Goal: Task Accomplishment & Management: Use online tool/utility

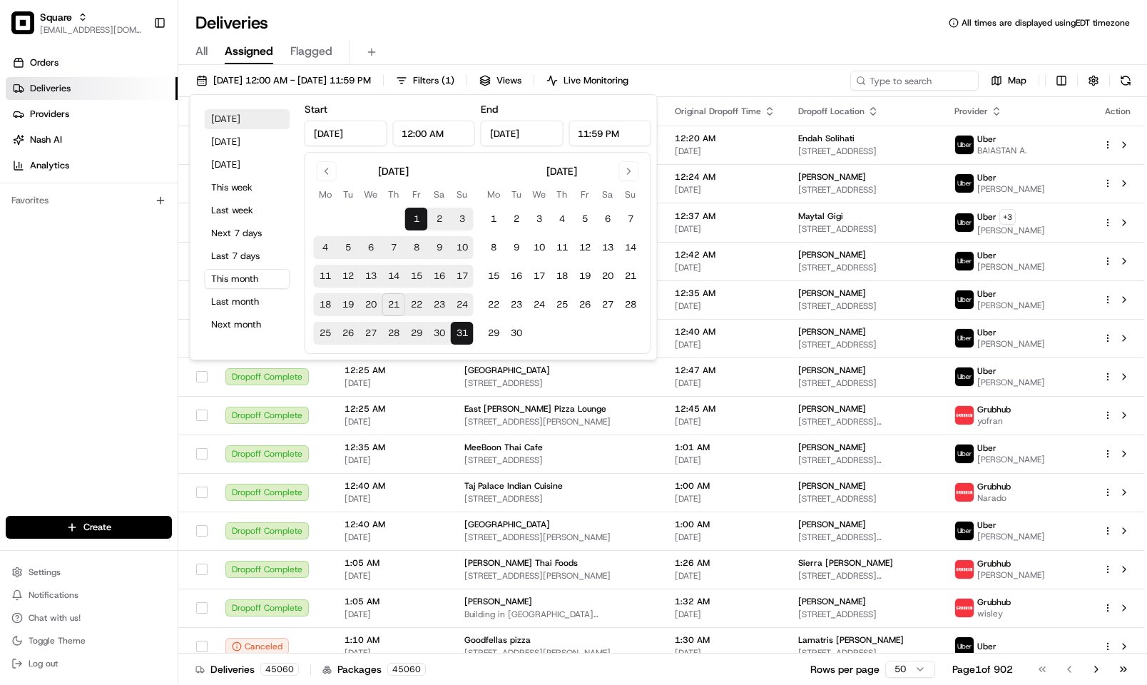
click at [260, 122] on button "Today" at bounding box center [248, 119] width 86 height 20
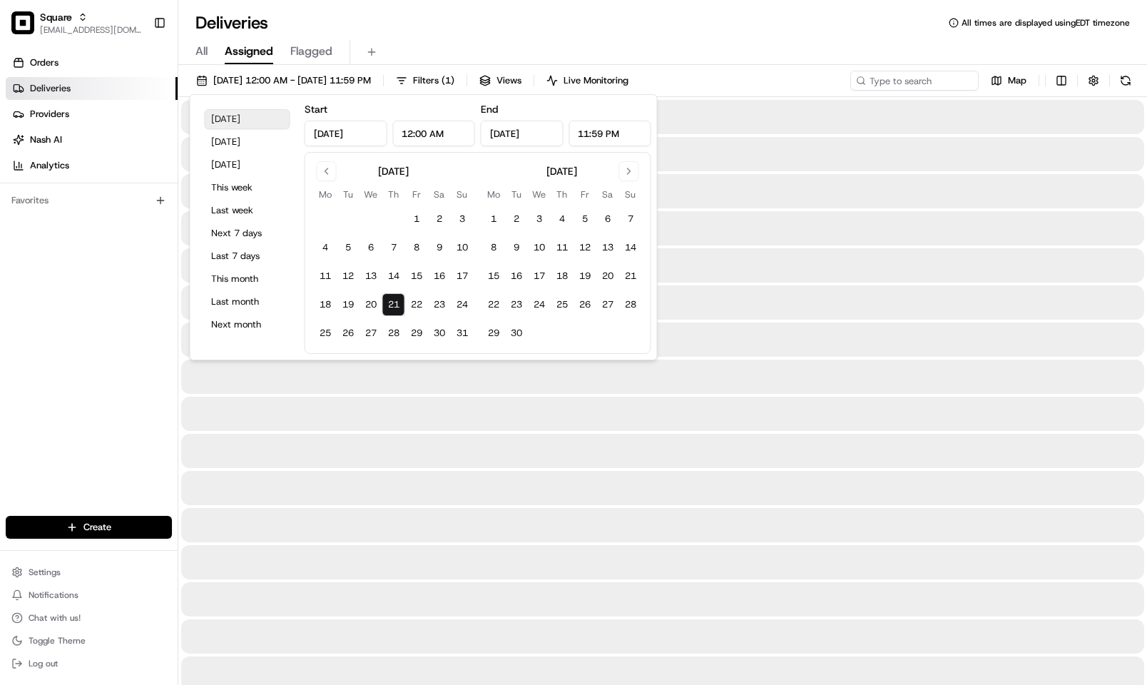
type input "Aug 21, 2025"
click at [443, 20] on div "Deliveries All times are displayed using EDT timezone" at bounding box center [662, 22] width 969 height 23
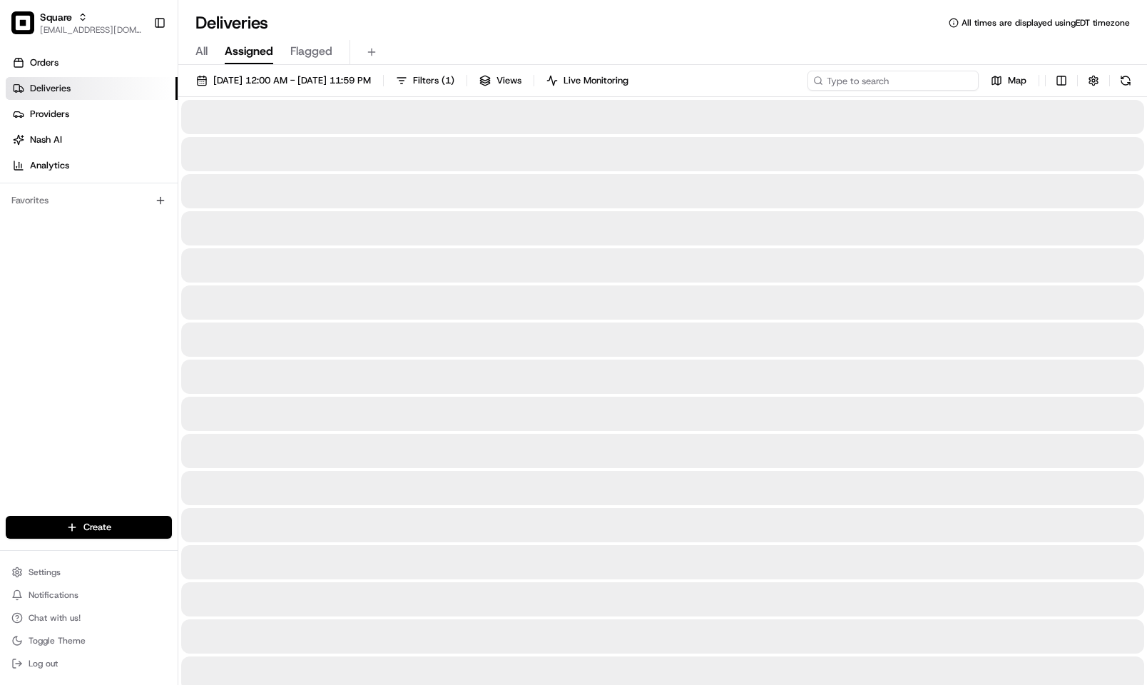
click at [886, 82] on input at bounding box center [892, 81] width 171 height 20
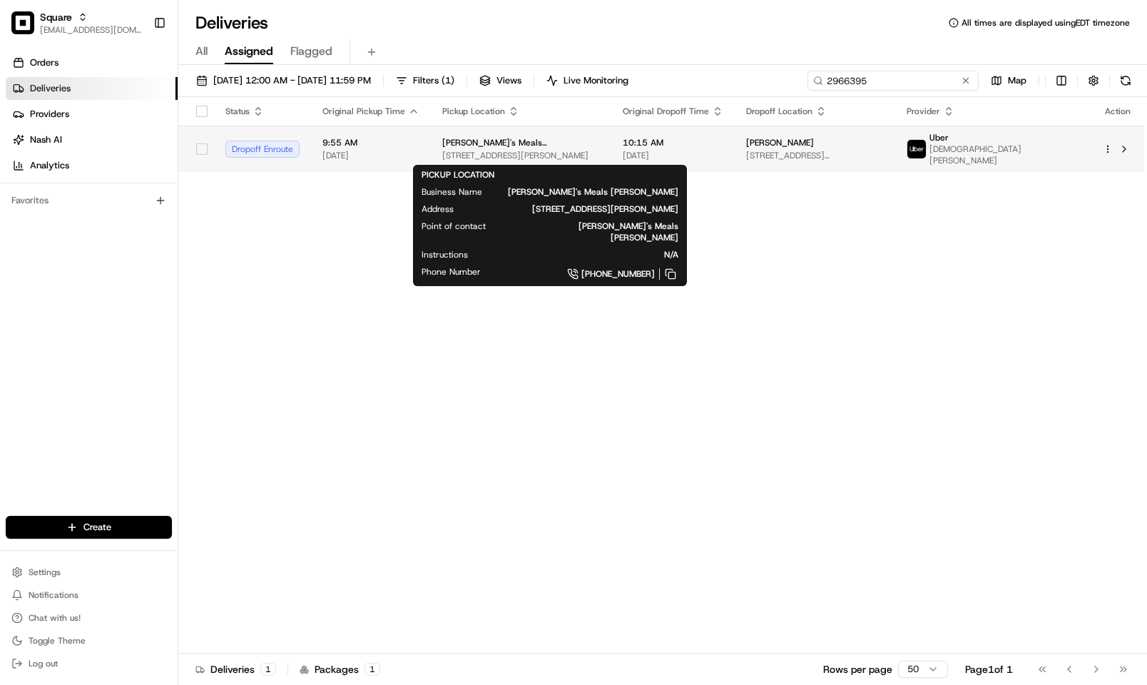
type input "2966395"
click at [531, 148] on span "Kenny's Meals Lawrence" at bounding box center [521, 142] width 158 height 11
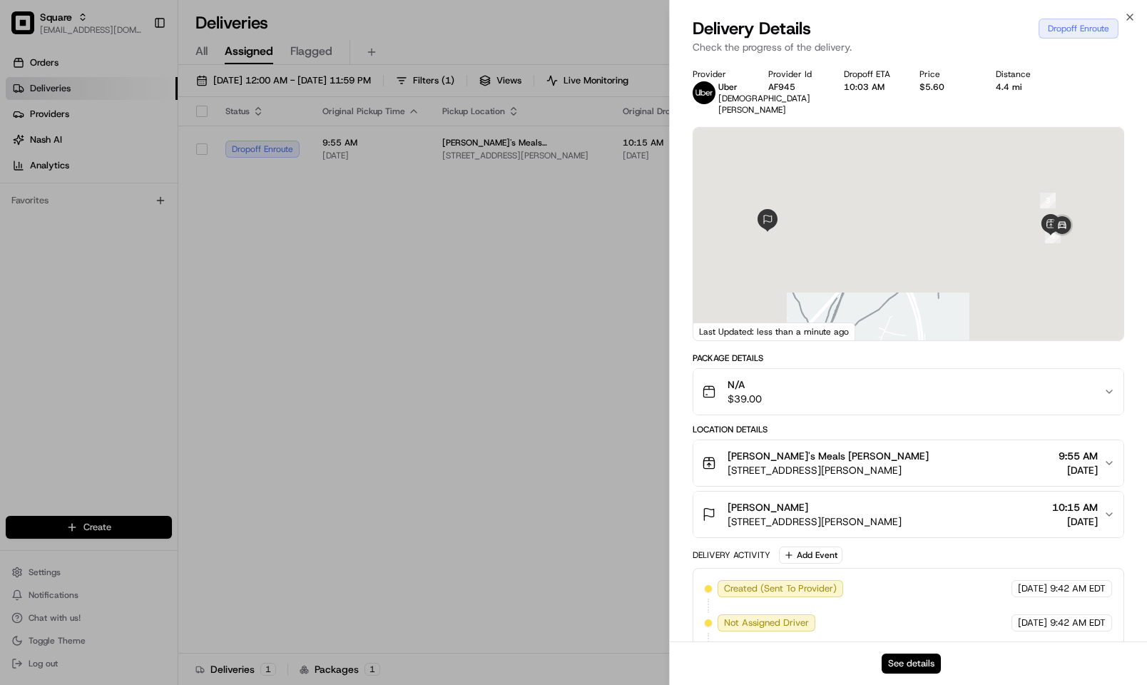
click at [929, 661] on button "See details" at bounding box center [911, 663] width 59 height 20
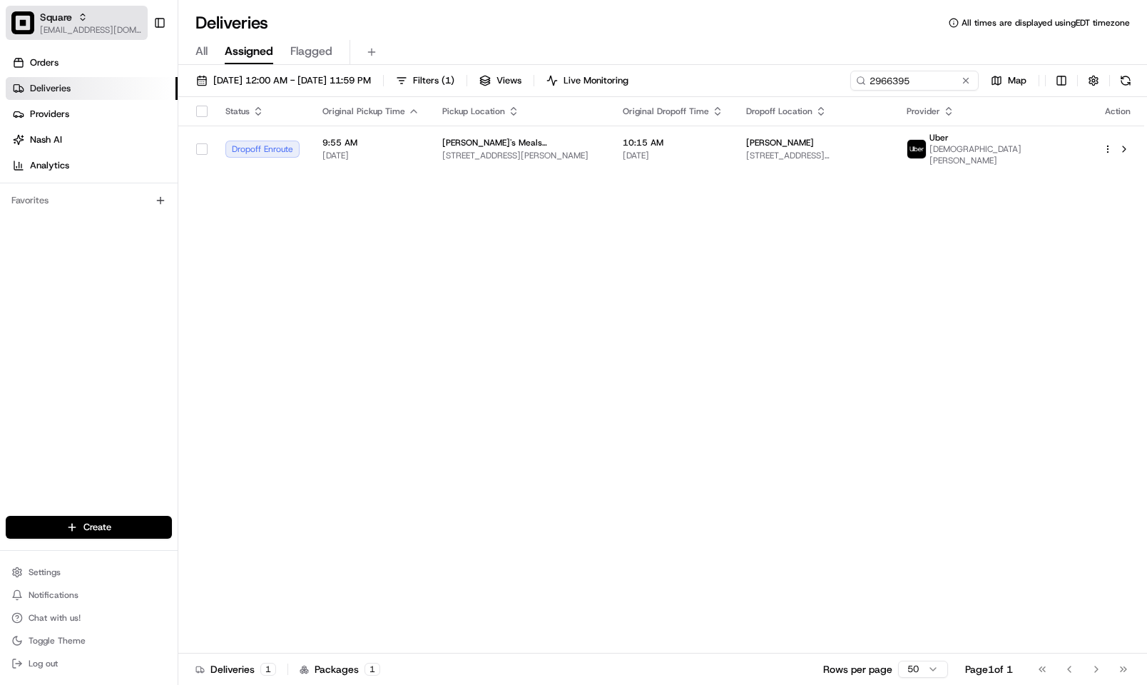
click at [46, 22] on span "Square" at bounding box center [56, 17] width 32 height 14
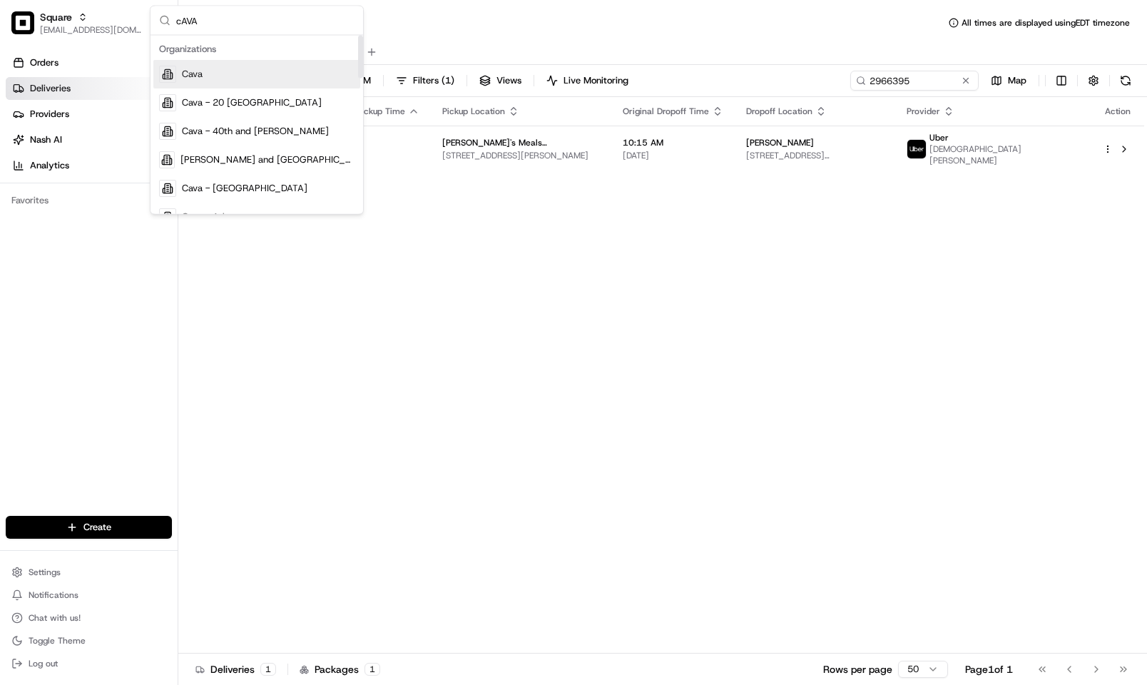
type input "cAVA"
click at [291, 80] on div "Cava" at bounding box center [256, 74] width 207 height 29
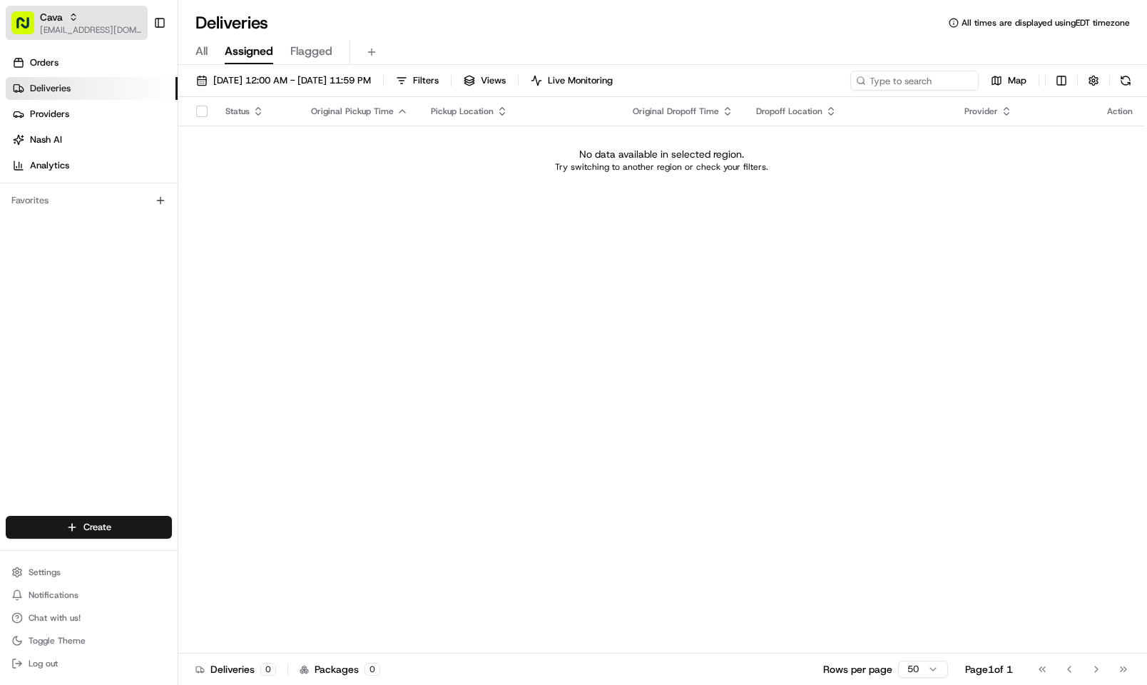
click at [95, 24] on span "[EMAIL_ADDRESS][DOMAIN_NAME]" at bounding box center [91, 29] width 102 height 11
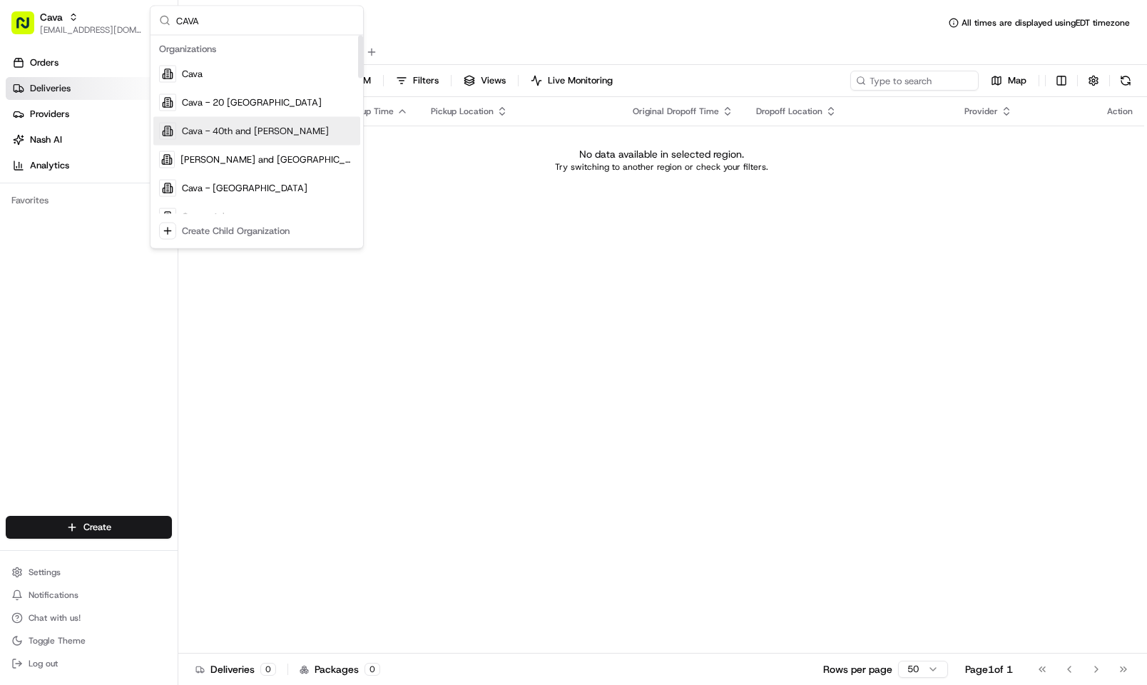
type input "CAVA"
click at [297, 138] on div "Cava - 40th and [PERSON_NAME]" at bounding box center [256, 131] width 207 height 29
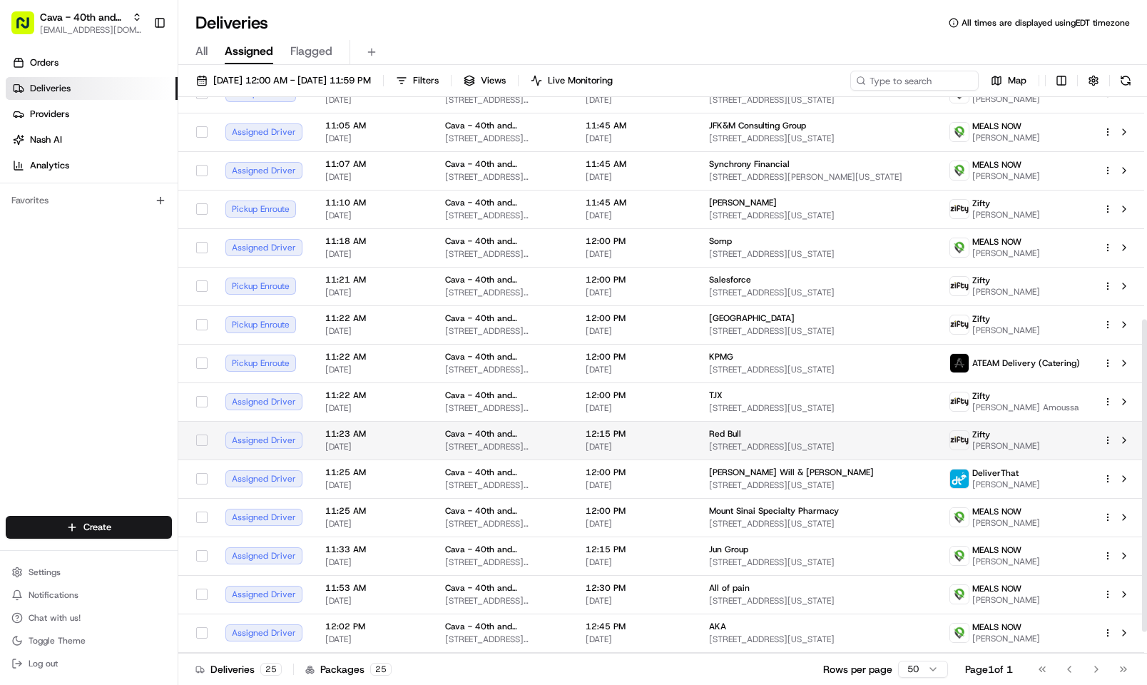
scroll to position [435, 0]
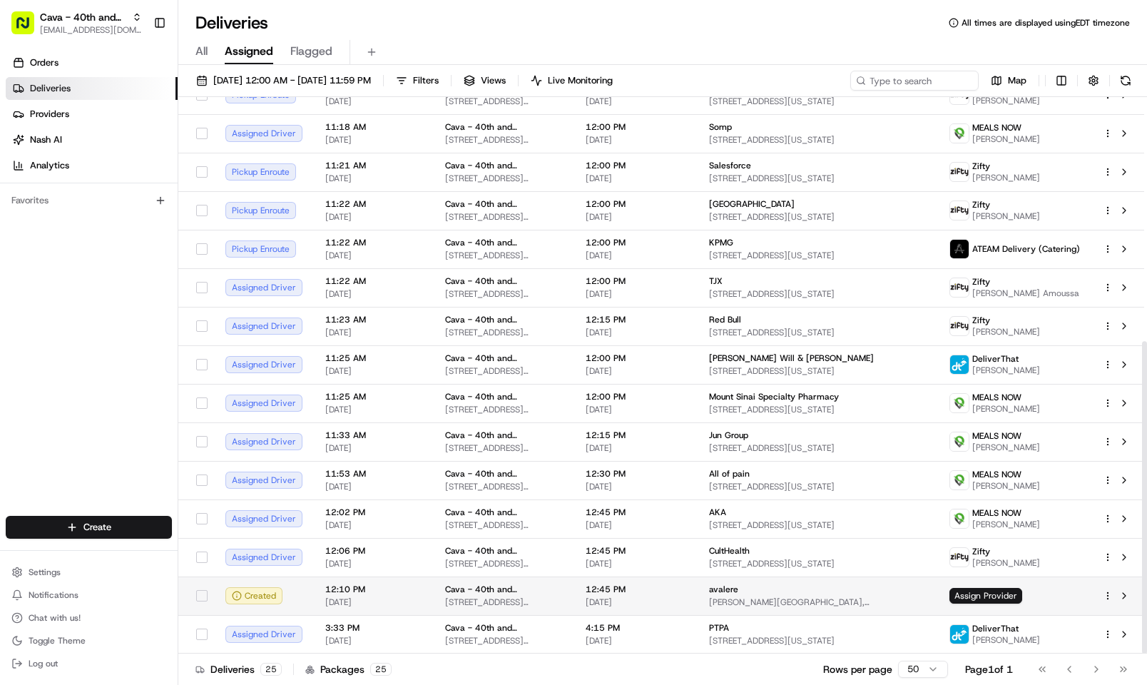
click at [574, 587] on td "Cava - 40th and Madison 280 Madison Ave, New York, NY 10016, USA" at bounding box center [504, 595] width 140 height 39
click at [709, 595] on td "avalere Lefcourt Colonial Building, 295 Madison Ave 34th flr, New York, NY 1001…" at bounding box center [818, 595] width 240 height 39
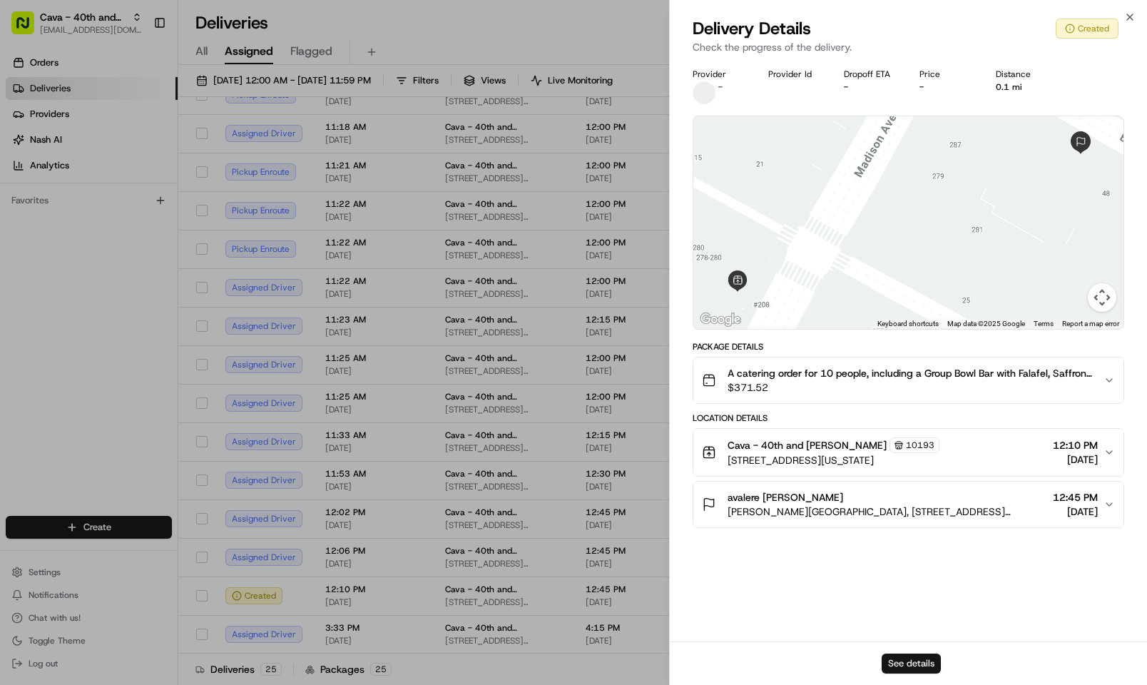
click at [924, 663] on button "See details" at bounding box center [911, 663] width 59 height 20
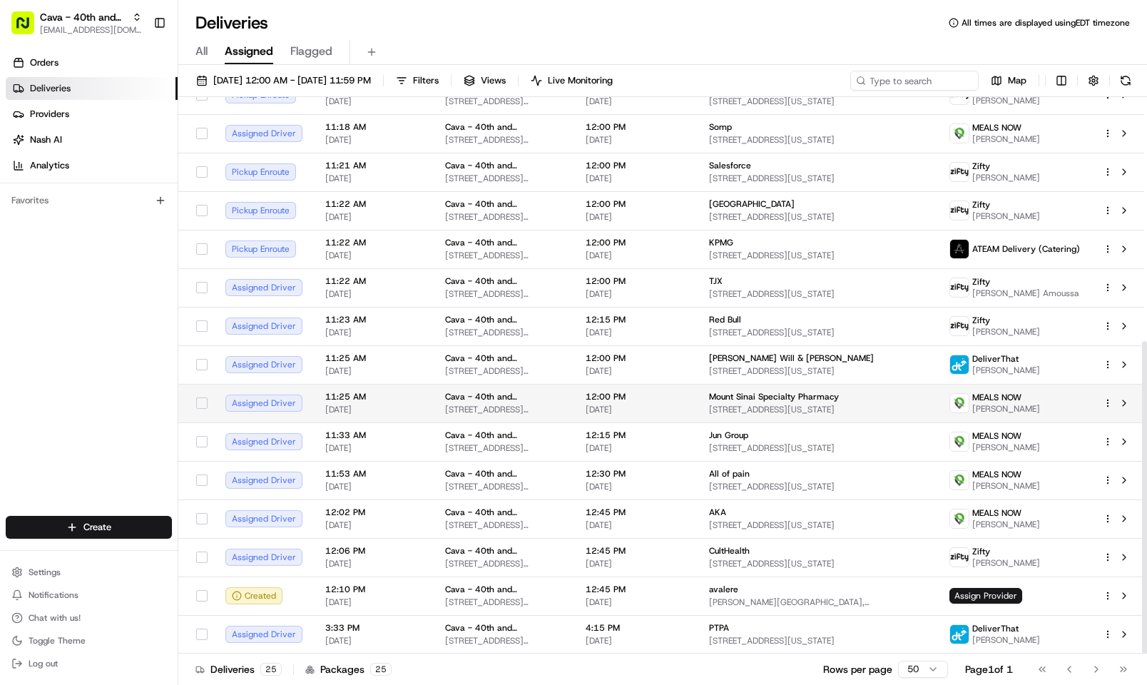
click at [635, 404] on span "[DATE]" at bounding box center [636, 409] width 101 height 11
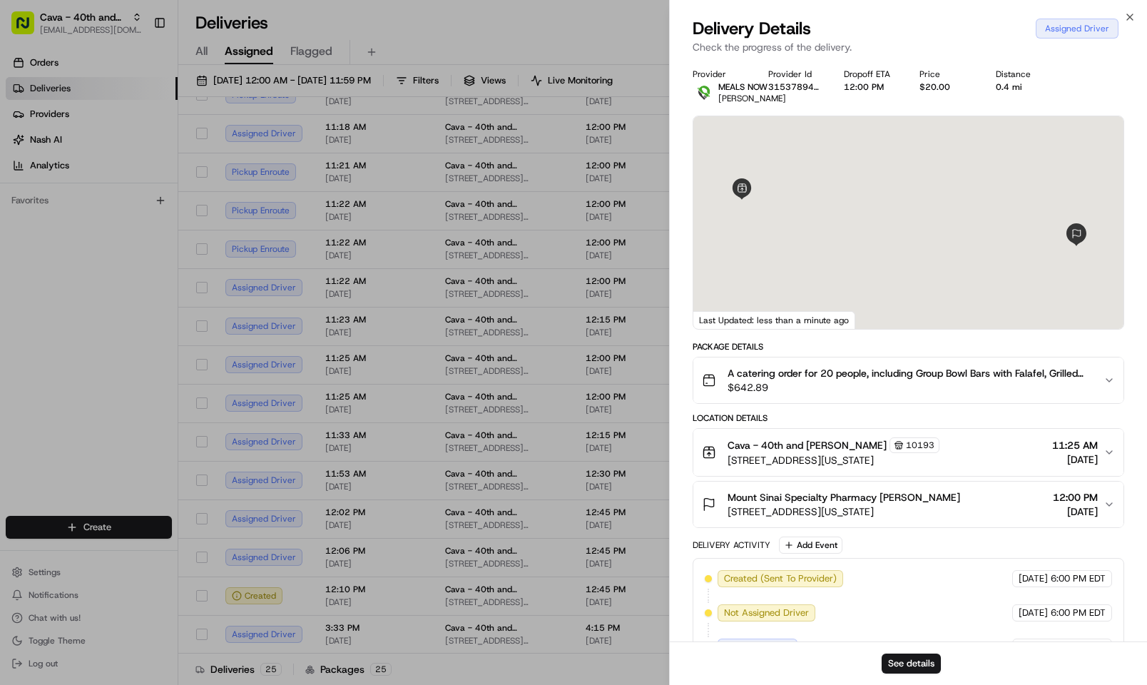
click at [852, 394] on span "$642.89" at bounding box center [909, 387] width 364 height 14
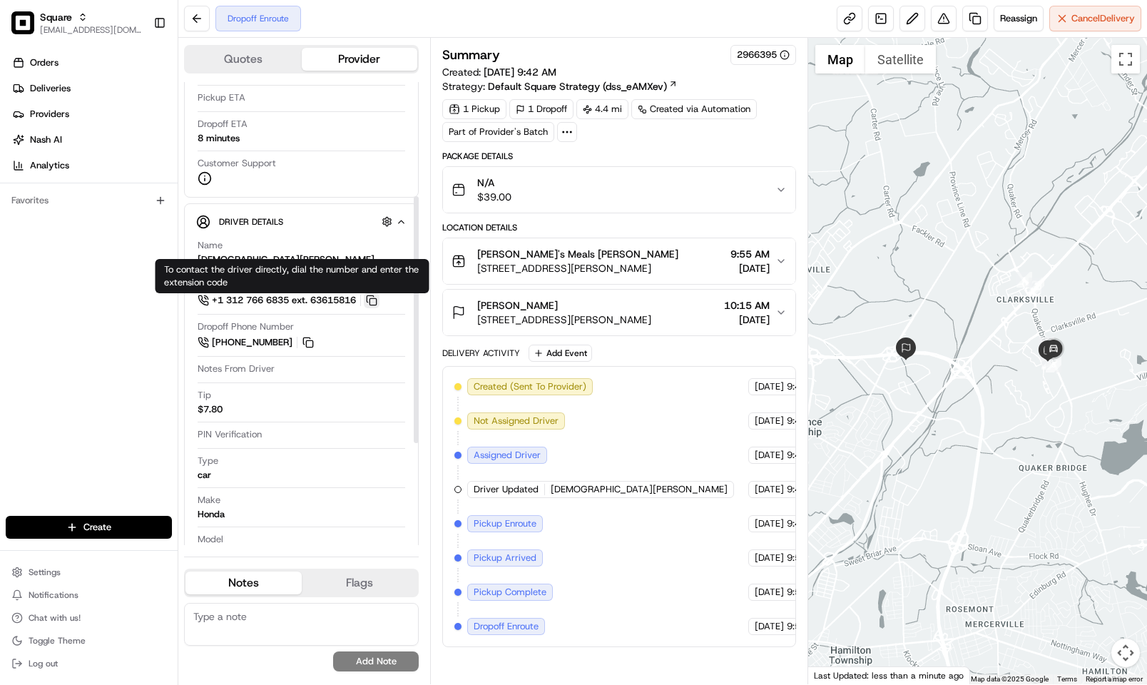
click at [379, 305] on button at bounding box center [372, 300] width 16 height 16
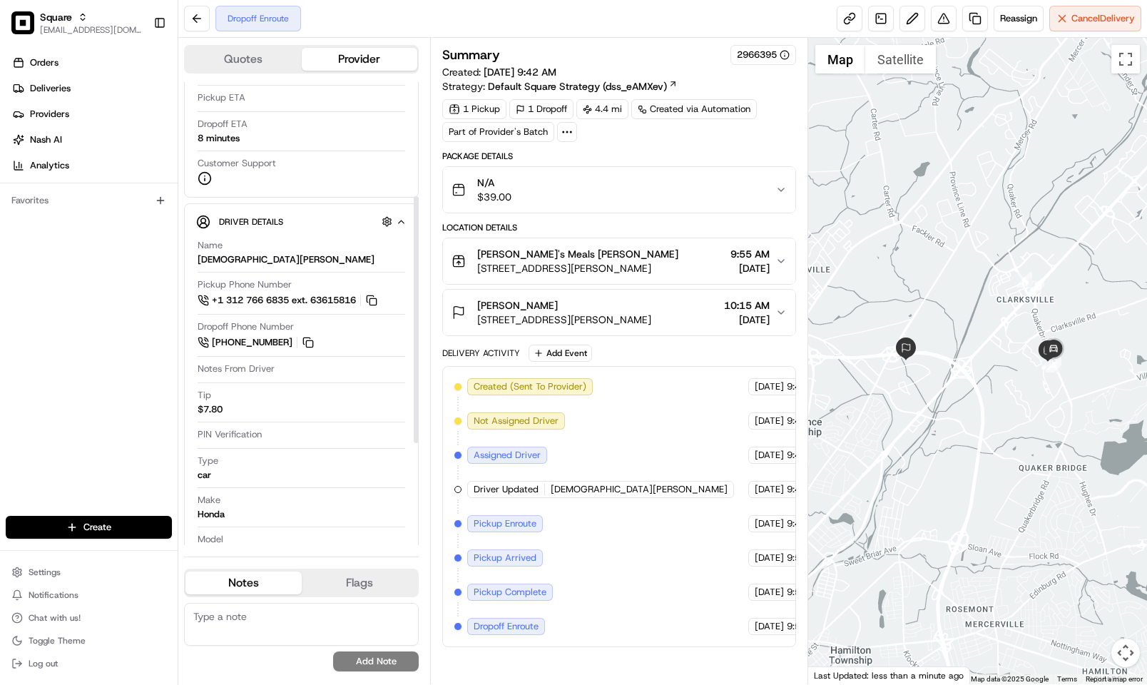
click at [608, 326] on span "4 Princess Rd, Lawrence Township, NJ 08648, USA" at bounding box center [564, 319] width 174 height 14
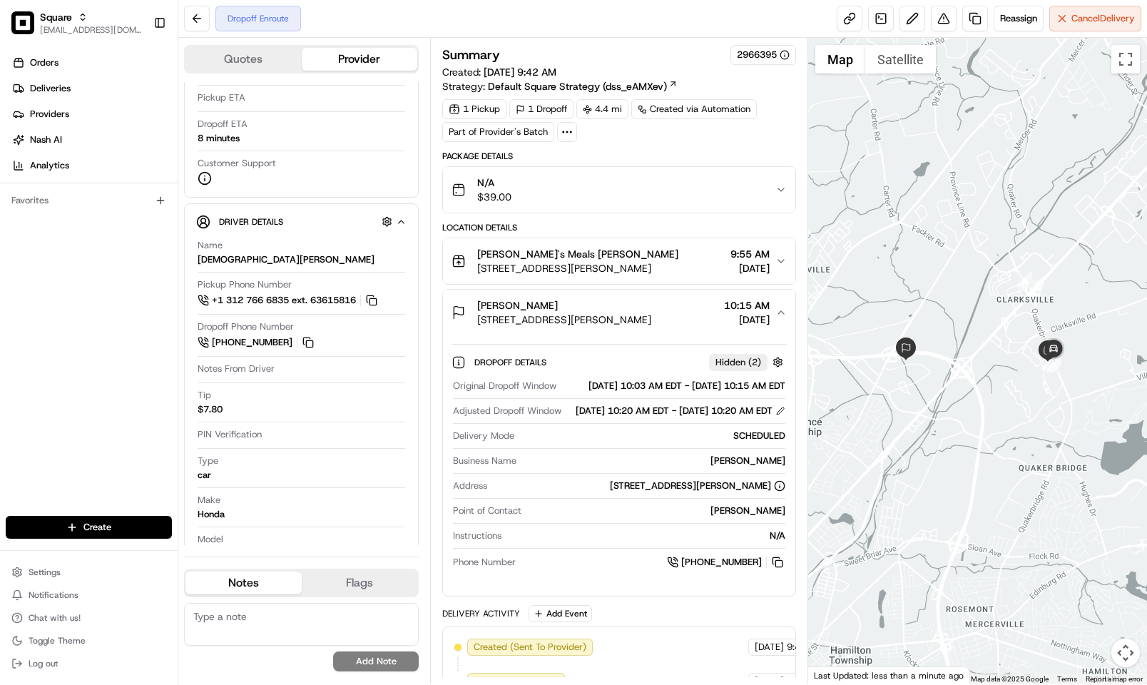
click at [608, 326] on span "4 Princess Rd, Lawrence Township, NJ 08648, USA" at bounding box center [564, 319] width 174 height 14
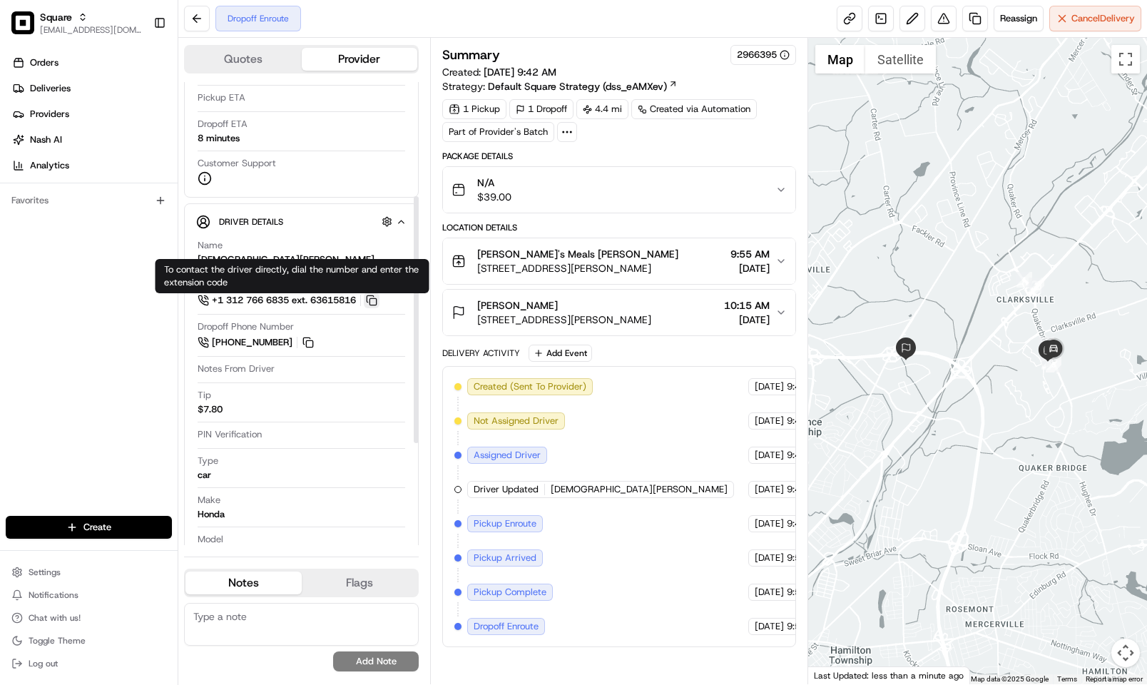
click at [377, 302] on button at bounding box center [372, 300] width 16 height 16
click at [154, 373] on div "Orders Deliveries Providers [PERSON_NAME] Analytics Favorites" at bounding box center [89, 285] width 178 height 479
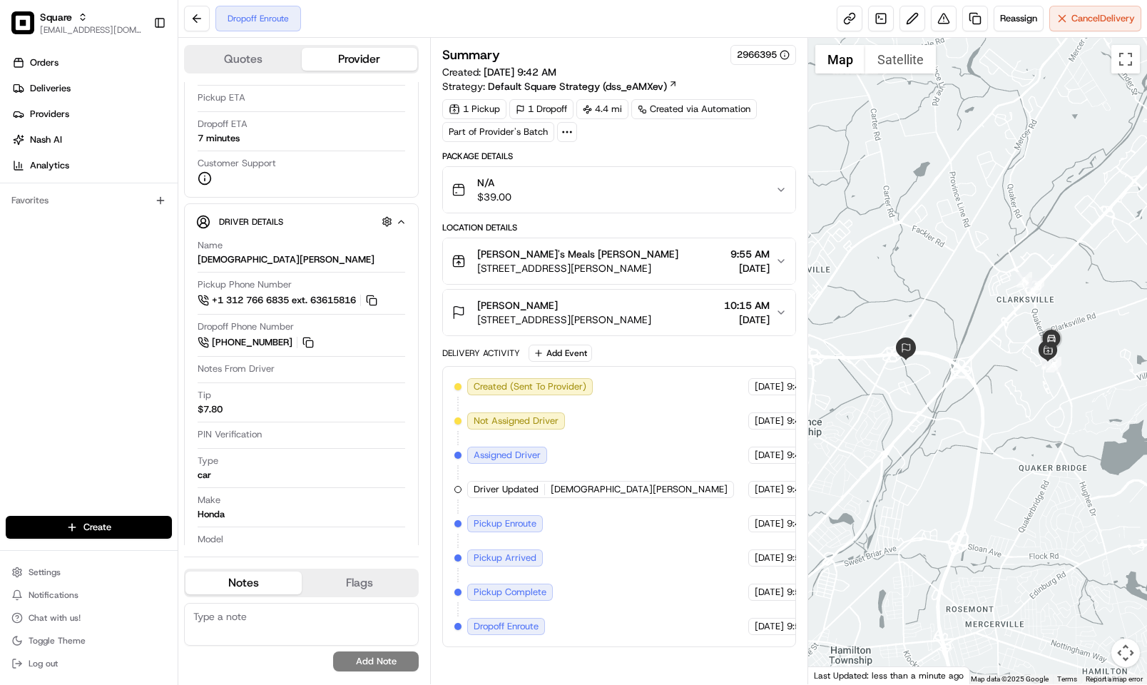
click at [640, 492] on div "Created (Sent To Provider) Uber 08/21/2025 9:42 AM EDT Not Assigned Driver Uber…" at bounding box center [618, 506] width 329 height 257
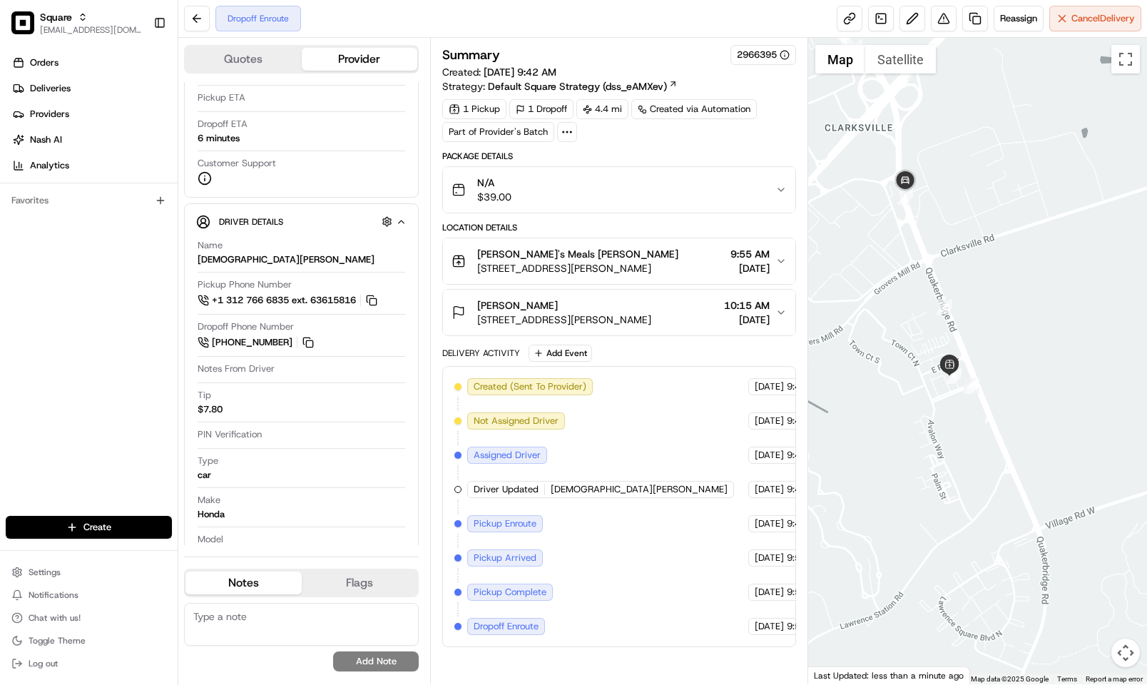
click at [645, 388] on div "Created (Sent To Provider) Uber 08/21/2025 9:42 AM EDT Not Assigned Driver Uber…" at bounding box center [618, 506] width 329 height 257
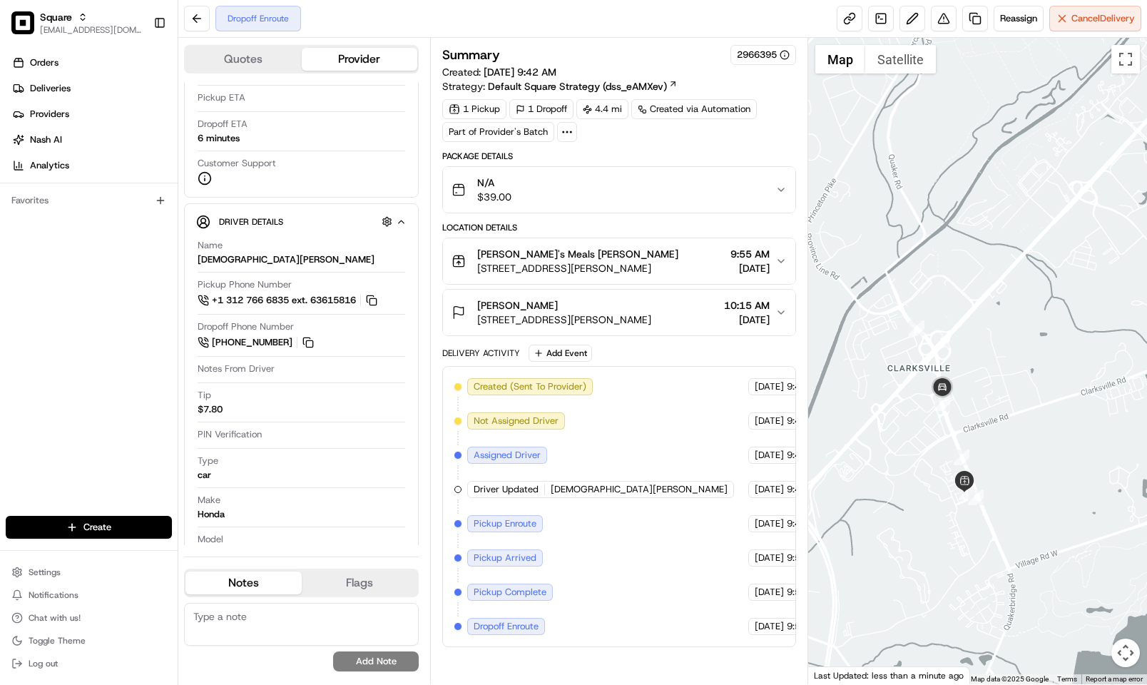
drag, startPoint x: 963, startPoint y: 259, endPoint x: 972, endPoint y: 414, distance: 155.0
click at [972, 414] on div at bounding box center [977, 361] width 339 height 646
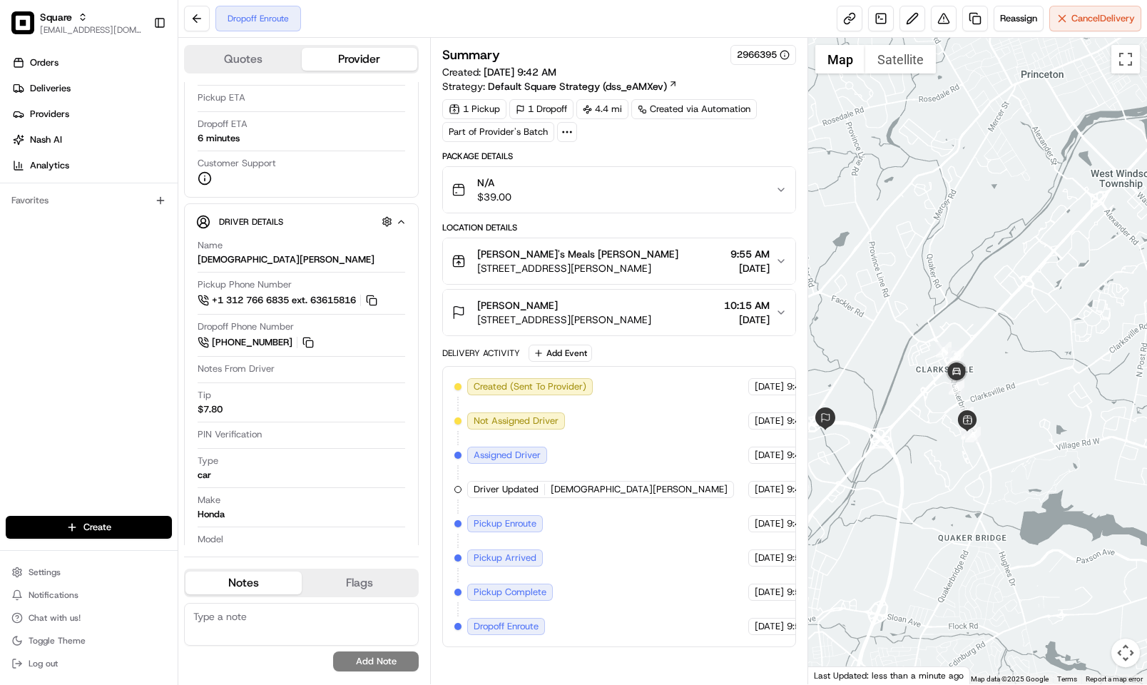
drag, startPoint x: 999, startPoint y: 388, endPoint x: 1134, endPoint y: 338, distance: 143.7
click at [1019, 330] on div at bounding box center [977, 361] width 339 height 646
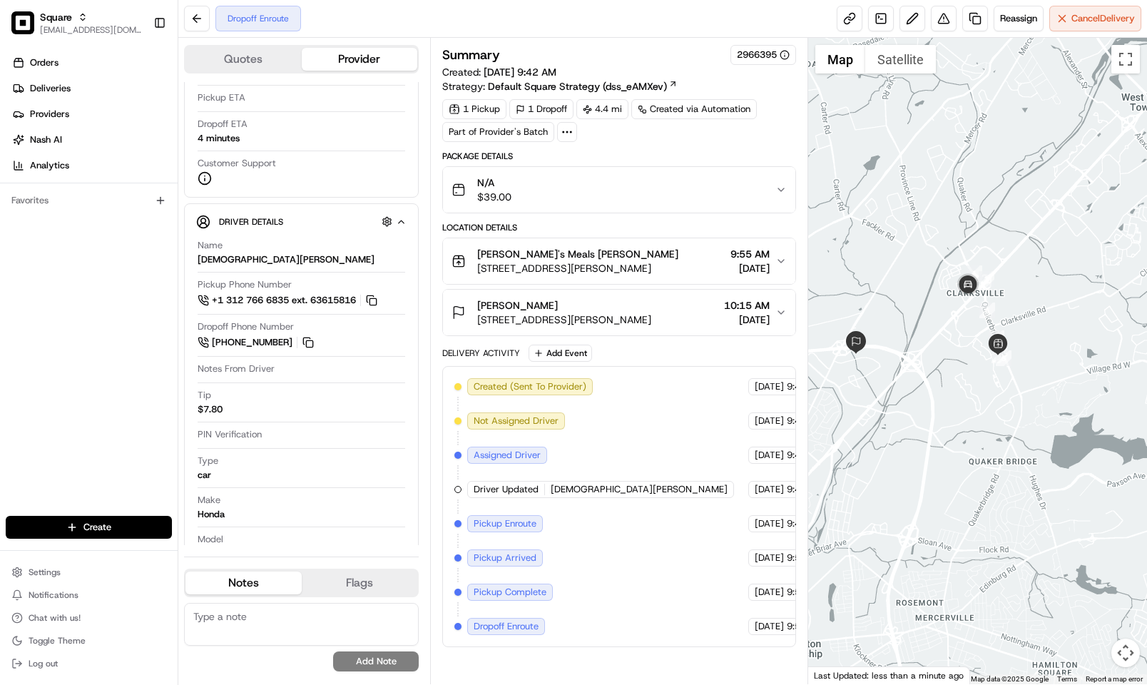
click at [683, 146] on div "Summary 2966395 Created: 08/21/2025 9:42 AM Strategy: Default Square Strategy (…" at bounding box center [619, 346] width 354 height 602
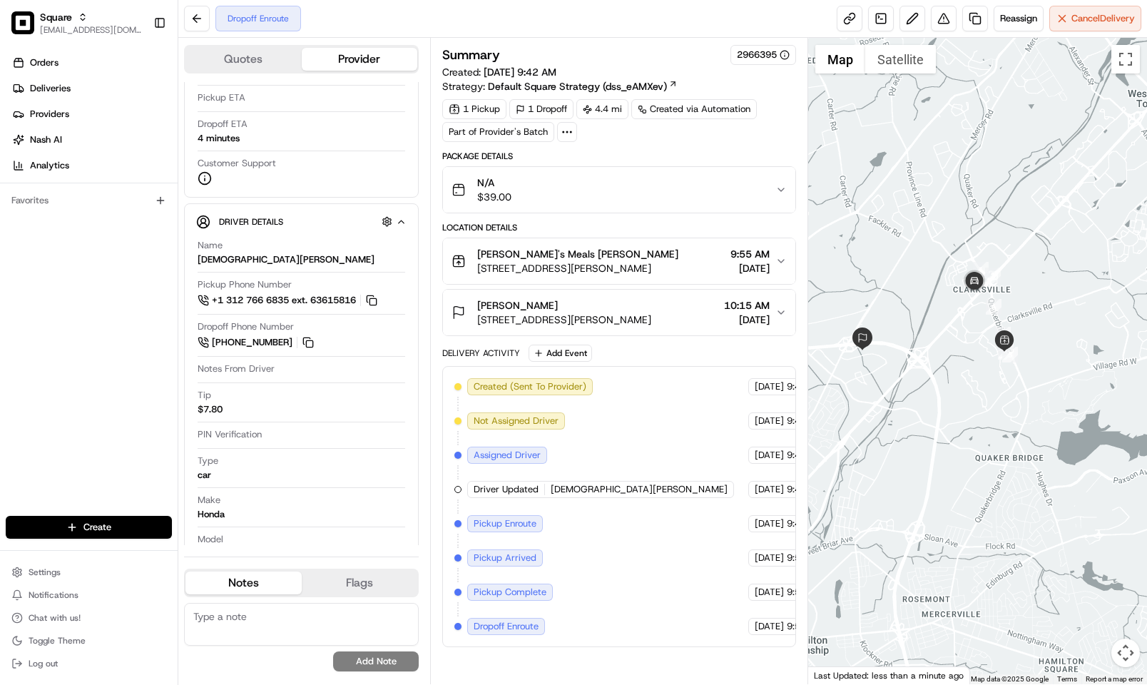
drag, startPoint x: 1030, startPoint y: 293, endPoint x: 1073, endPoint y: 265, distance: 51.0
click at [1072, 266] on div at bounding box center [977, 361] width 339 height 646
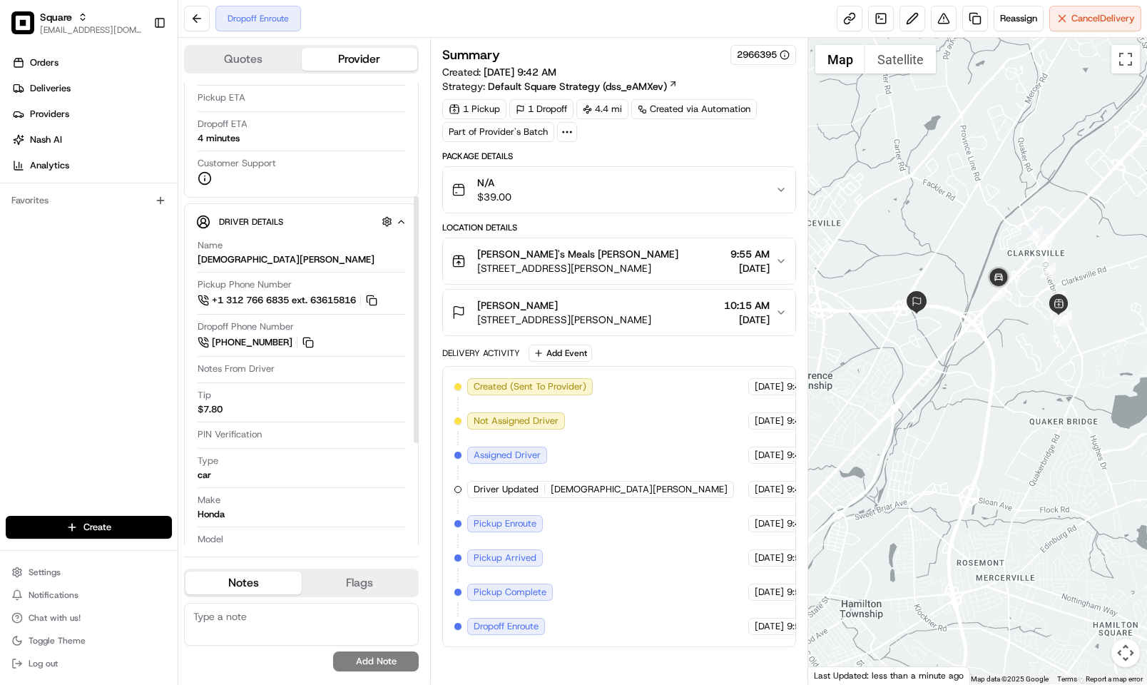
click at [344, 614] on textarea at bounding box center [301, 624] width 235 height 43
paste textarea "Caller Information: Reason for Call: Resolution:"
click at [344, 608] on textarea "Caller Information: Reason for Call: Resolution:" at bounding box center [301, 624] width 235 height 43
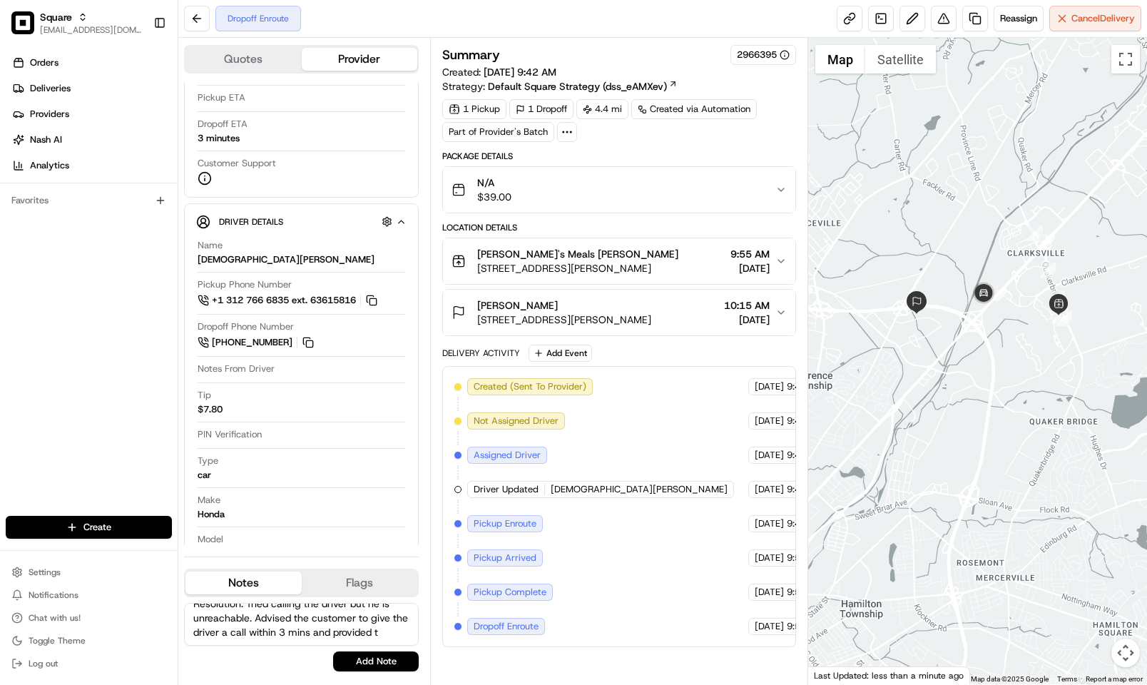
scroll to position [64, 0]
type textarea "Caller Information: Customer Reason for Call: Wanted to contact the driver to g…"
click at [366, 649] on div "Caller Information: Customer Reason for Call: Wanted to contact the driver to g…" at bounding box center [301, 637] width 235 height 68
click at [370, 657] on button "Add Note" at bounding box center [376, 661] width 86 height 20
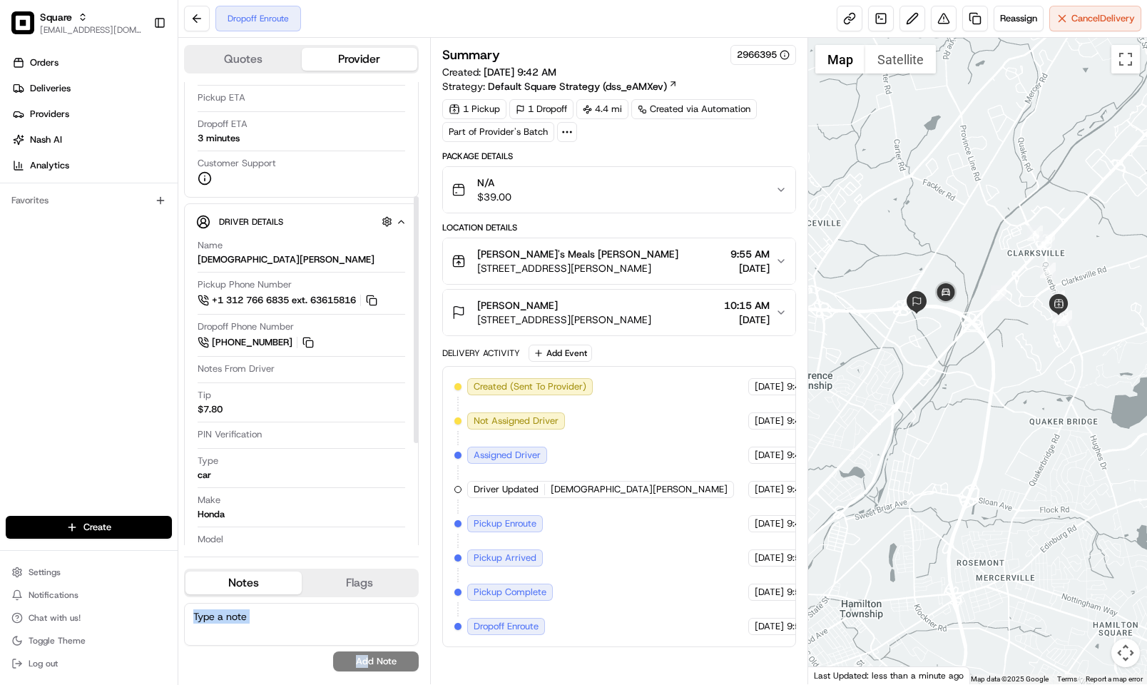
scroll to position [0, 0]
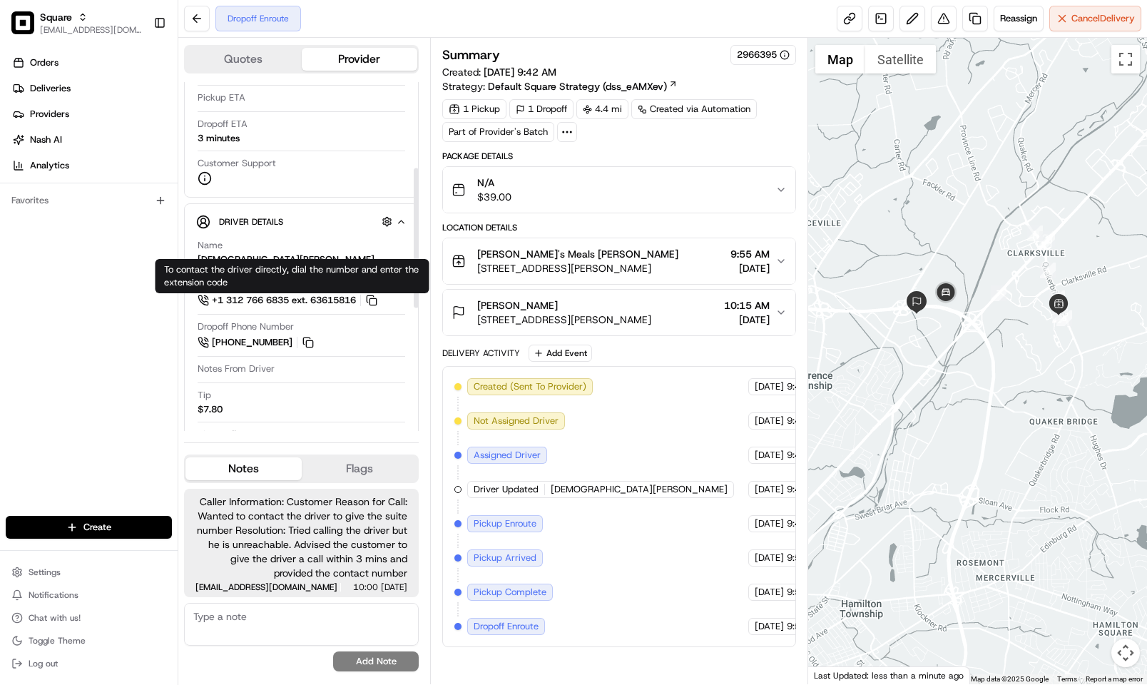
click at [93, 345] on div "Orders Deliveries Providers Nash AI Analytics Favorites" at bounding box center [89, 285] width 178 height 479
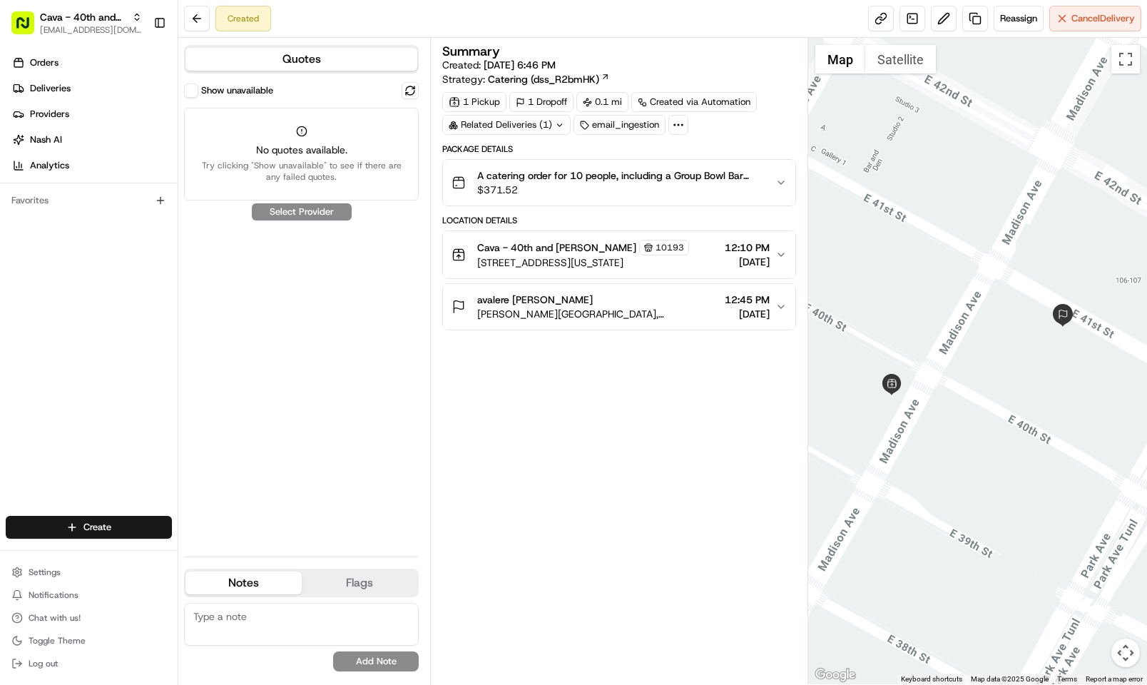
click at [184, 86] on button "Show unavailable" at bounding box center [191, 90] width 14 height 14
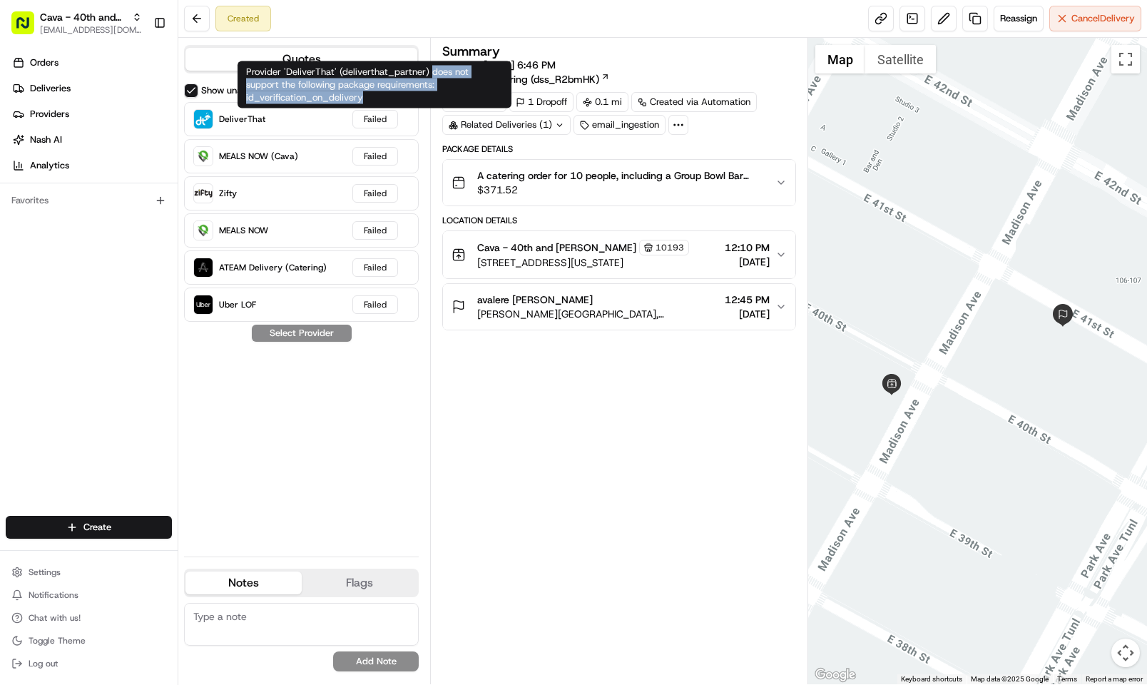
drag, startPoint x: 375, startPoint y: 95, endPoint x: 432, endPoint y: 73, distance: 60.9
click at [432, 73] on div "Provider 'DeliverThat' (deliverthat_partner) does not support the following pac…" at bounding box center [374, 84] width 274 height 47
copy div "does not support the following package requirements: id_verification_on_delivery"
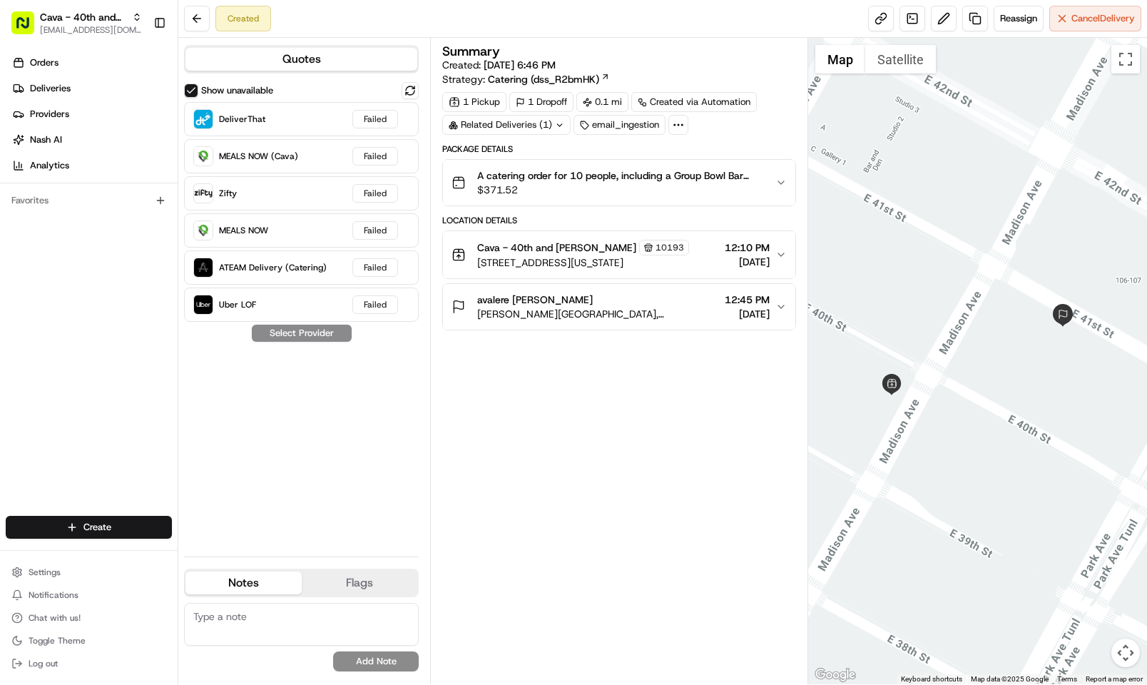
click at [486, 180] on span "A catering order for 10 people, including a Group Bowl Bar with Falafel, Saffro…" at bounding box center [620, 175] width 287 height 14
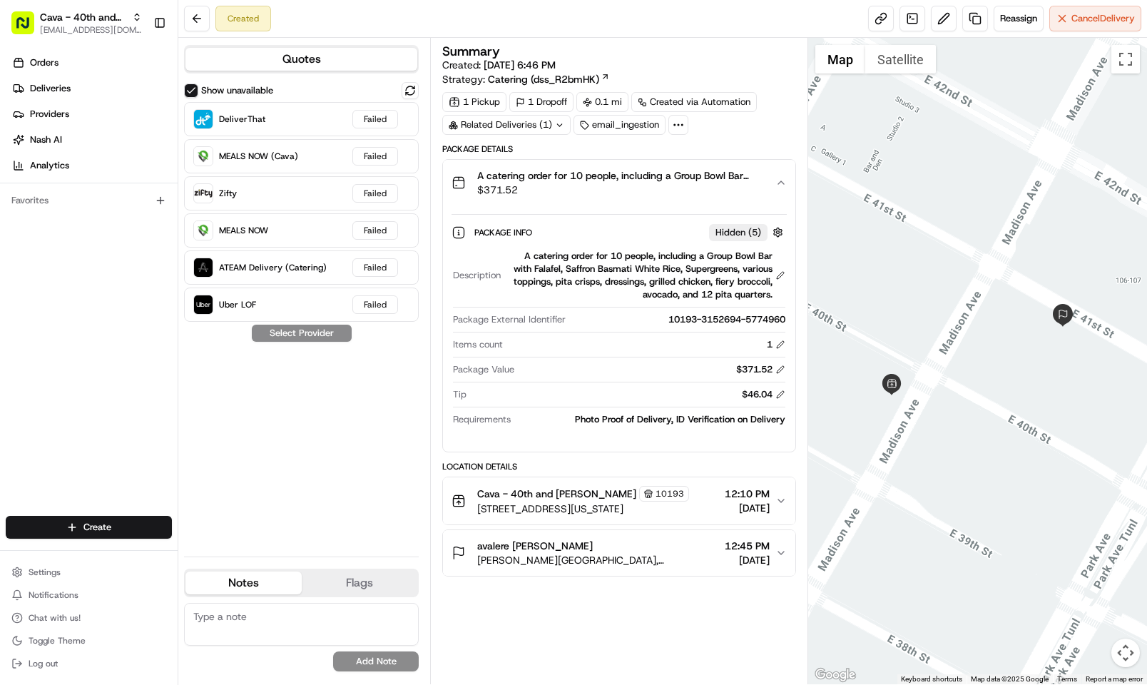
click at [474, 128] on div "Related Deliveries (1)" at bounding box center [506, 125] width 128 height 20
click at [615, 64] on div "Summary Created: 08/20/2025 6:46 PM Strategy: Catering (dss_R2bmHK)" at bounding box center [619, 65] width 354 height 41
click at [47, 445] on div "Orders Deliveries Providers Nash AI Analytics Favorites" at bounding box center [89, 285] width 178 height 479
click at [623, 56] on div "Summary" at bounding box center [619, 51] width 354 height 13
click at [195, 90] on button "Show unavailable" at bounding box center [191, 90] width 14 height 14
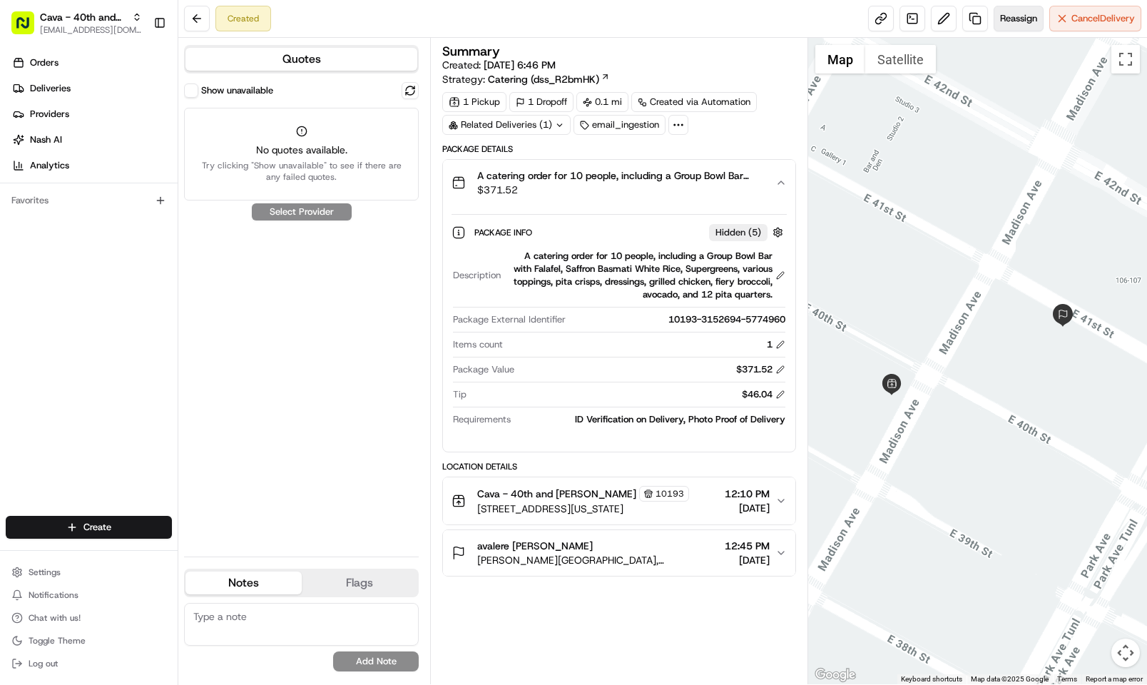
click at [1015, 24] on span "Reassign" at bounding box center [1018, 18] width 37 height 13
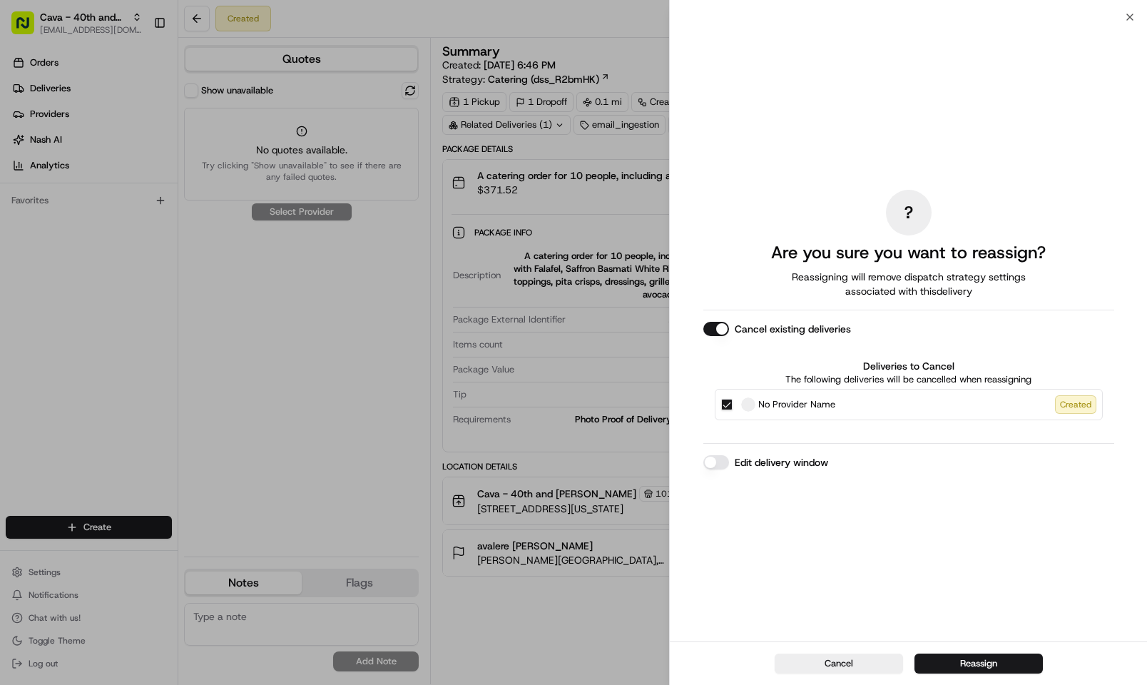
click at [715, 328] on button "Cancel existing deliveries" at bounding box center [716, 329] width 26 height 14
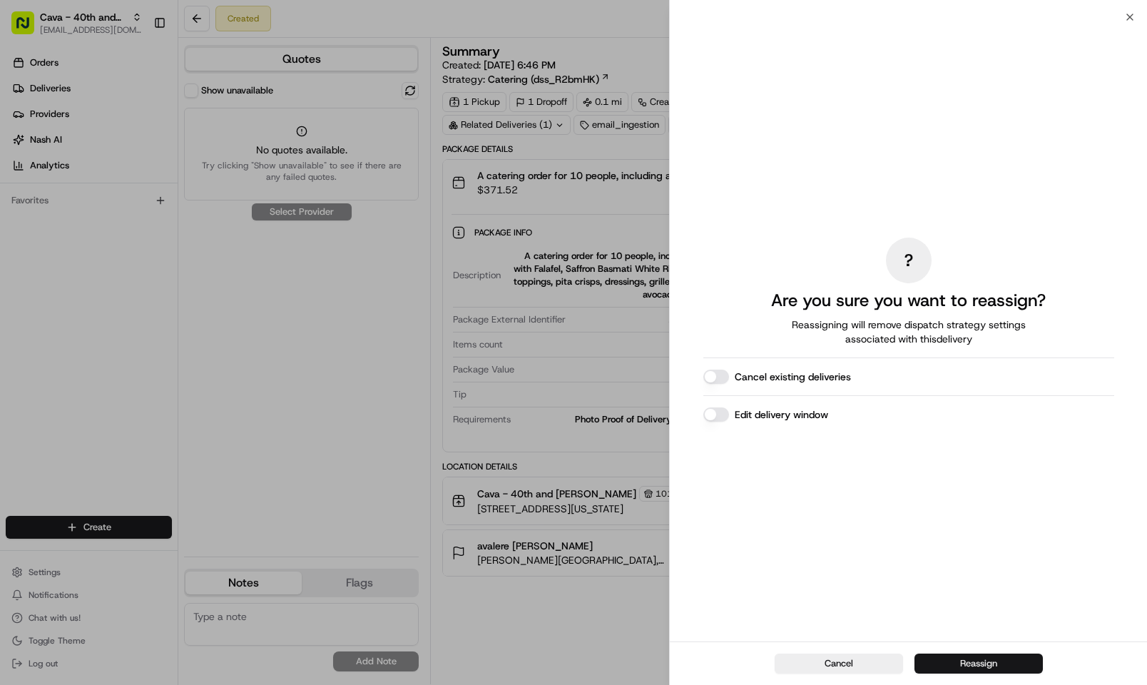
click at [961, 662] on button "Reassign" at bounding box center [978, 663] width 128 height 20
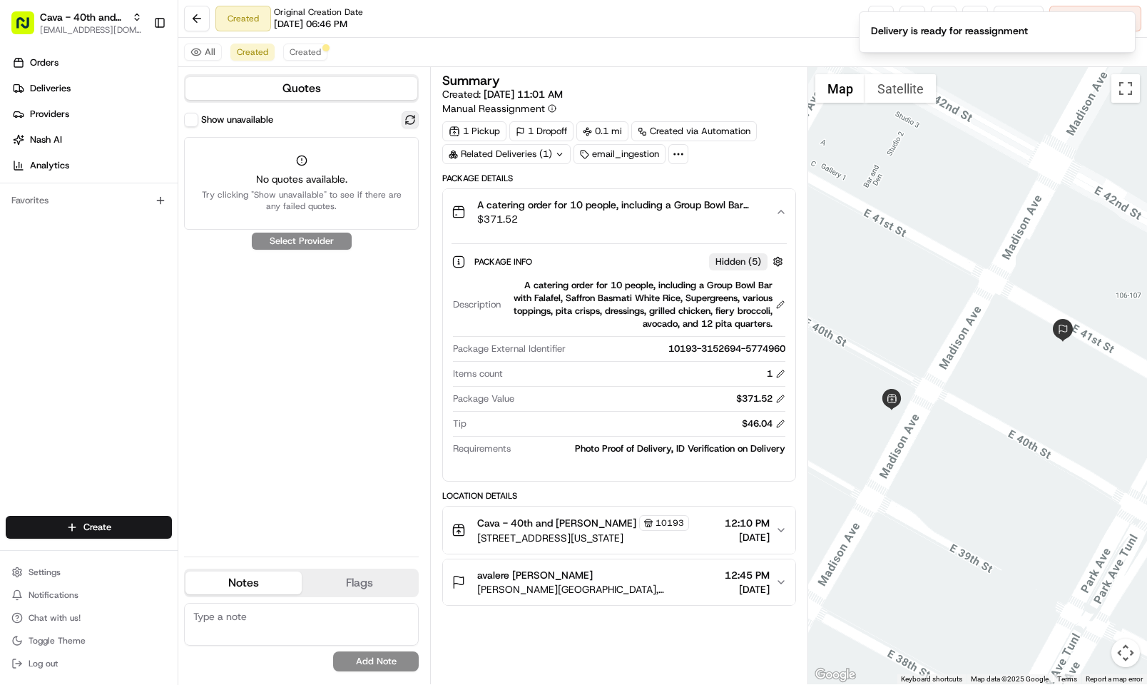
click at [405, 120] on button at bounding box center [410, 119] width 17 height 17
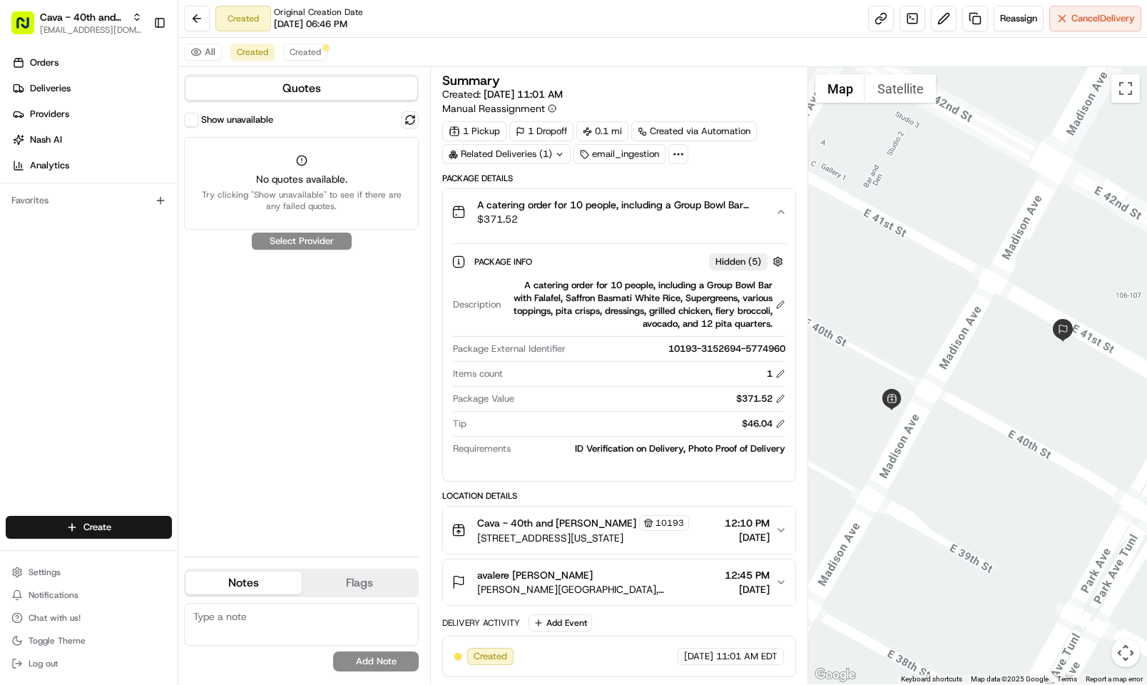
drag, startPoint x: 142, startPoint y: 290, endPoint x: 157, endPoint y: 282, distance: 16.6
click at [142, 290] on div "Orders Deliveries Providers Nash AI Analytics Favorites" at bounding box center [89, 285] width 178 height 479
click at [245, 340] on div "Show unavailable No quotes available. Try clicking "Show unavailable" to see if…" at bounding box center [301, 328] width 235 height 434
click at [187, 334] on div "Show unavailable No quotes available. Try clicking "Show unavailable" to see if…" at bounding box center [301, 328] width 235 height 434
click at [202, 56] on button "All" at bounding box center [203, 52] width 38 height 17
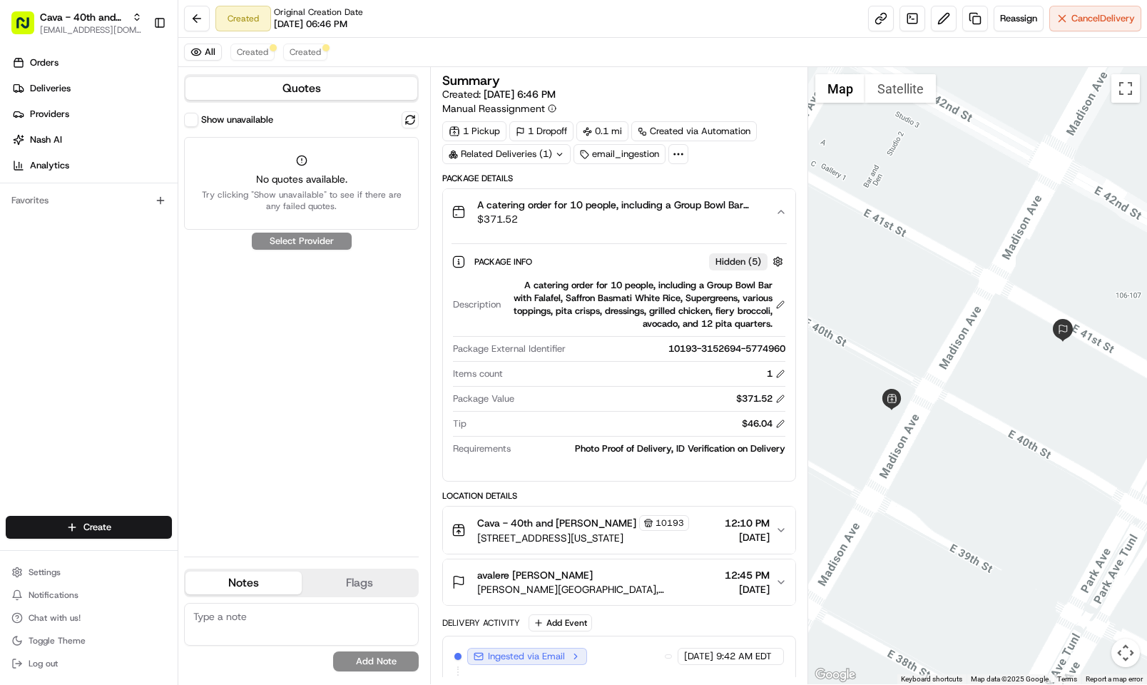
click at [201, 123] on label "Show unavailable" at bounding box center [237, 119] width 72 height 13
click at [198, 123] on button "Show unavailable" at bounding box center [191, 120] width 14 height 14
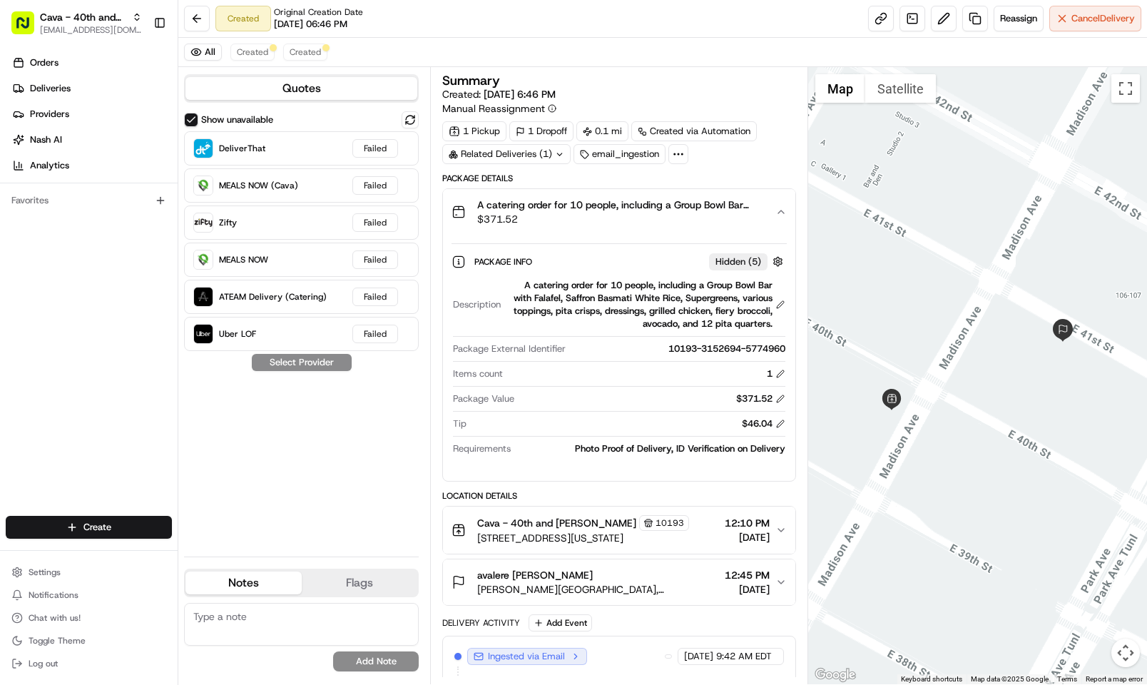
click at [581, 225] on span "$371.52" at bounding box center [620, 219] width 287 height 14
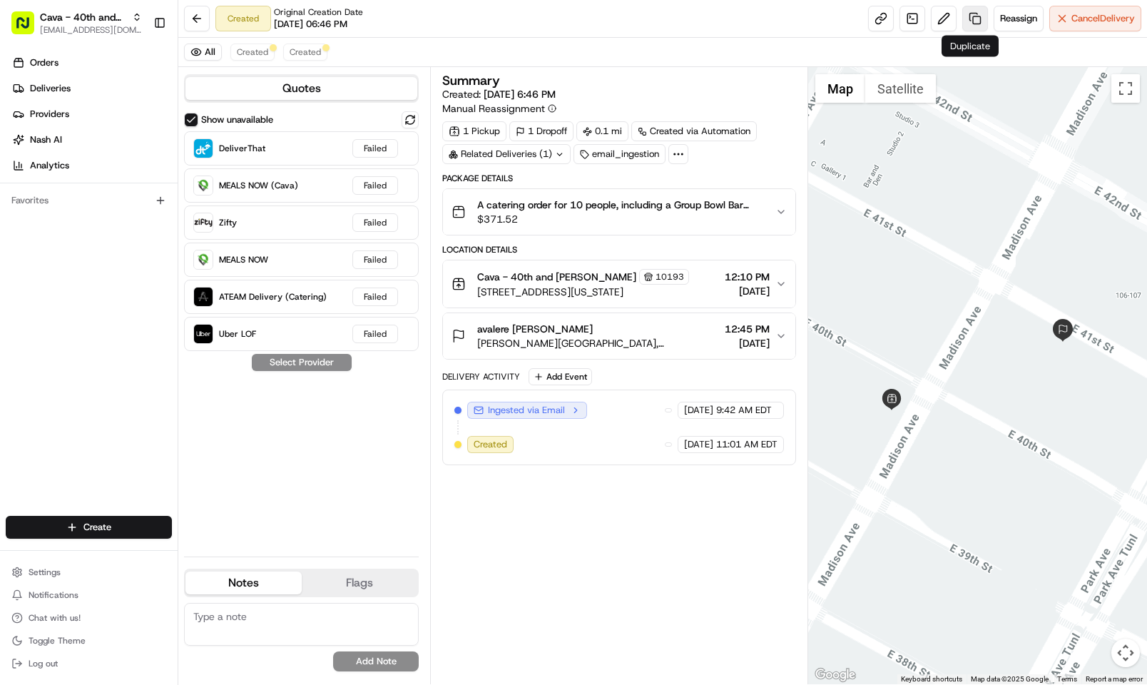
click at [968, 21] on link at bounding box center [975, 19] width 26 height 26
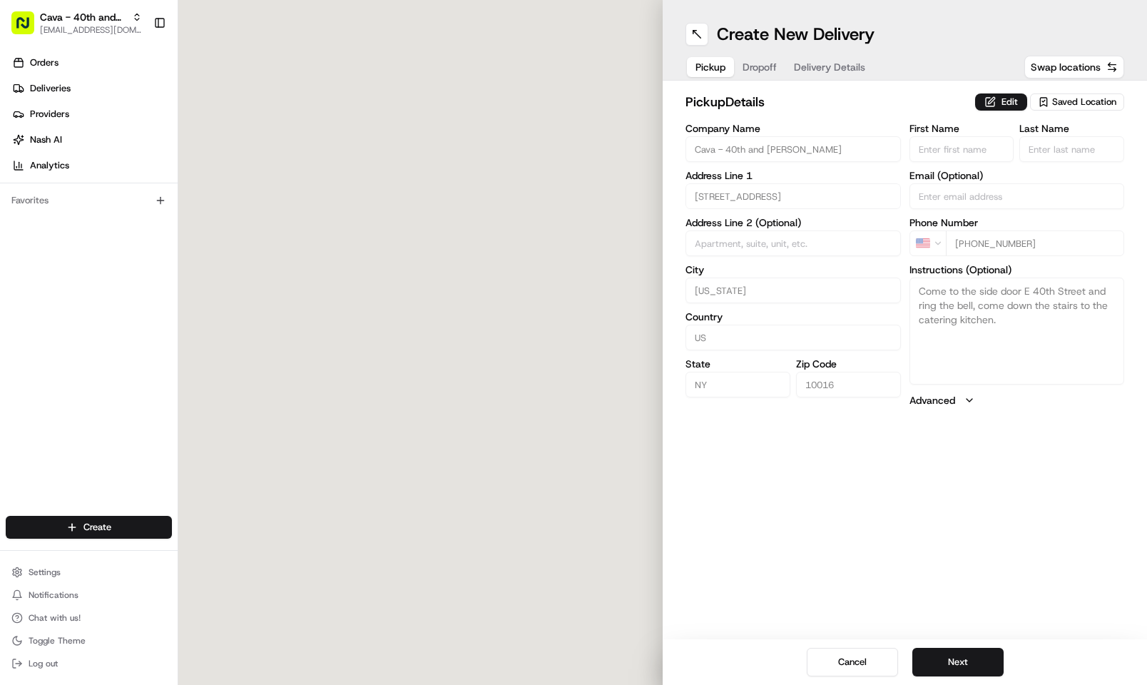
type input "280 Madison Ave"
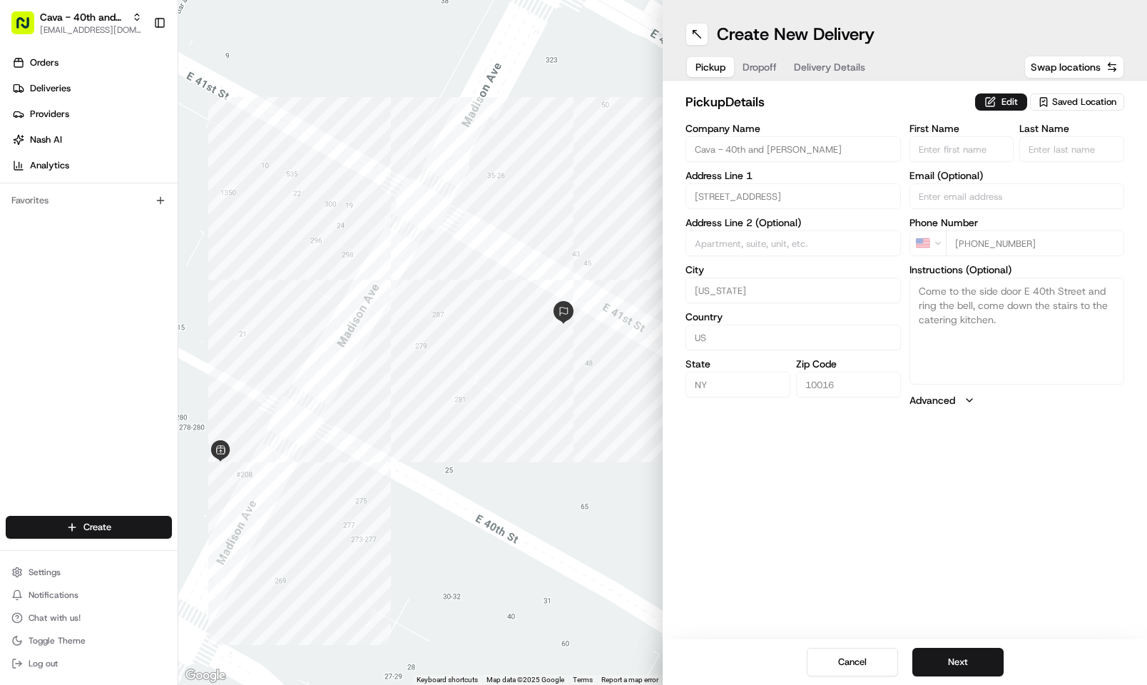
click at [755, 62] on span "Dropoff" at bounding box center [759, 67] width 34 height 14
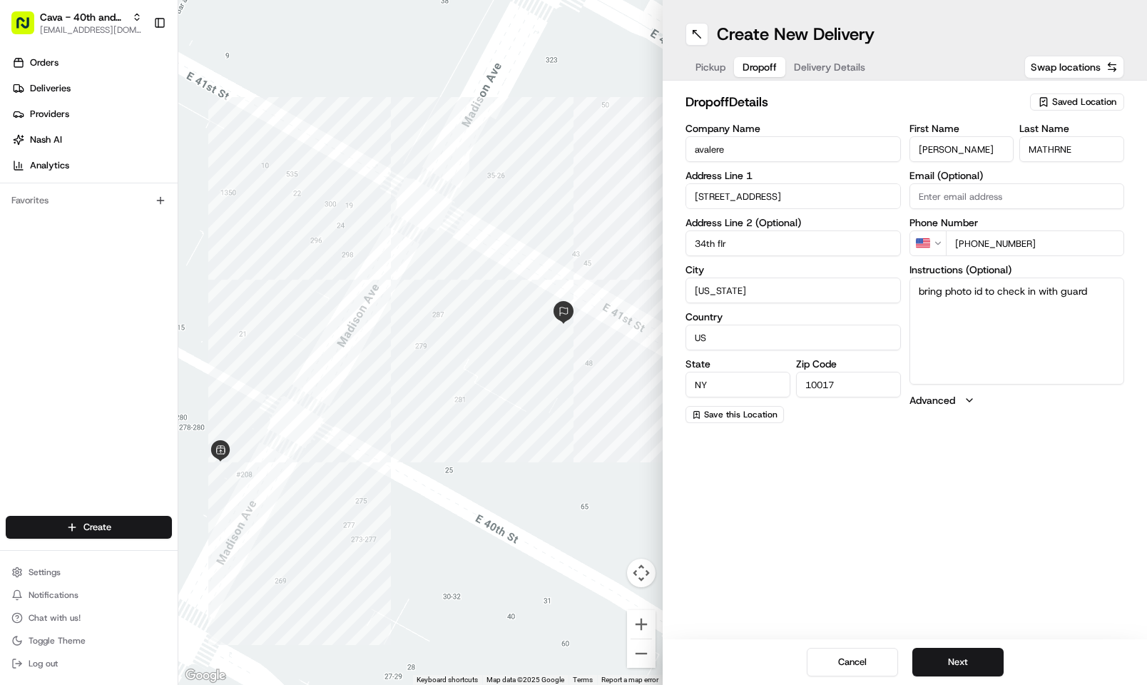
click at [817, 73] on span "Delivery Details" at bounding box center [829, 67] width 71 height 14
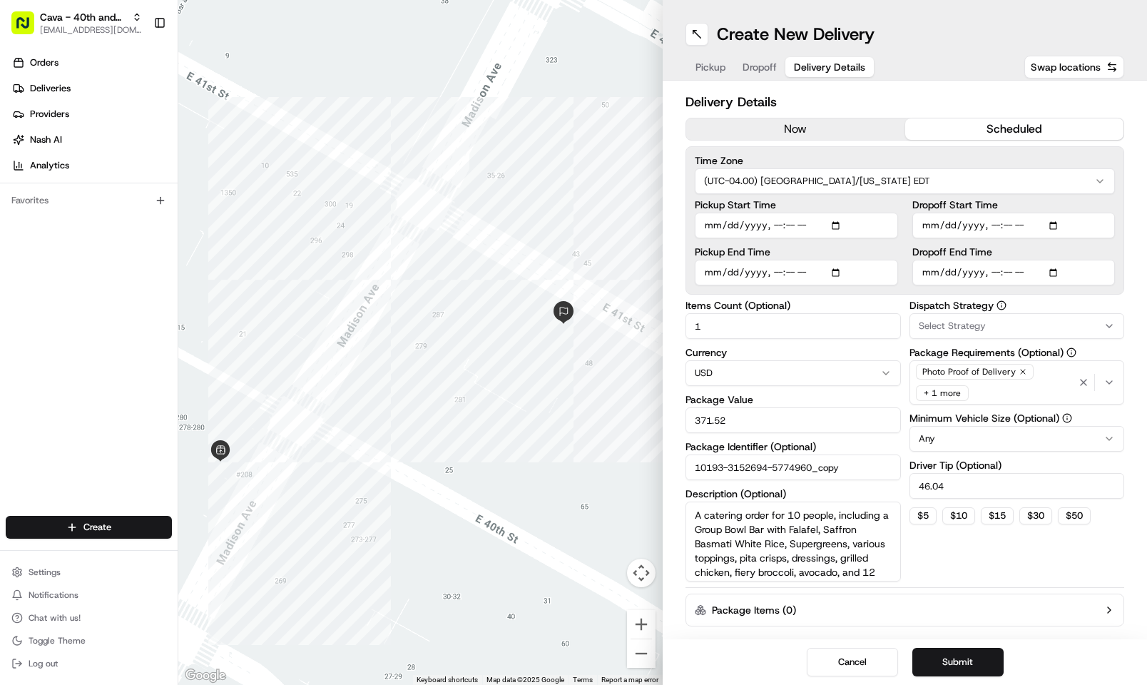
click at [753, 66] on span "Dropoff" at bounding box center [759, 67] width 34 height 14
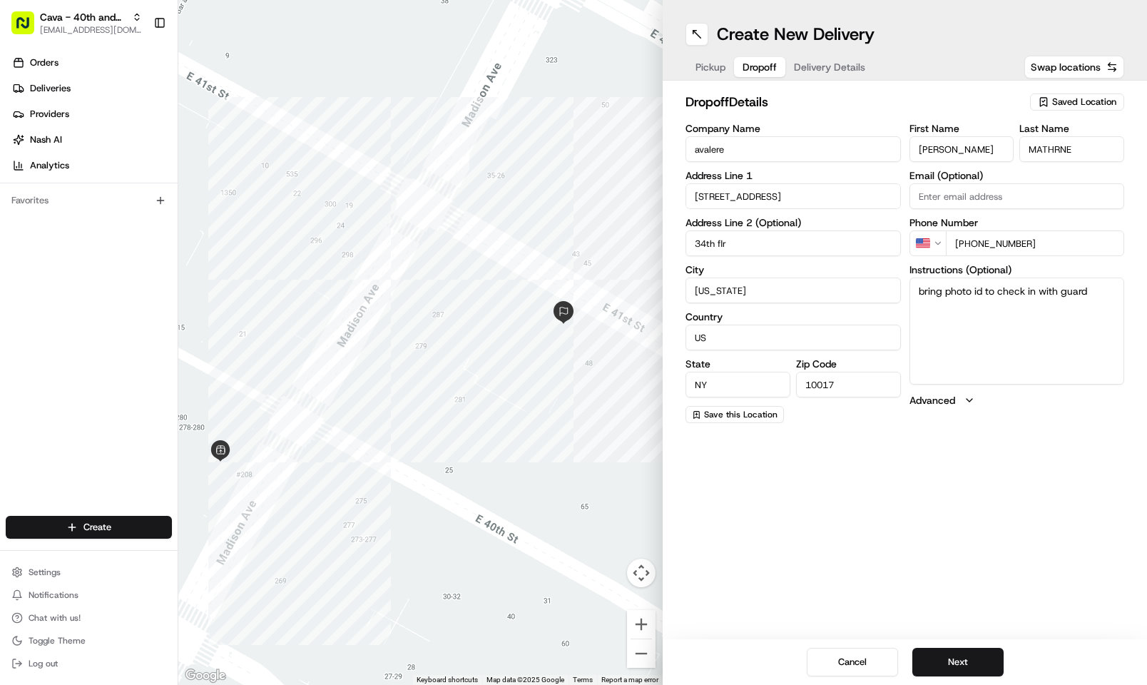
click at [802, 67] on span "Delivery Details" at bounding box center [829, 67] width 71 height 14
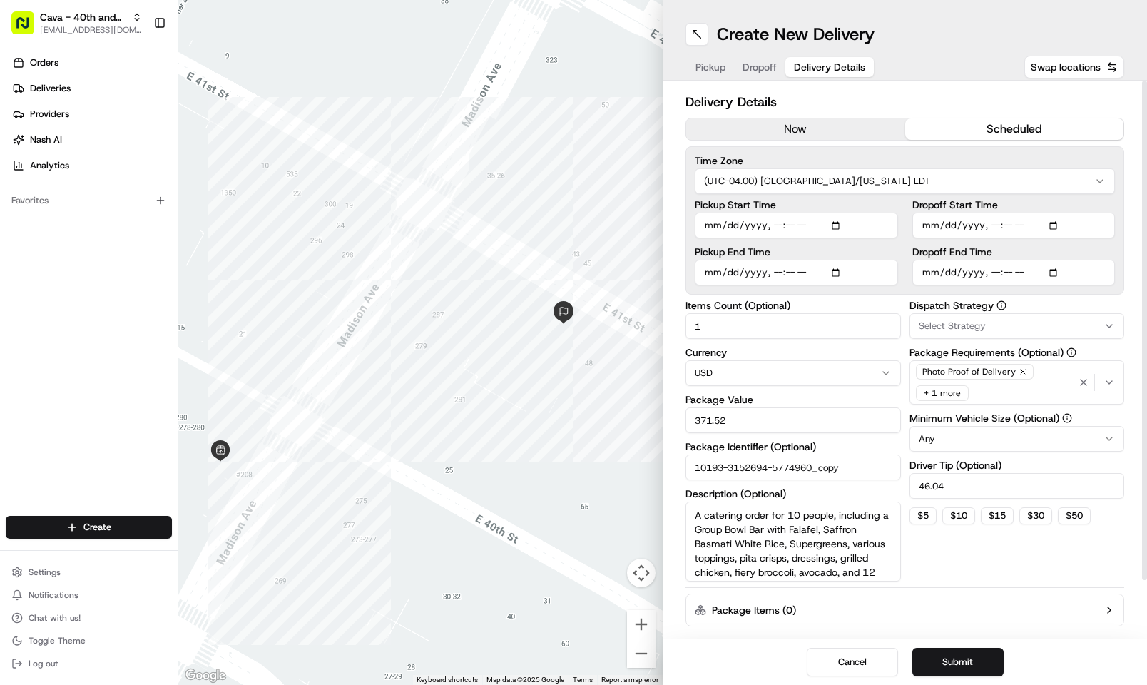
click at [985, 329] on div "Select Strategy" at bounding box center [1017, 326] width 208 height 13
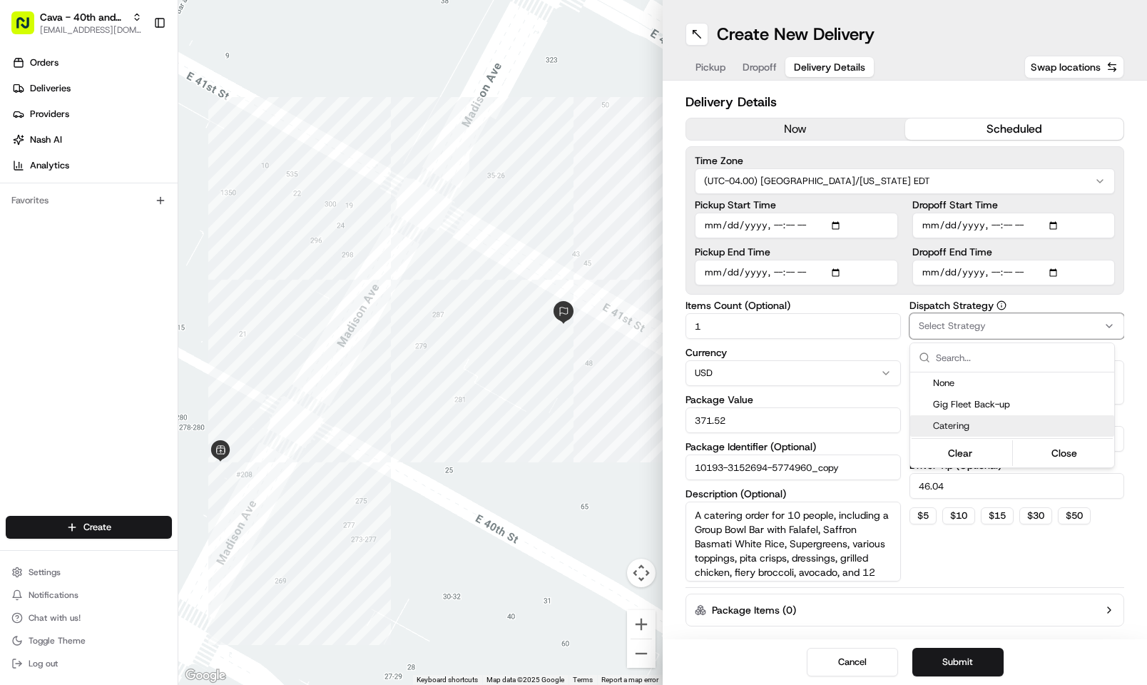
click at [971, 426] on span "Catering" at bounding box center [1020, 425] width 175 height 13
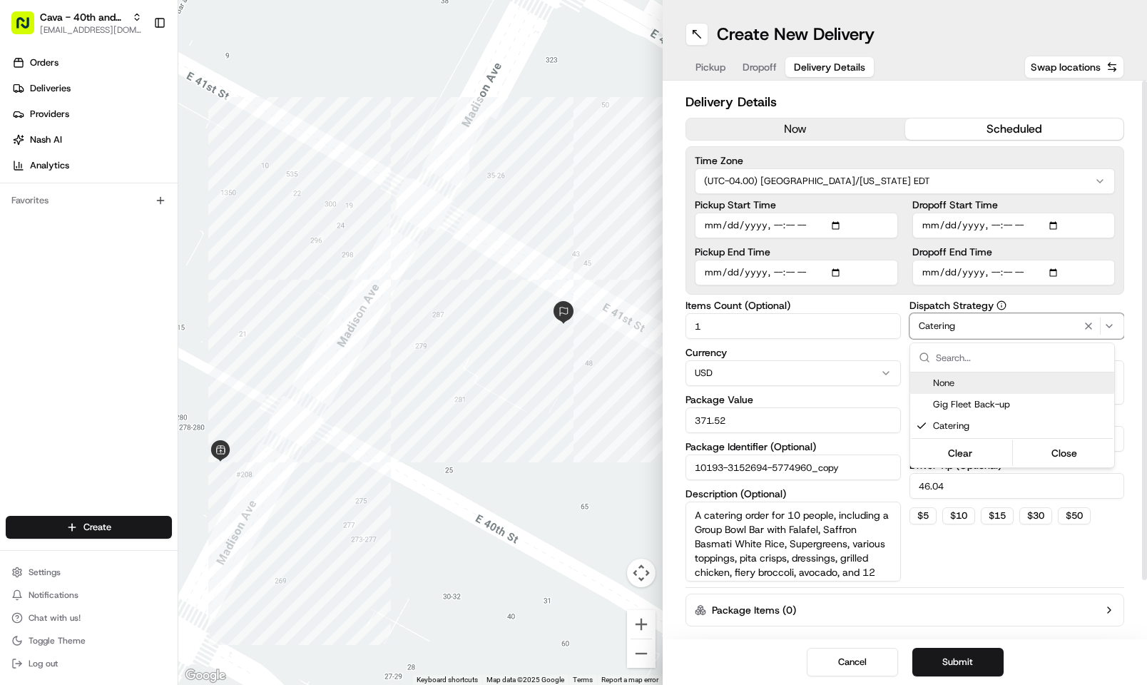
click at [1125, 295] on html "Cava - 40th and Madison kpensader@nashhelp.com Toggle Sidebar Orders Deliveries…" at bounding box center [573, 342] width 1147 height 685
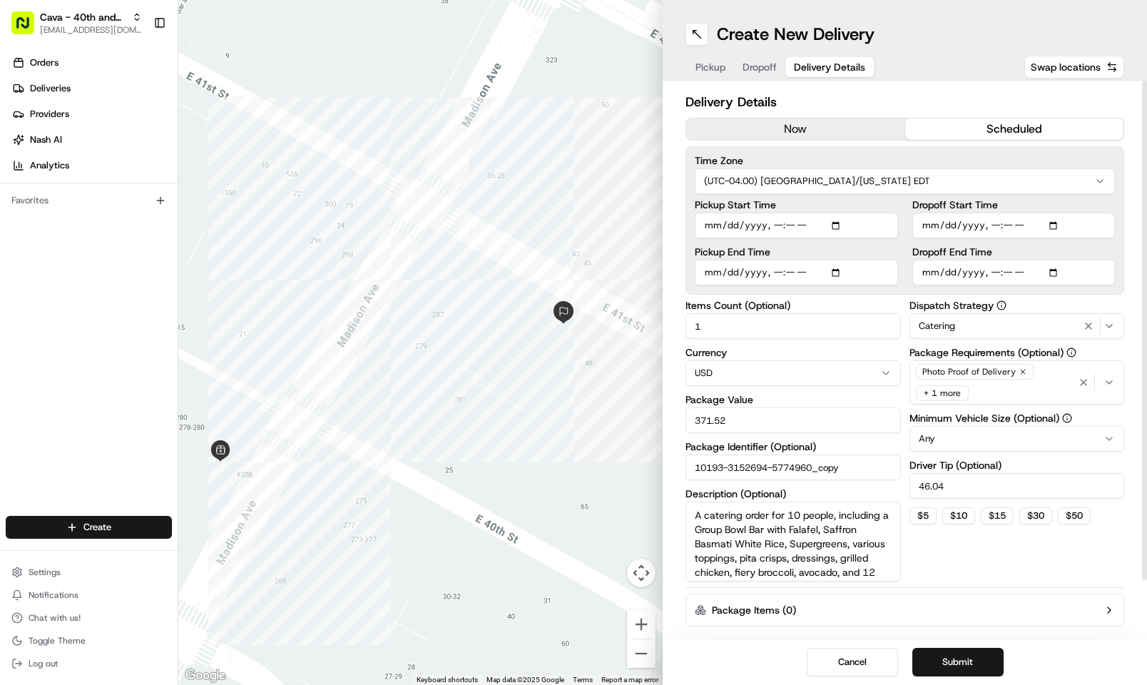
click at [952, 390] on div "+ 1 more" at bounding box center [942, 393] width 53 height 16
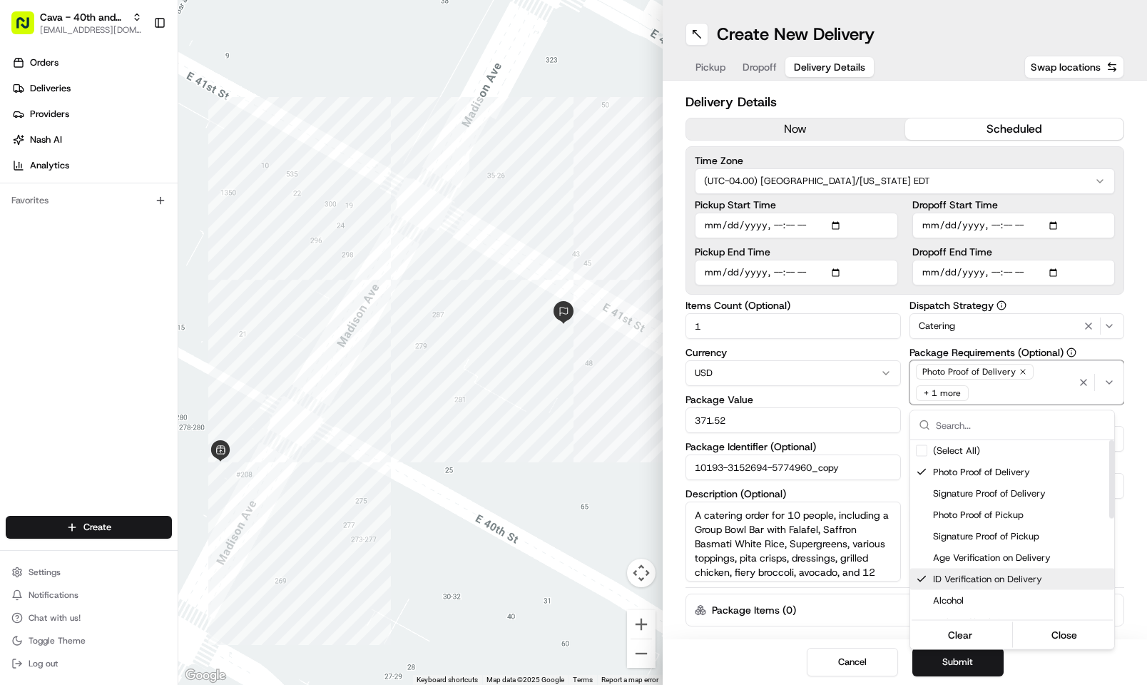
click at [933, 582] on span "ID Verification on Delivery" at bounding box center [1020, 579] width 175 height 13
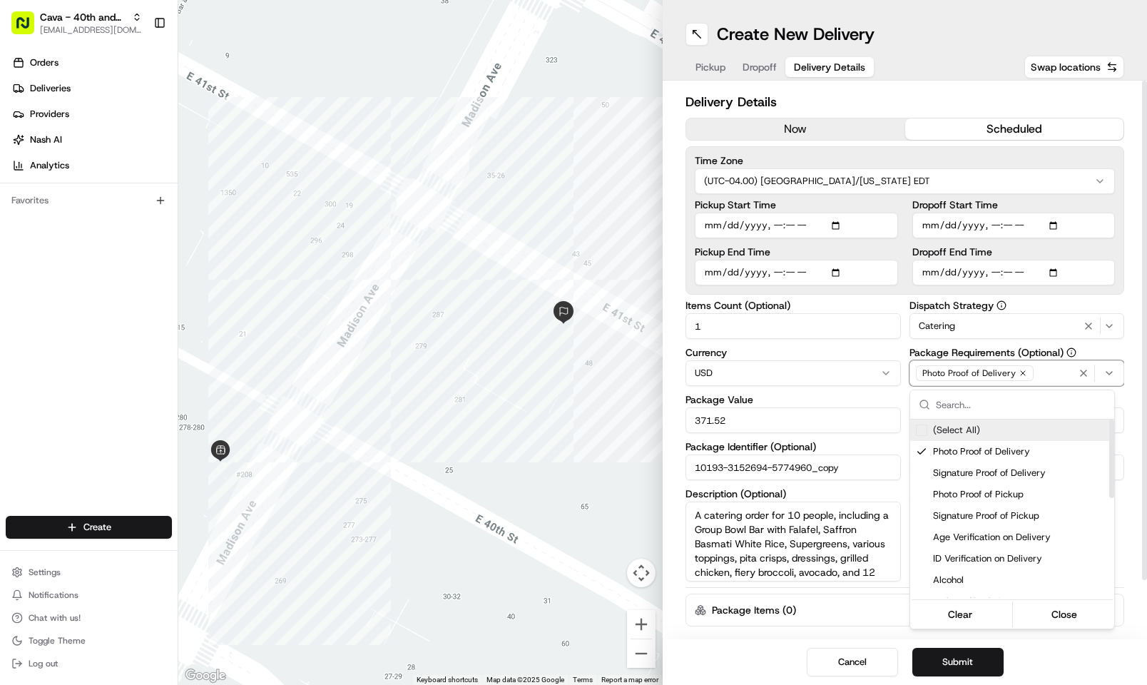
click at [1130, 281] on html "Cava - 40th and Madison kpensader@nashhelp.com Toggle Sidebar Orders Deliveries…" at bounding box center [573, 342] width 1147 height 685
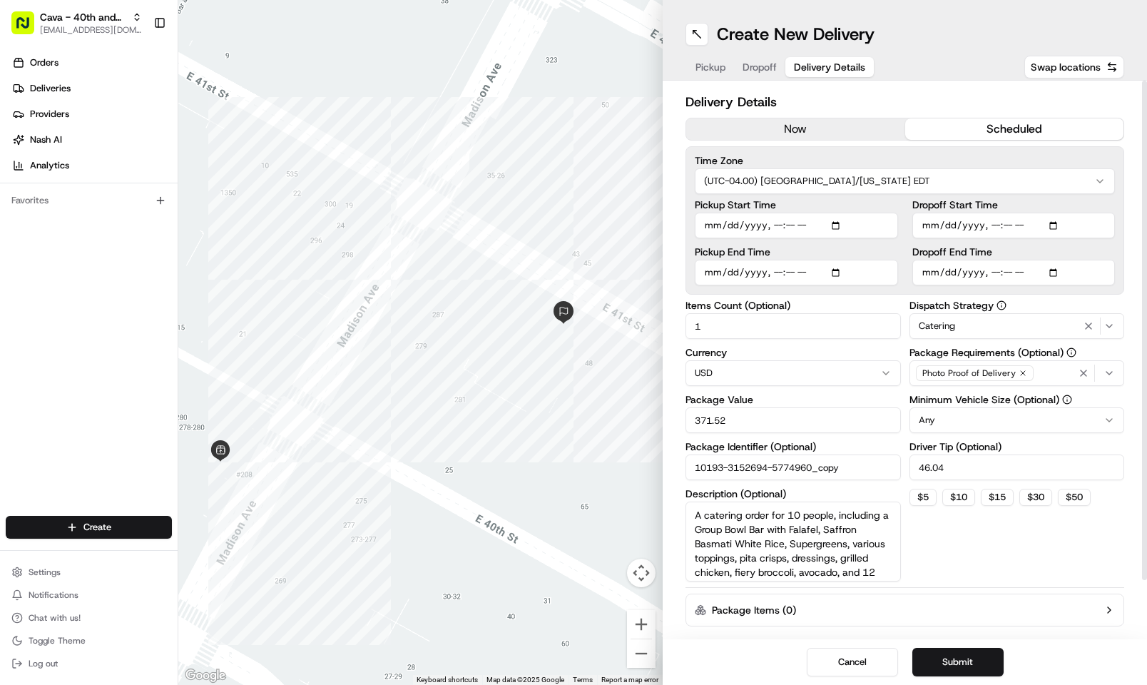
click at [767, 60] on span "Dropoff" at bounding box center [759, 67] width 34 height 14
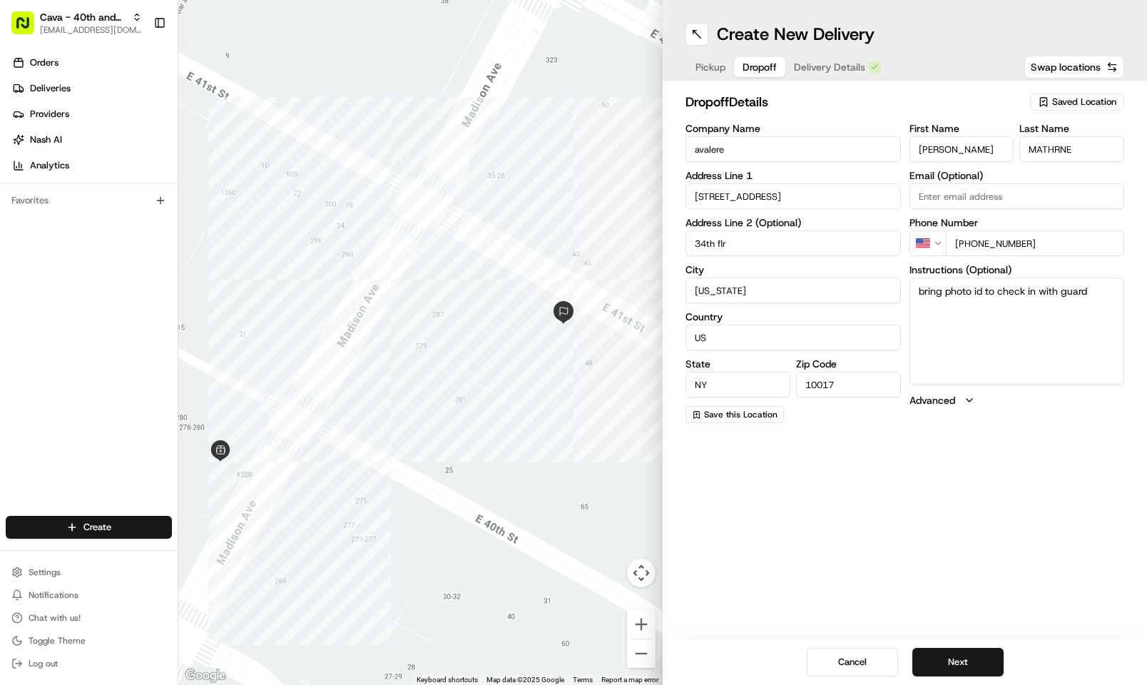
click at [717, 64] on span "Pickup" at bounding box center [710, 67] width 30 height 14
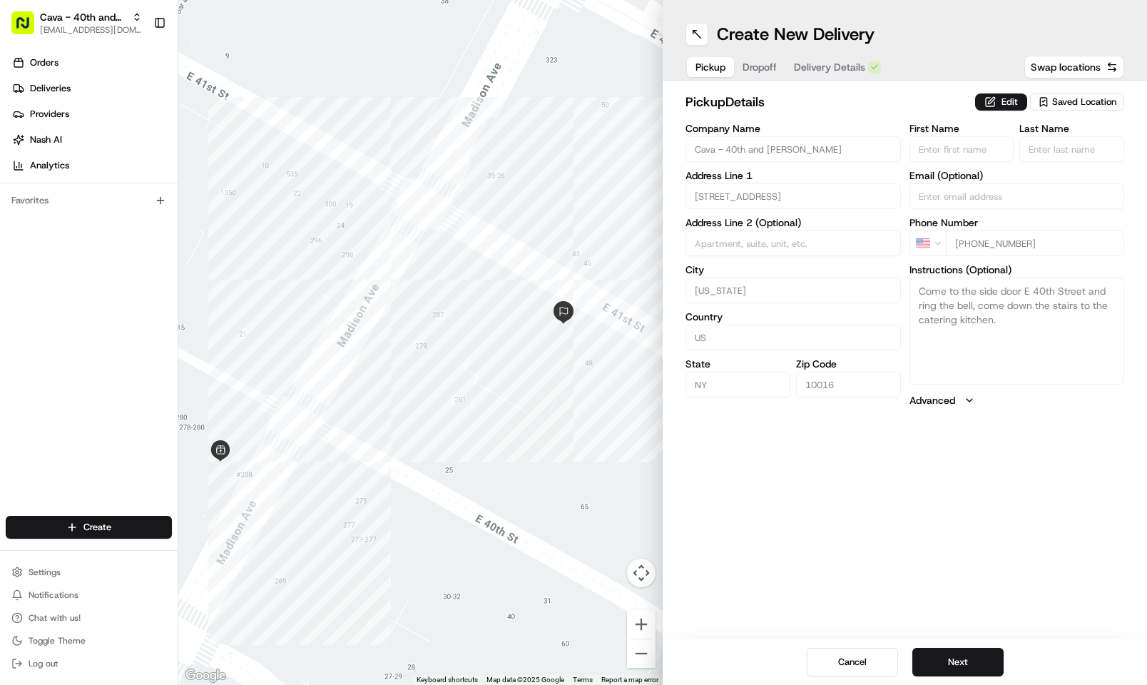
click at [804, 68] on span "Delivery Details" at bounding box center [829, 67] width 71 height 14
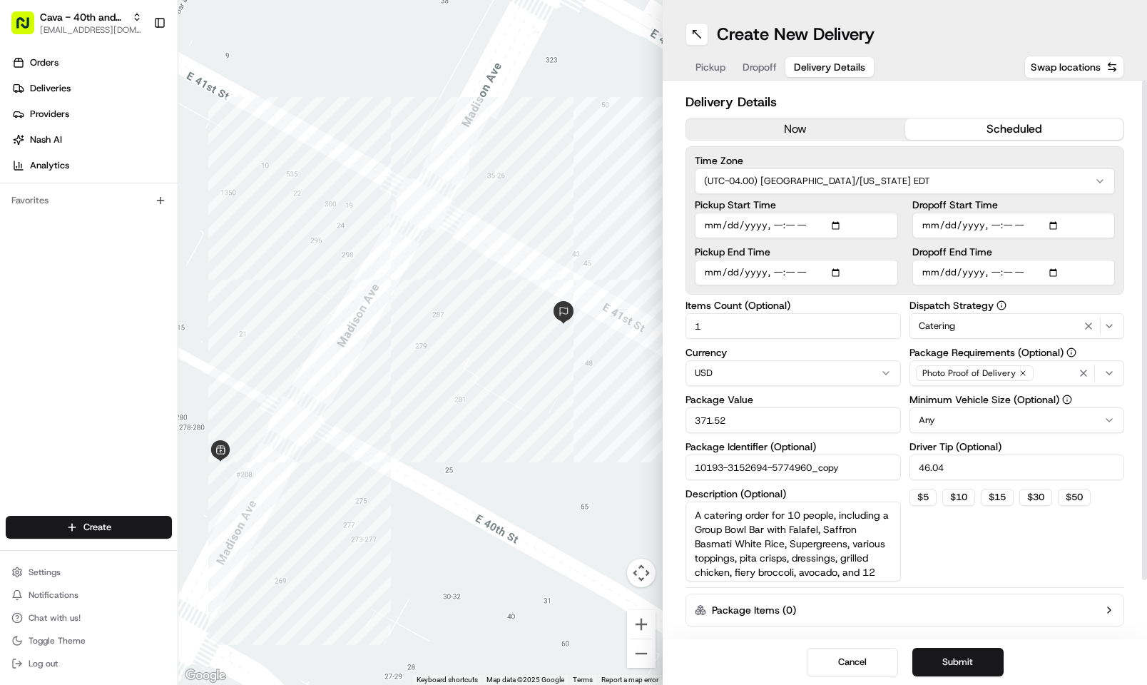
click at [991, 595] on button "Package Items ( 0 )" at bounding box center [904, 609] width 439 height 33
click at [961, 661] on button "Submit" at bounding box center [957, 662] width 91 height 29
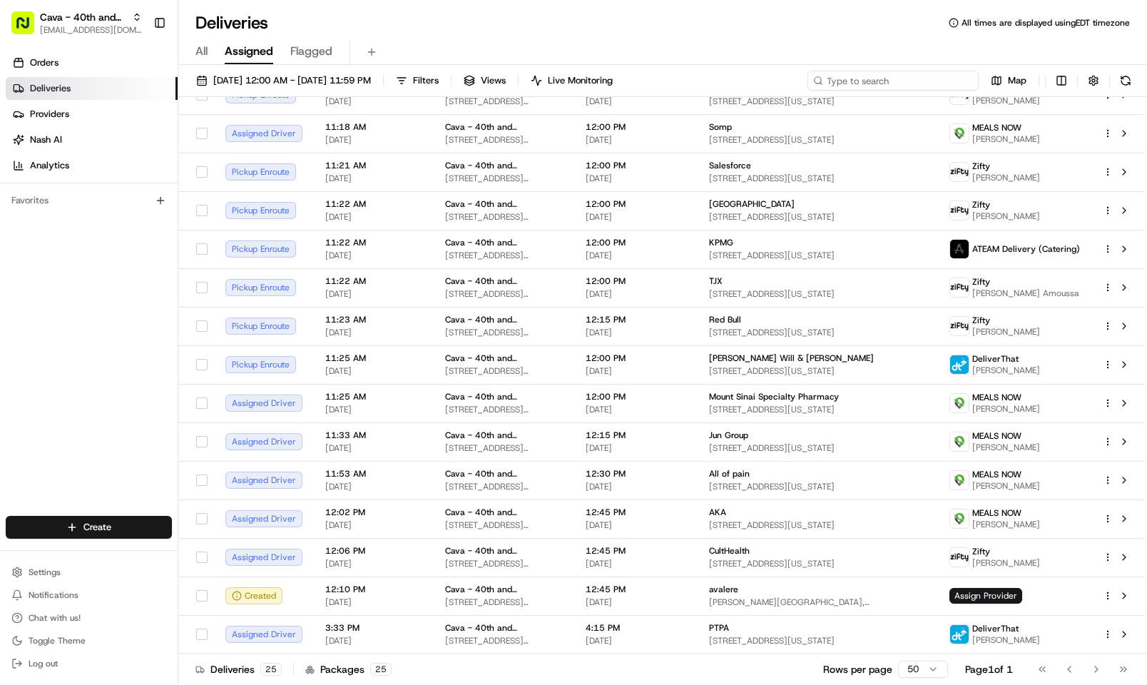
click at [882, 79] on input at bounding box center [892, 81] width 171 height 20
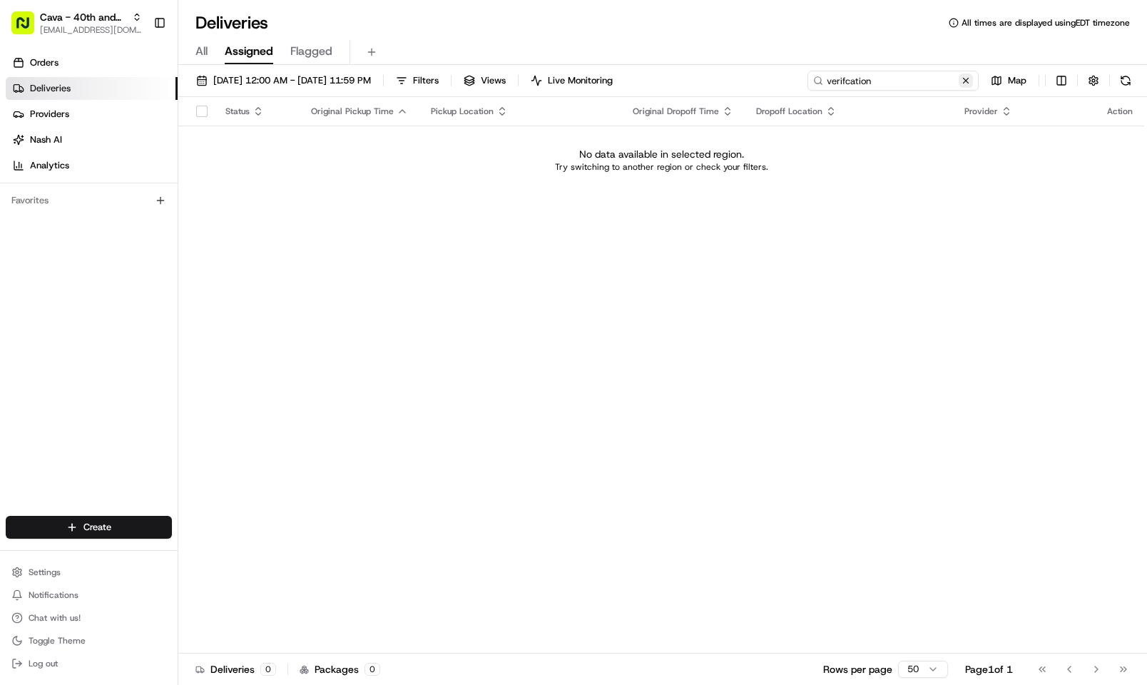
type input "verifcation"
click at [961, 80] on button at bounding box center [966, 80] width 14 height 14
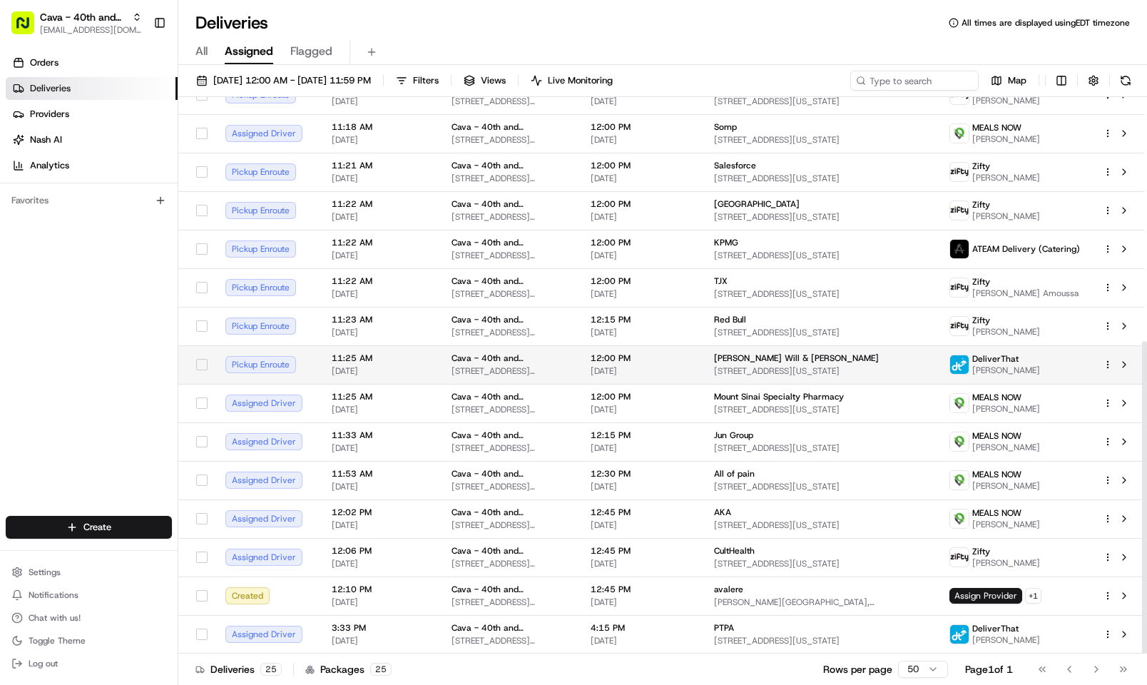
scroll to position [435, 0]
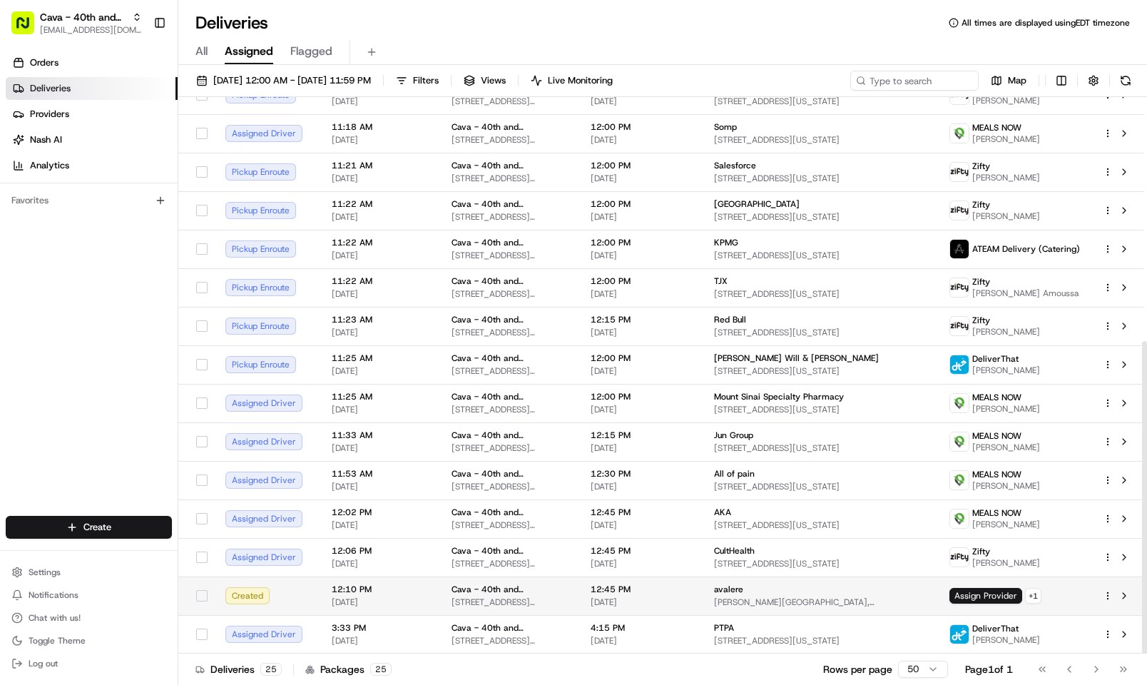
click at [522, 588] on span "Cava - 40th and [PERSON_NAME]" at bounding box center [509, 588] width 116 height 11
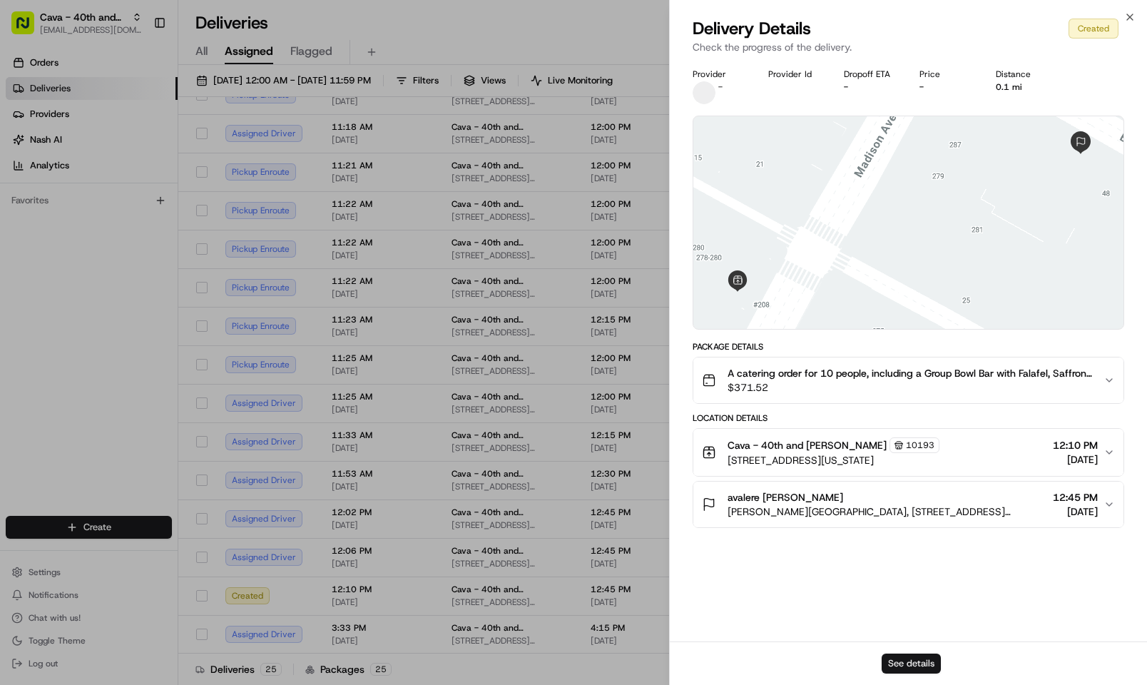
click at [937, 668] on button "See details" at bounding box center [911, 663] width 59 height 20
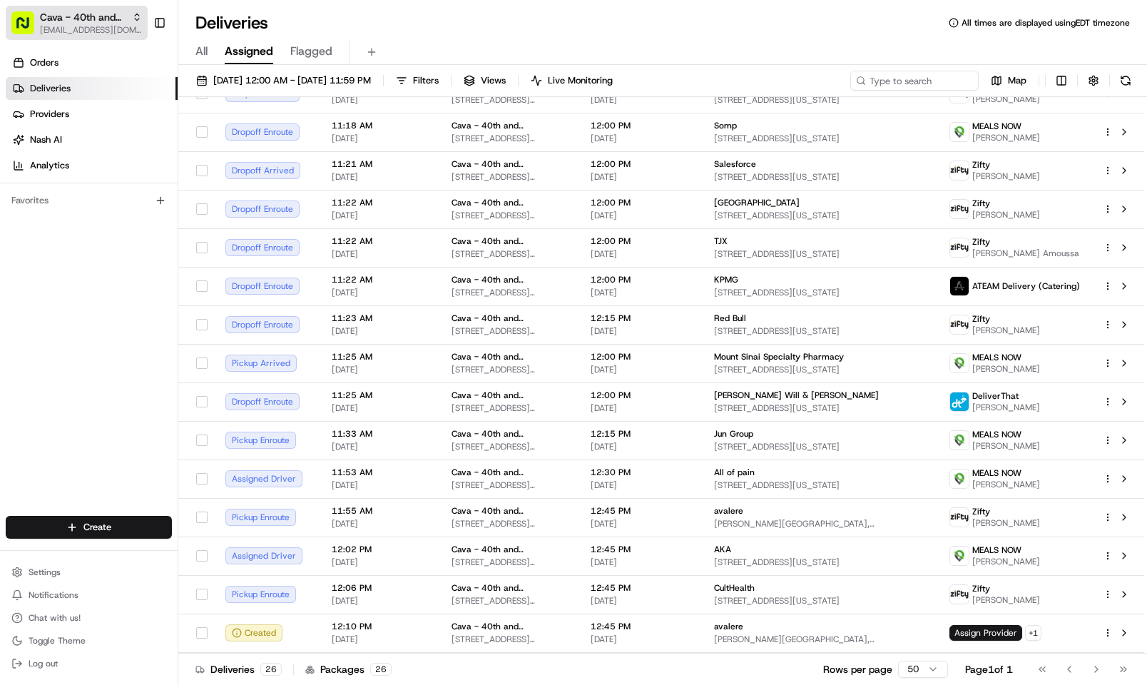
click at [67, 17] on span "Cava - 40th and [PERSON_NAME]" at bounding box center [83, 17] width 86 height 14
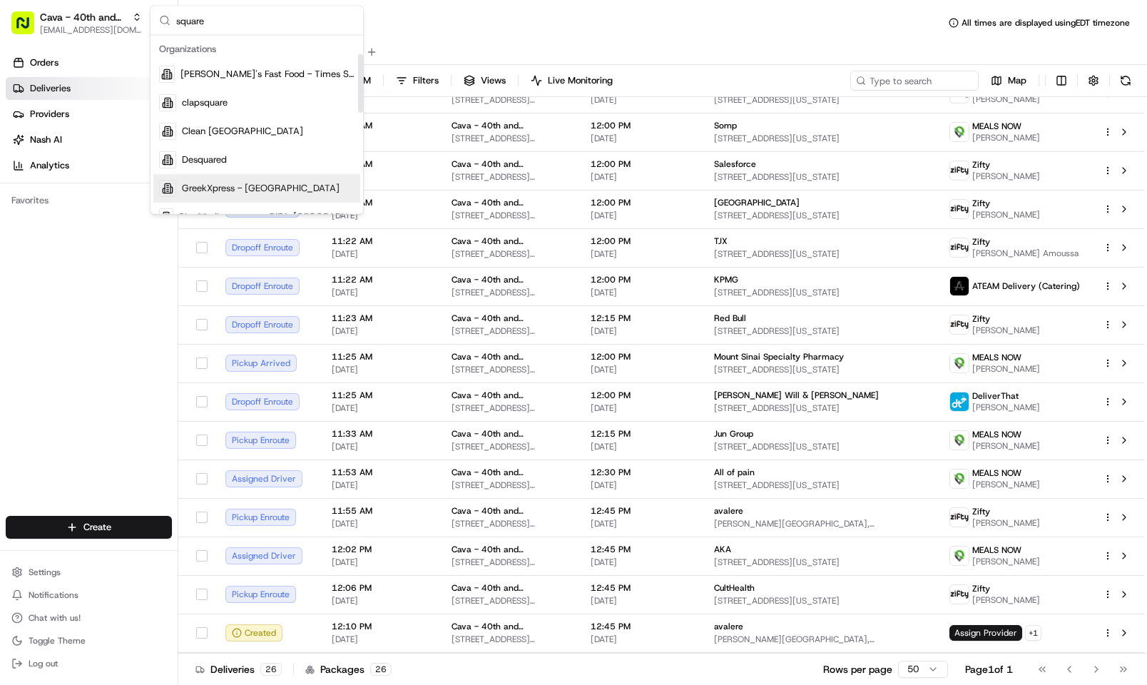
scroll to position [321, 0]
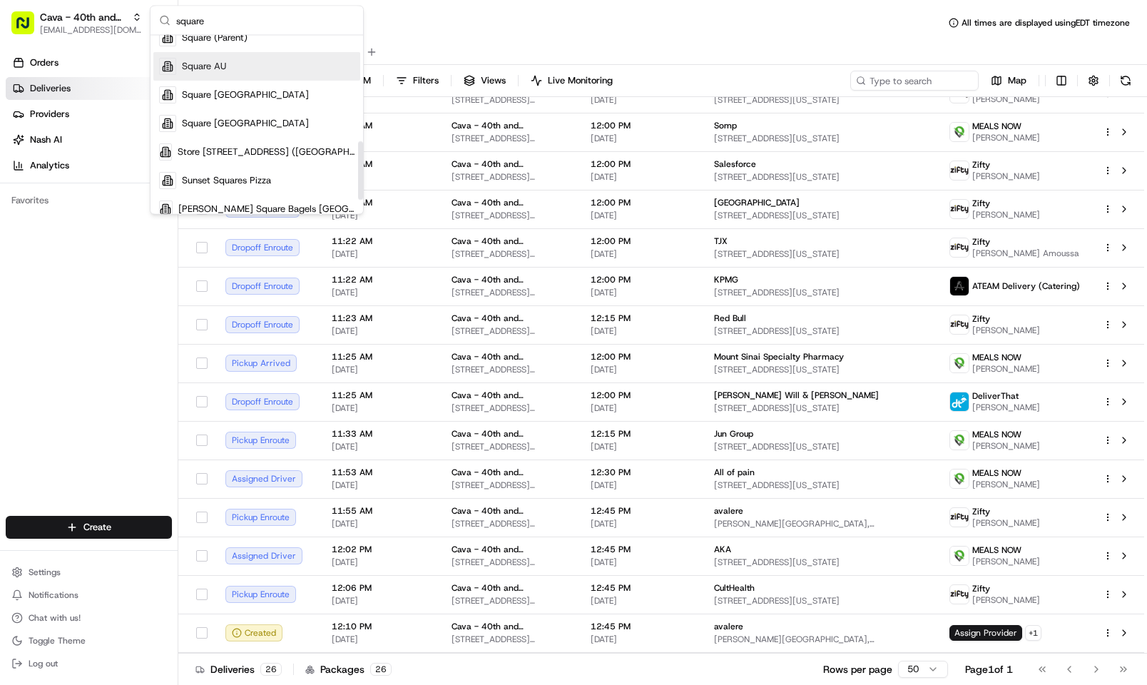
type input "square"
click at [228, 78] on div "Square AU" at bounding box center [256, 67] width 207 height 29
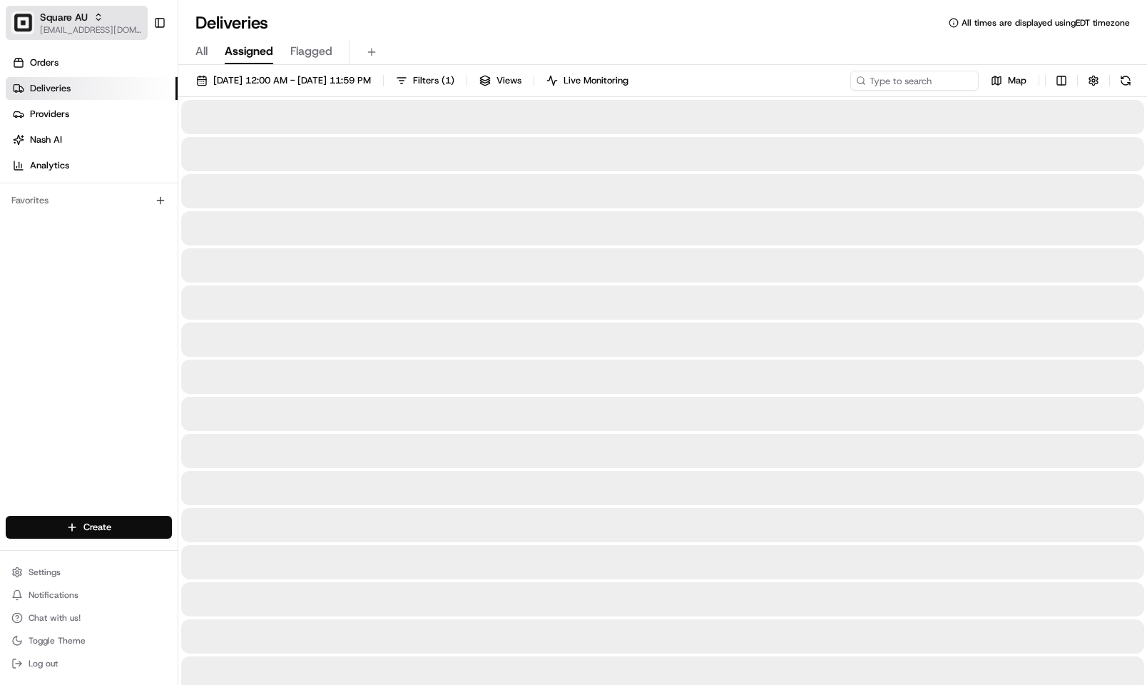
click at [83, 24] on span "[EMAIL_ADDRESS][DOMAIN_NAME]" at bounding box center [91, 29] width 102 height 11
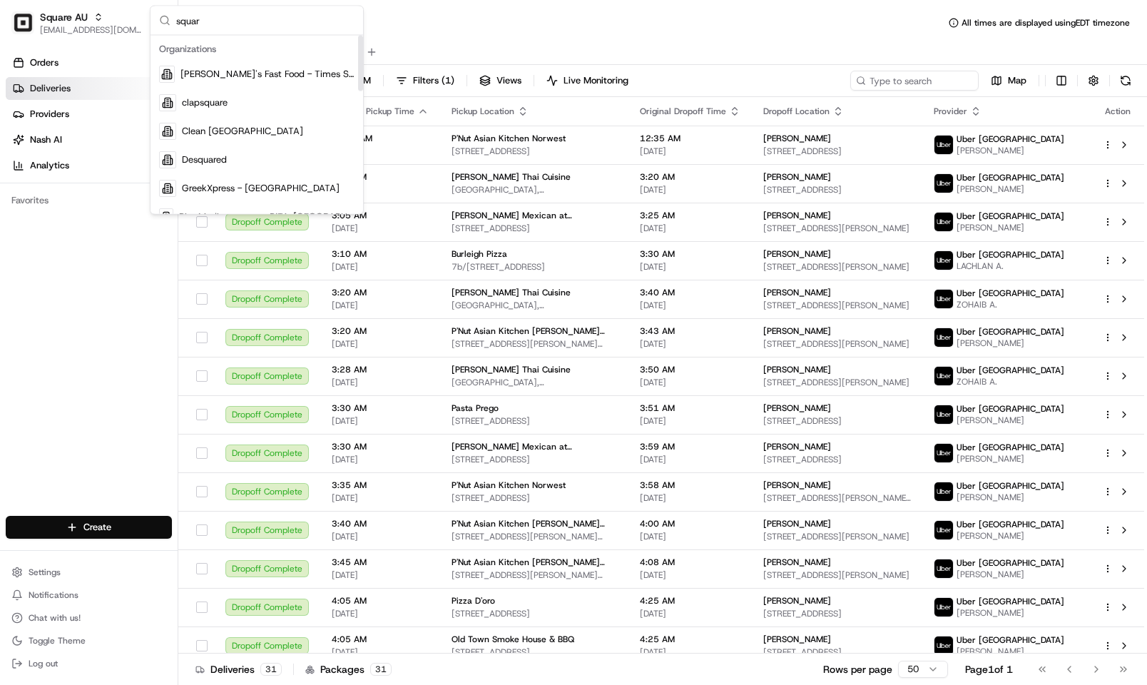
type input "square"
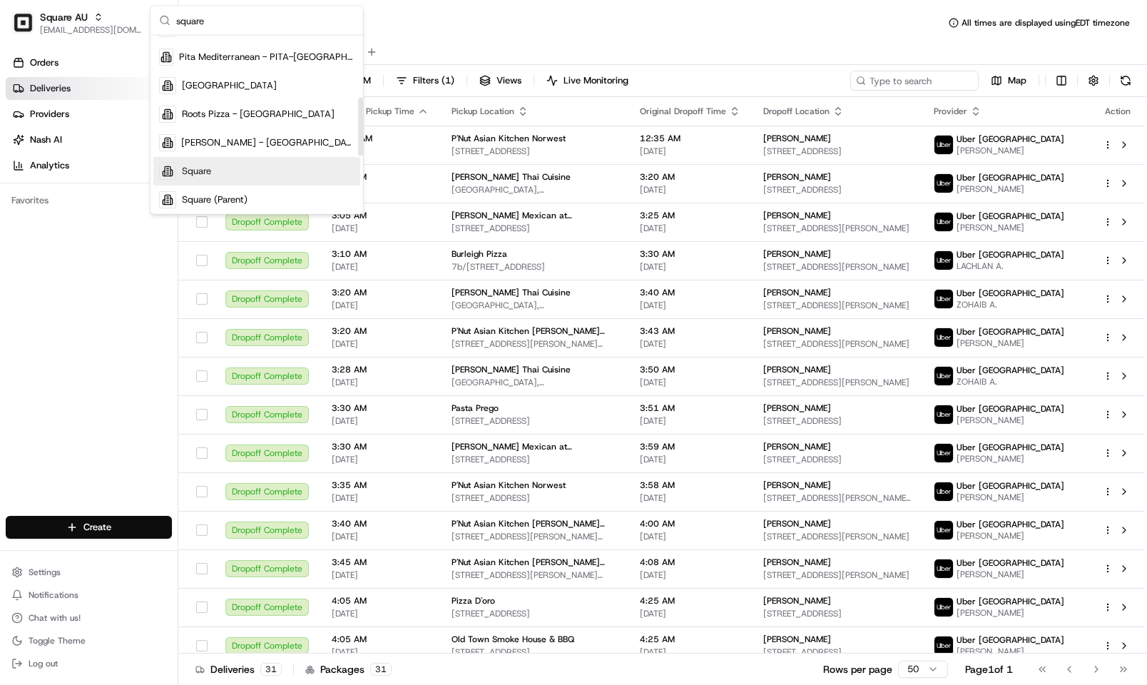
scroll to position [188, 0]
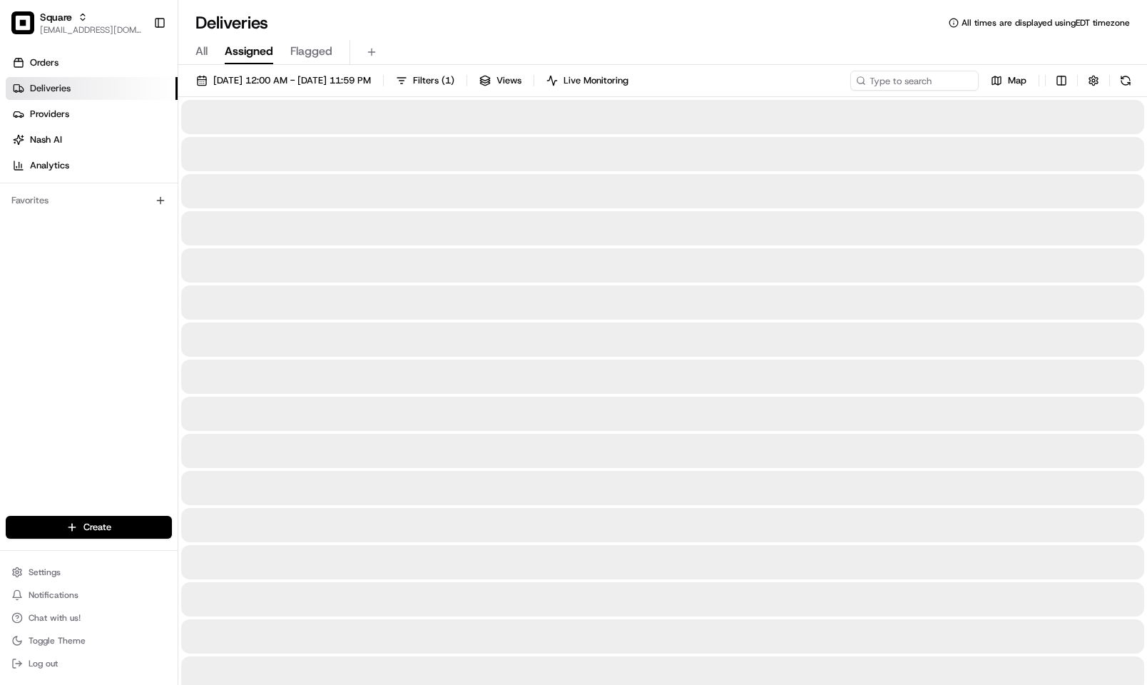
click at [448, 37] on div "All Assigned Flagged" at bounding box center [662, 49] width 969 height 31
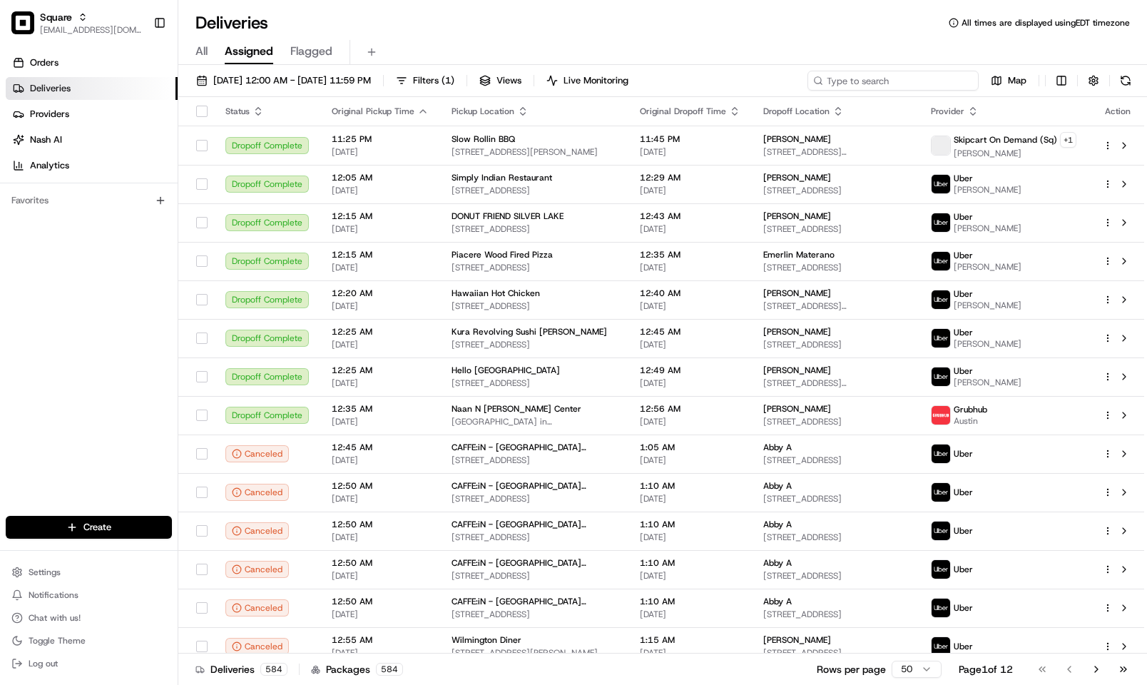
click at [891, 80] on input at bounding box center [892, 81] width 171 height 20
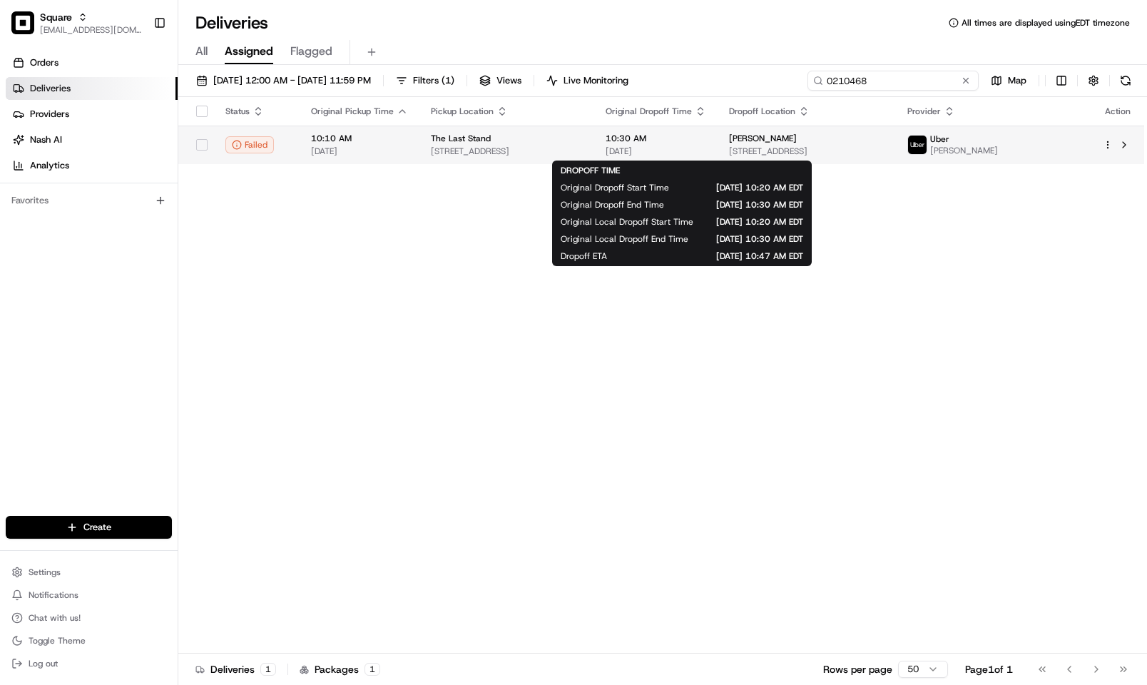
type input "0210468"
click at [659, 150] on span "[DATE]" at bounding box center [656, 150] width 101 height 11
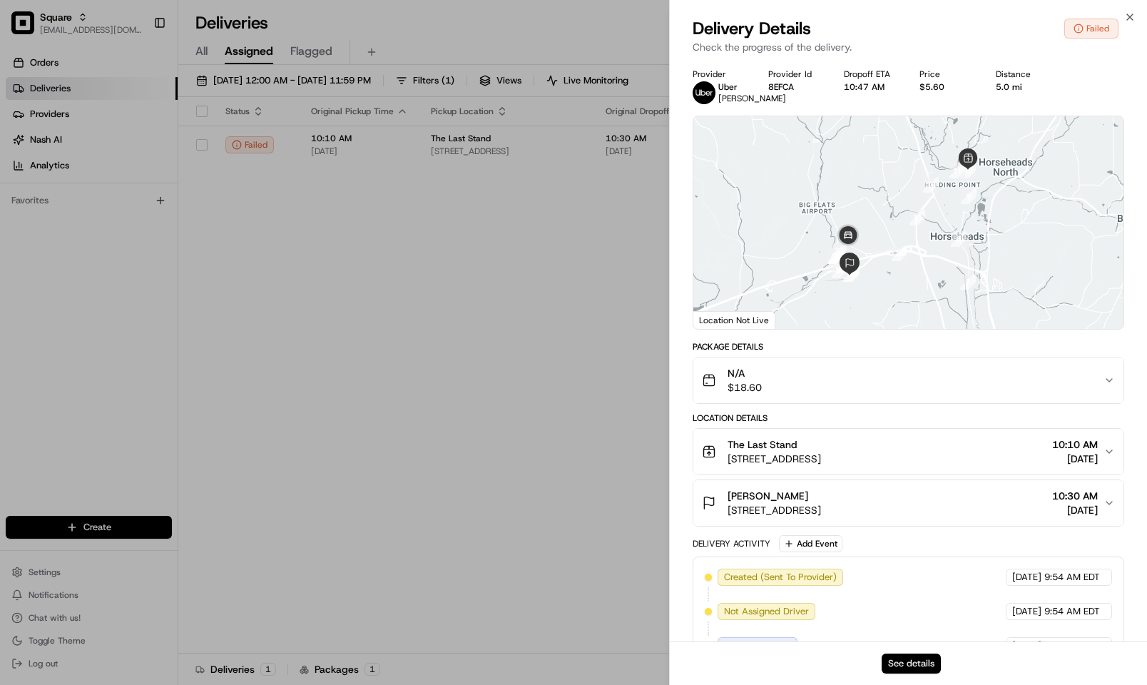
click at [909, 668] on button "See details" at bounding box center [911, 663] width 59 height 20
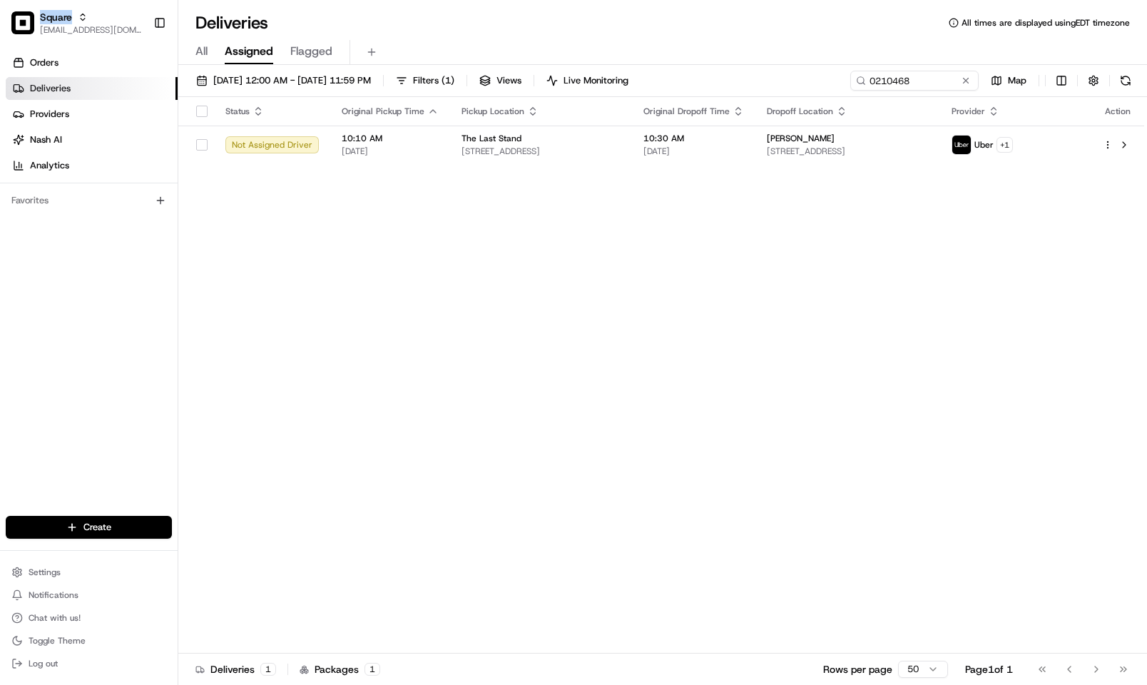
click at [49, 19] on span "Square" at bounding box center [56, 17] width 32 height 14
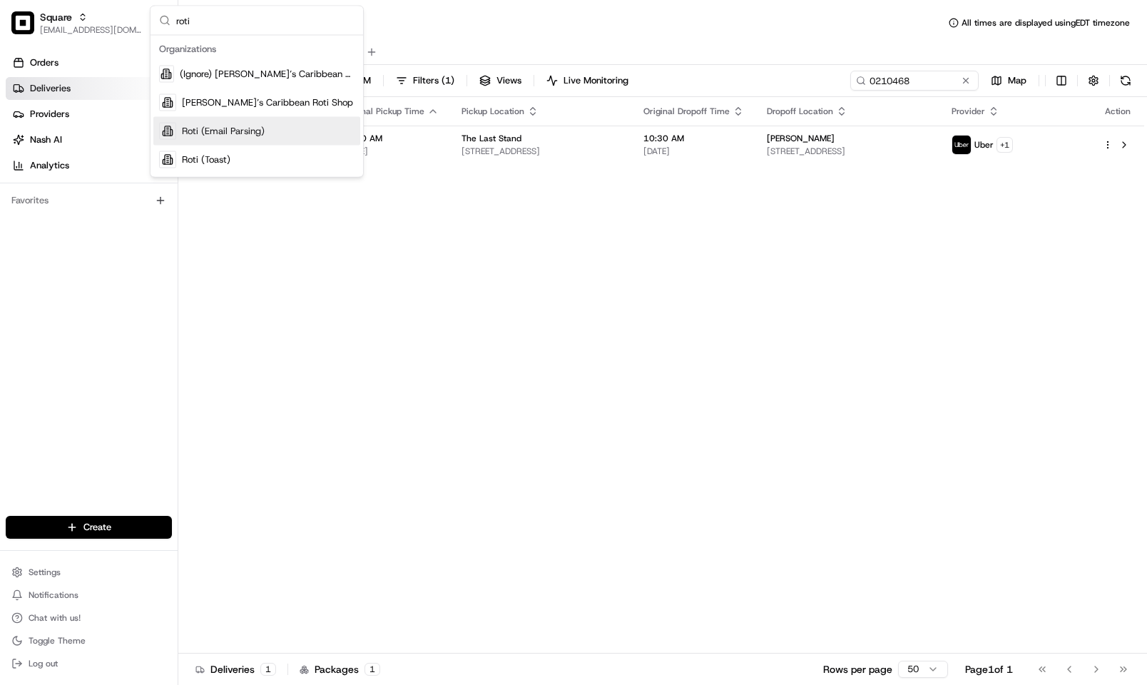
type input "roti"
click at [248, 131] on span "Roti (Email Parsing)" at bounding box center [223, 131] width 83 height 13
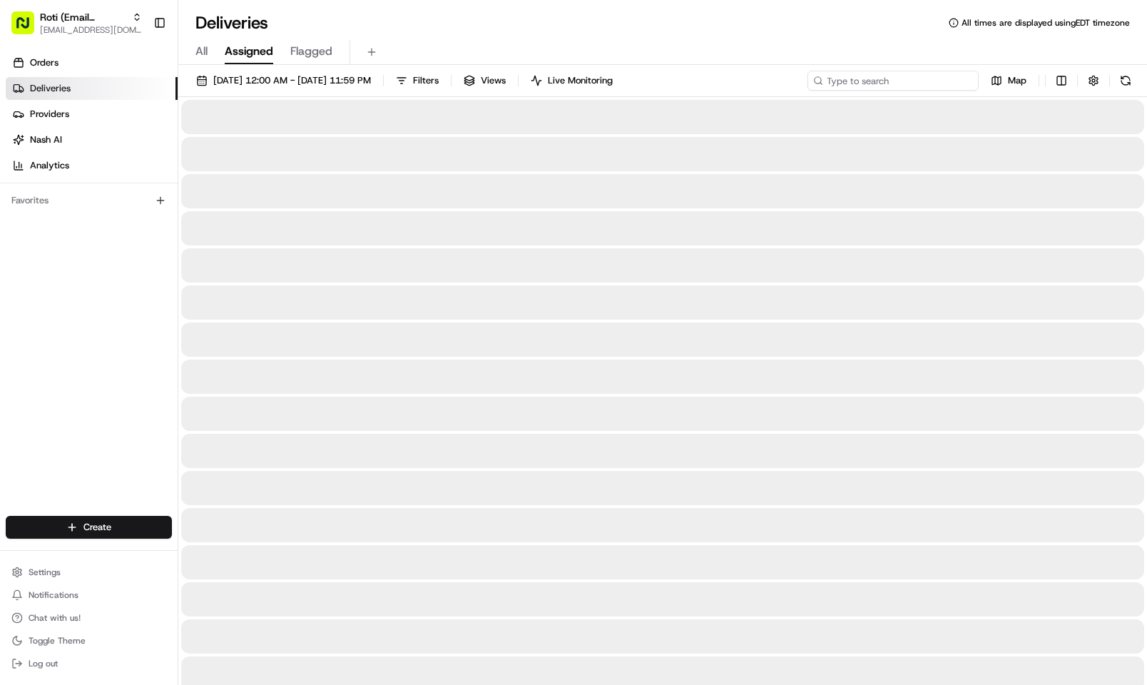
click at [944, 76] on input at bounding box center [892, 81] width 171 height 20
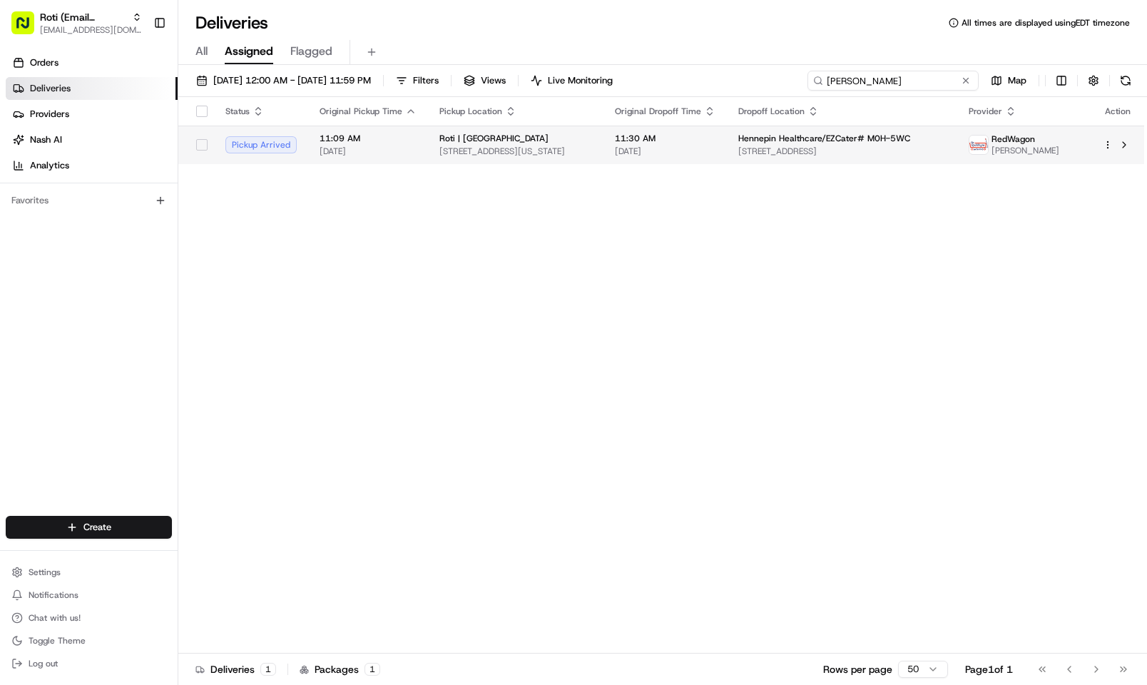
type input "henn"
click at [822, 148] on span "600 Park Ave, Minneapolis, MN 55415, USA" at bounding box center [842, 150] width 208 height 11
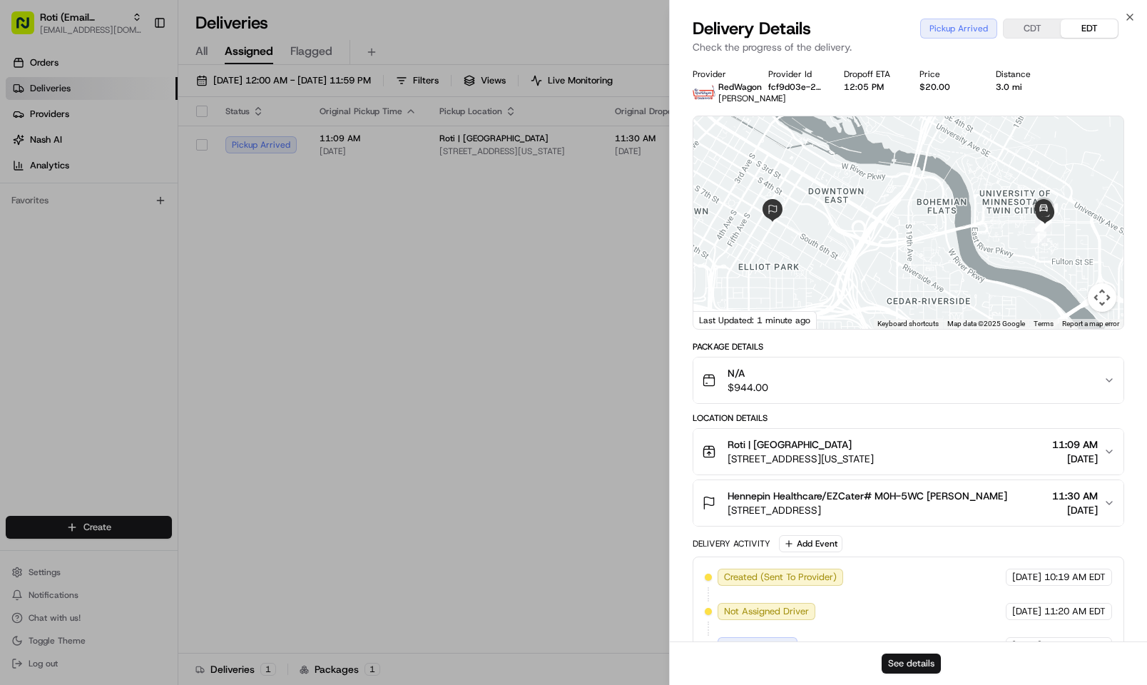
click at [923, 663] on button "See details" at bounding box center [911, 663] width 59 height 20
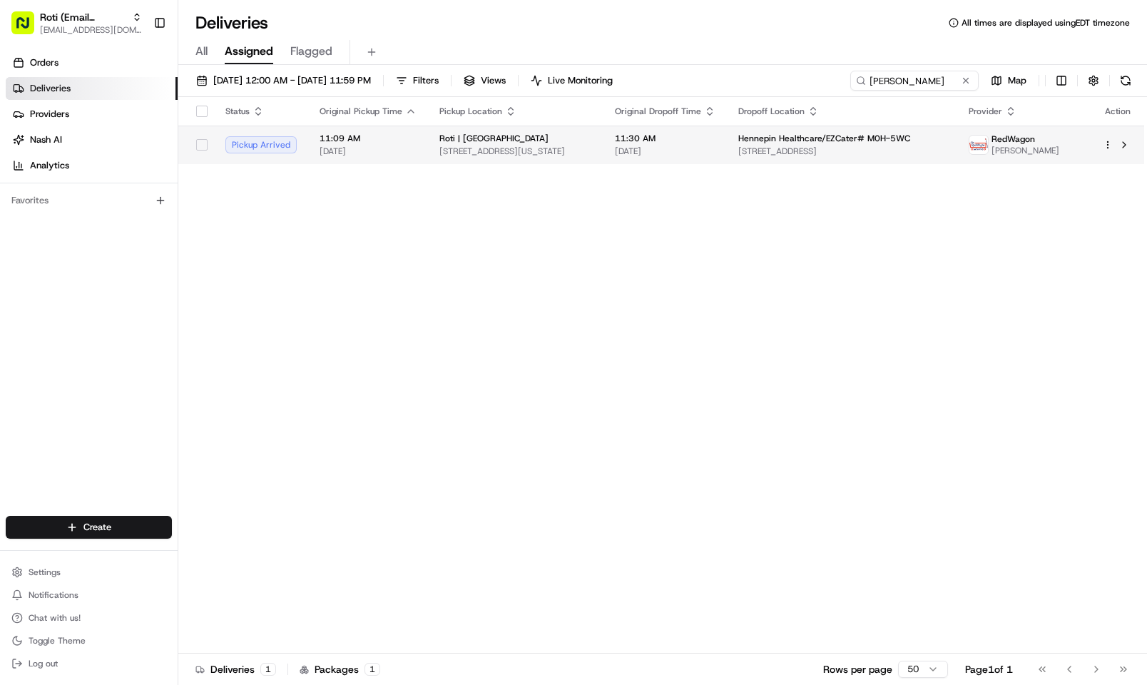
click at [417, 155] on td "11:09 AM 08/21/2025" at bounding box center [368, 145] width 120 height 39
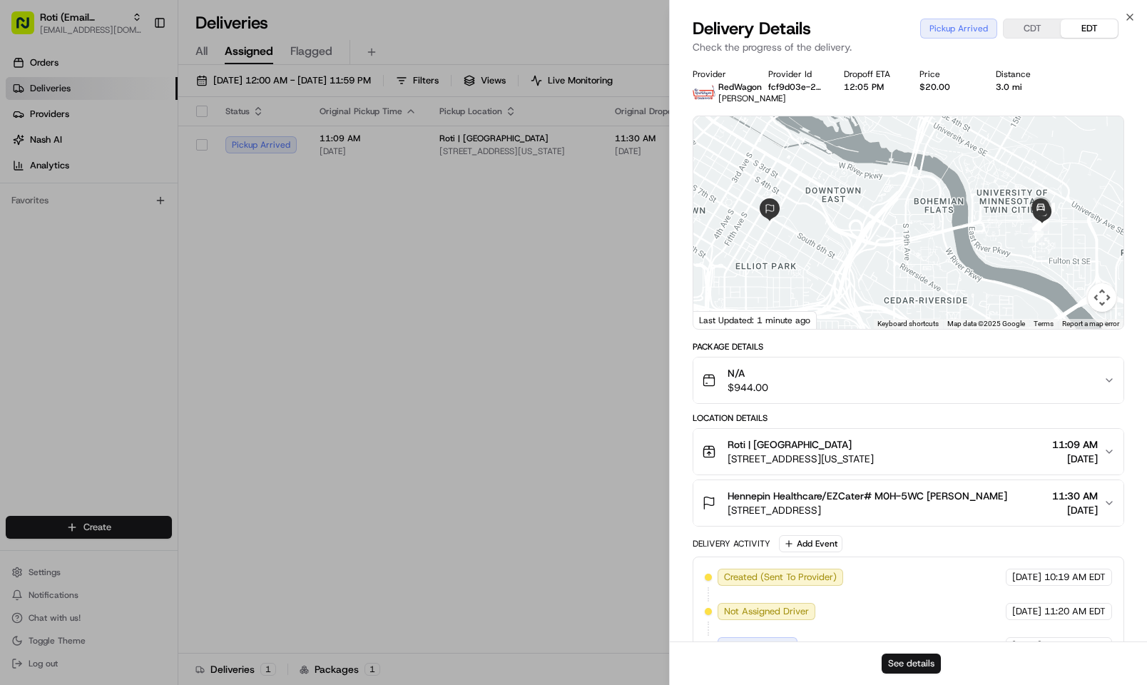
click at [906, 655] on button "See details" at bounding box center [911, 663] width 59 height 20
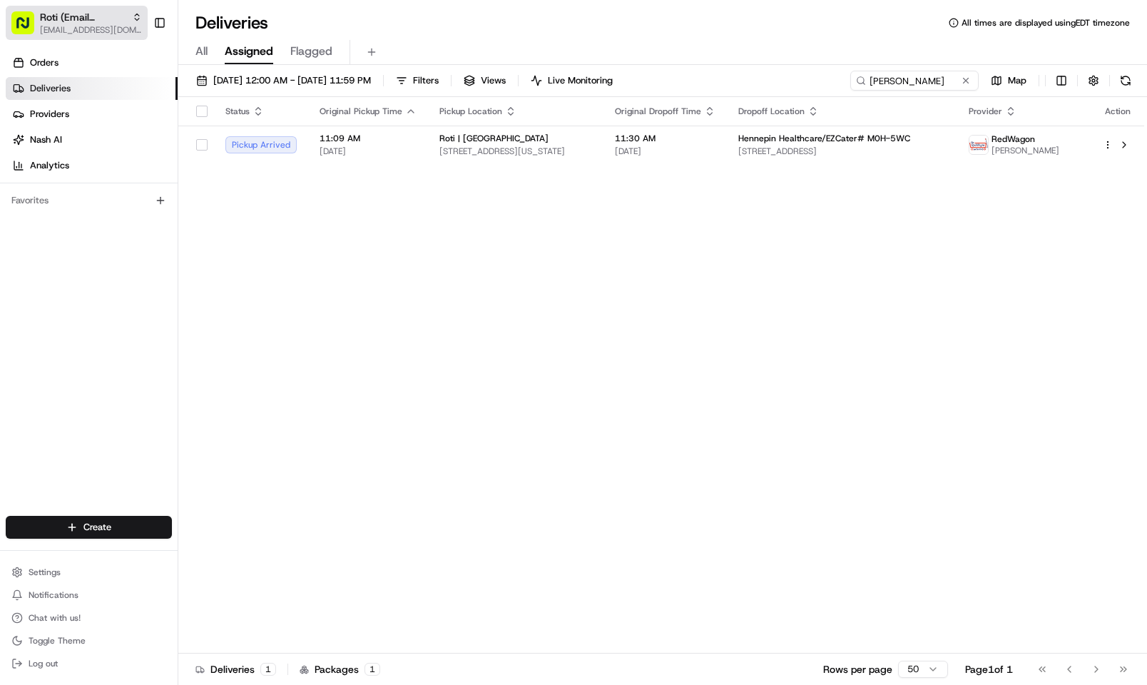
click at [75, 26] on span "[EMAIL_ADDRESS][DOMAIN_NAME]" at bounding box center [91, 29] width 102 height 11
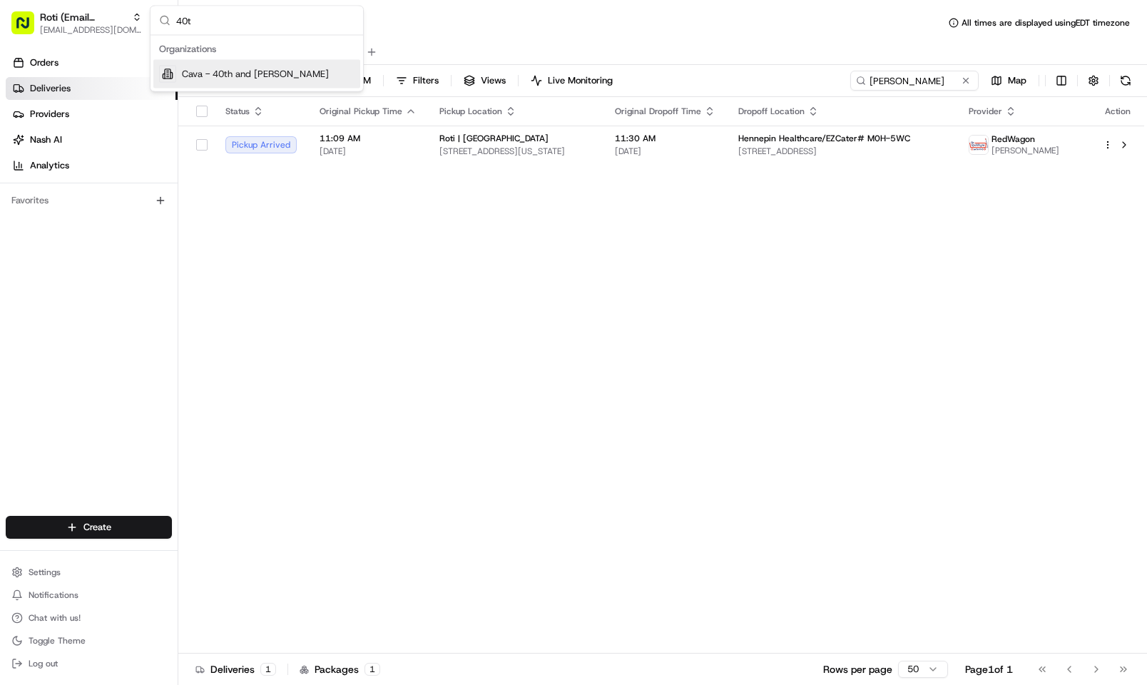
type input "40t"
click at [279, 68] on span "Cava - 40th and Madison" at bounding box center [255, 74] width 147 height 13
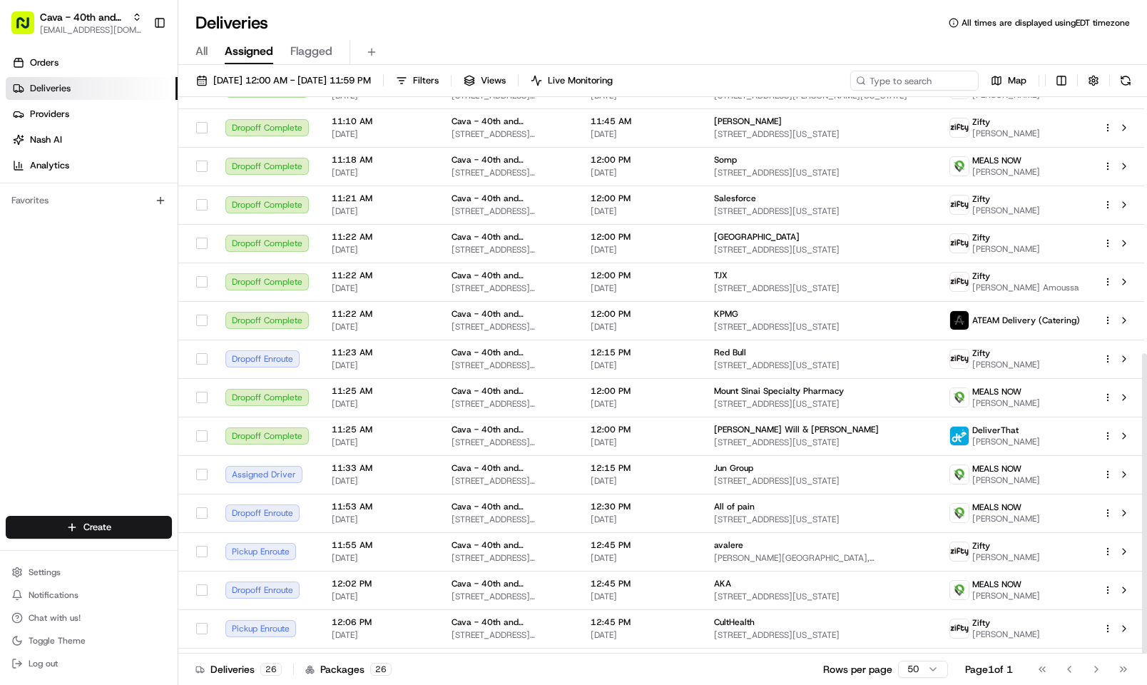
scroll to position [475, 0]
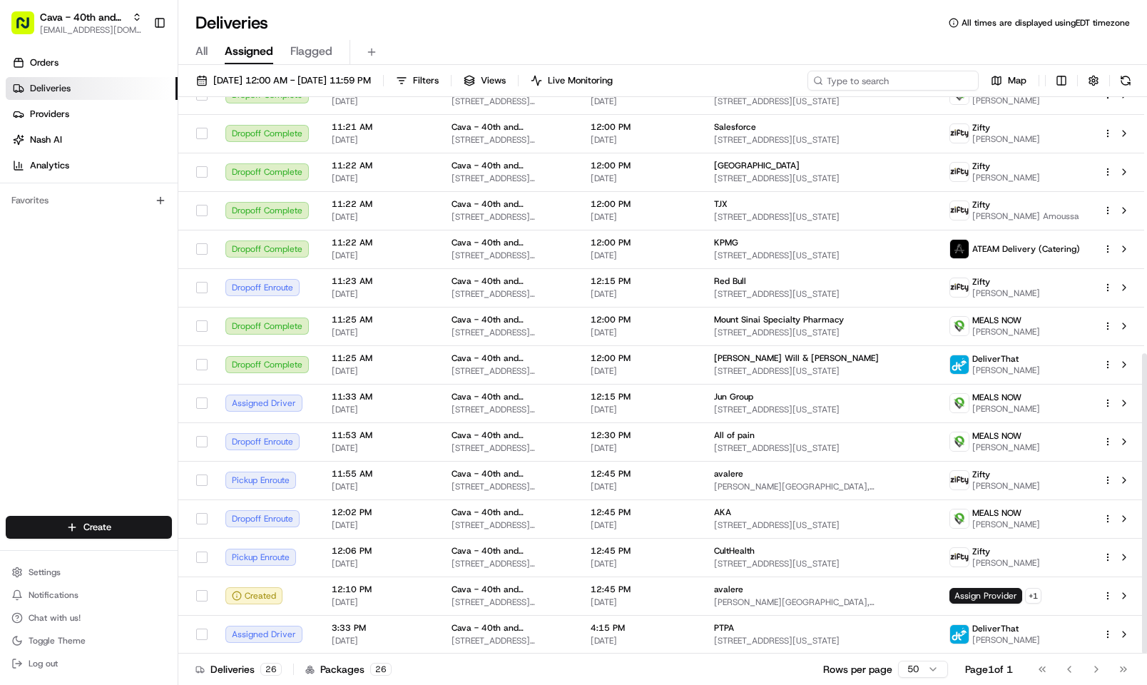
click at [901, 84] on input at bounding box center [892, 81] width 171 height 20
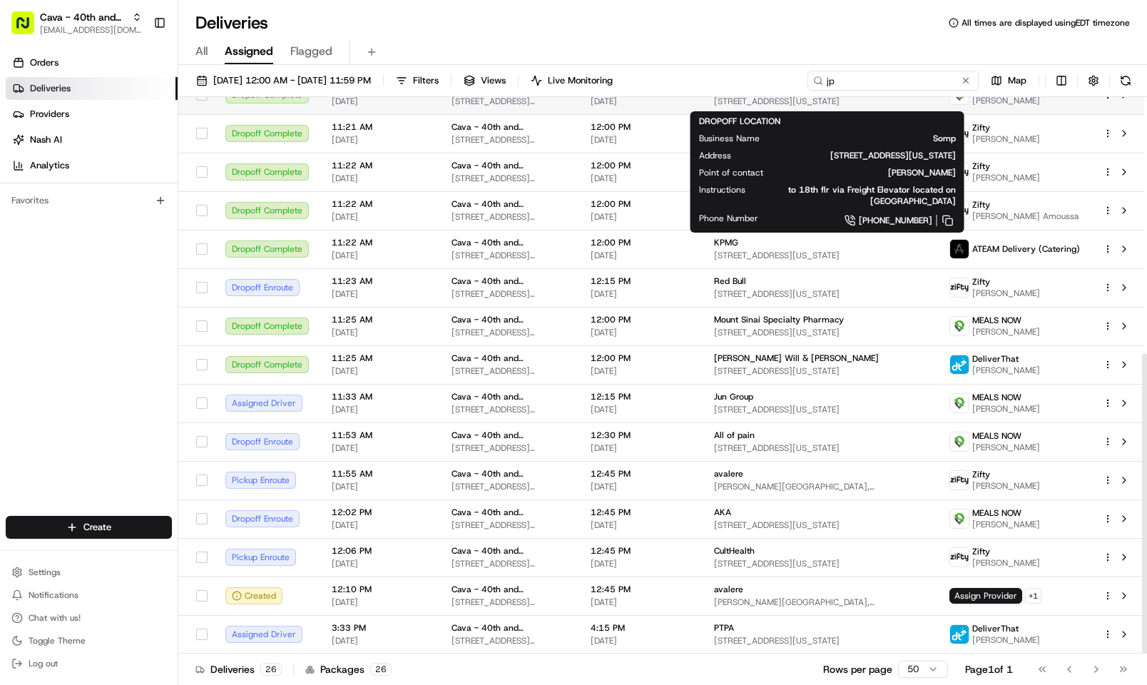
type input "j"
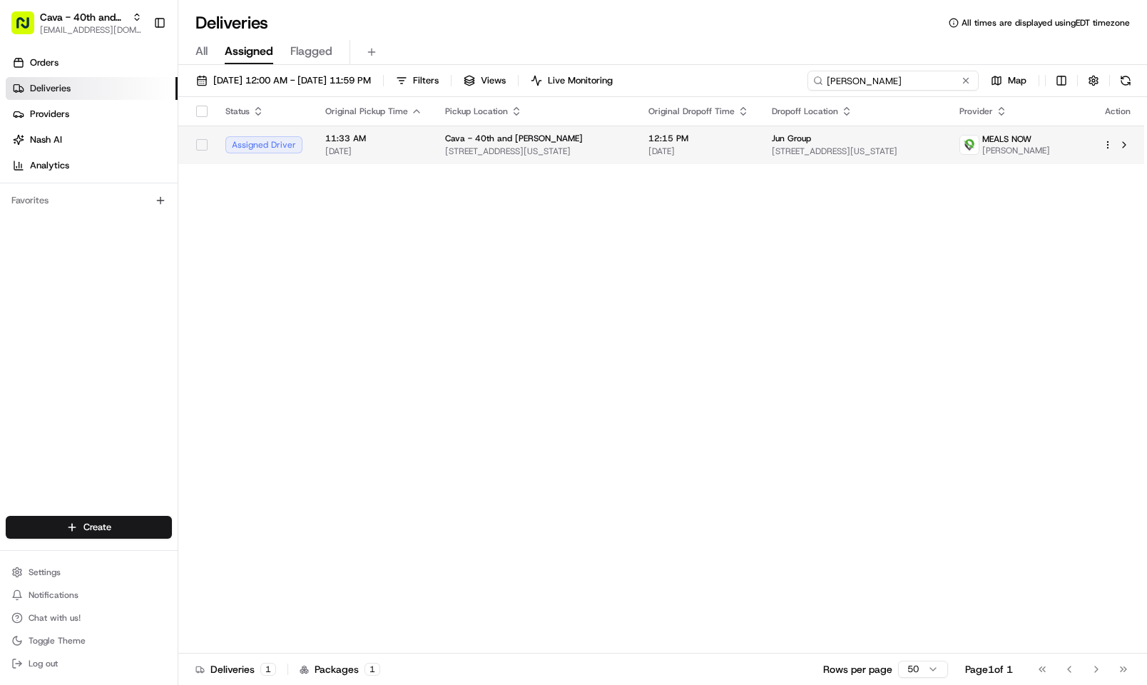
type input "joe"
click at [755, 131] on td "12:15 PM 08/21/2025" at bounding box center [698, 145] width 123 height 39
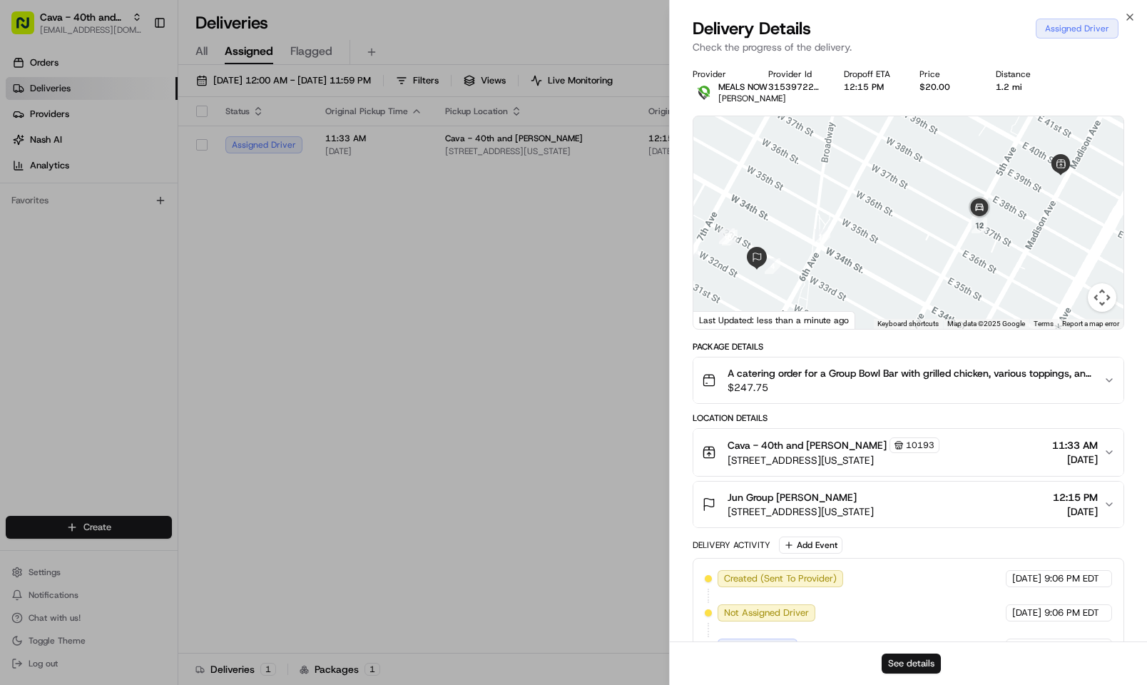
click at [916, 655] on button "See details" at bounding box center [911, 663] width 59 height 20
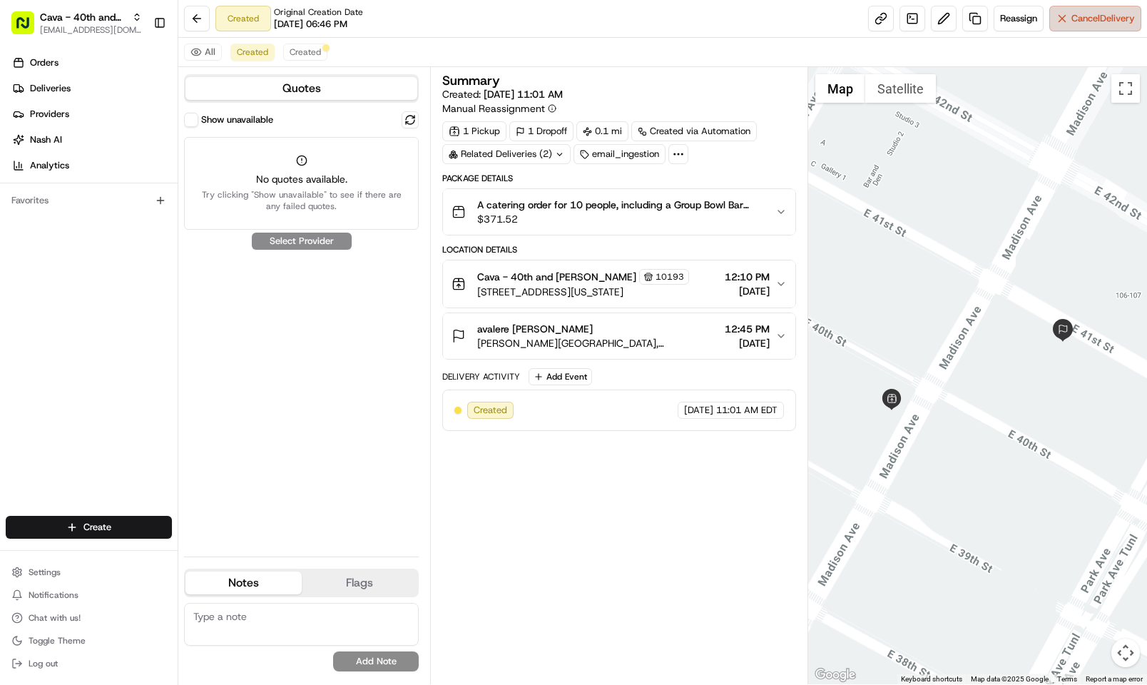
click at [1066, 19] on button "Cancel Delivery" at bounding box center [1095, 19] width 92 height 26
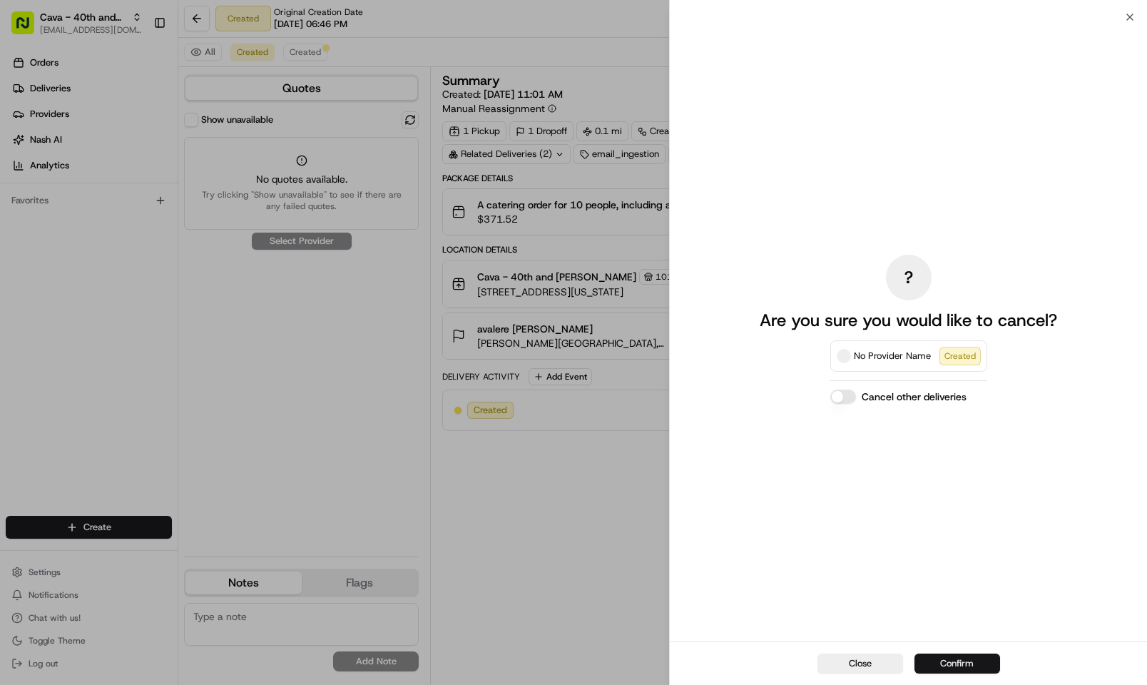
click at [946, 657] on button "Confirm" at bounding box center [957, 663] width 86 height 20
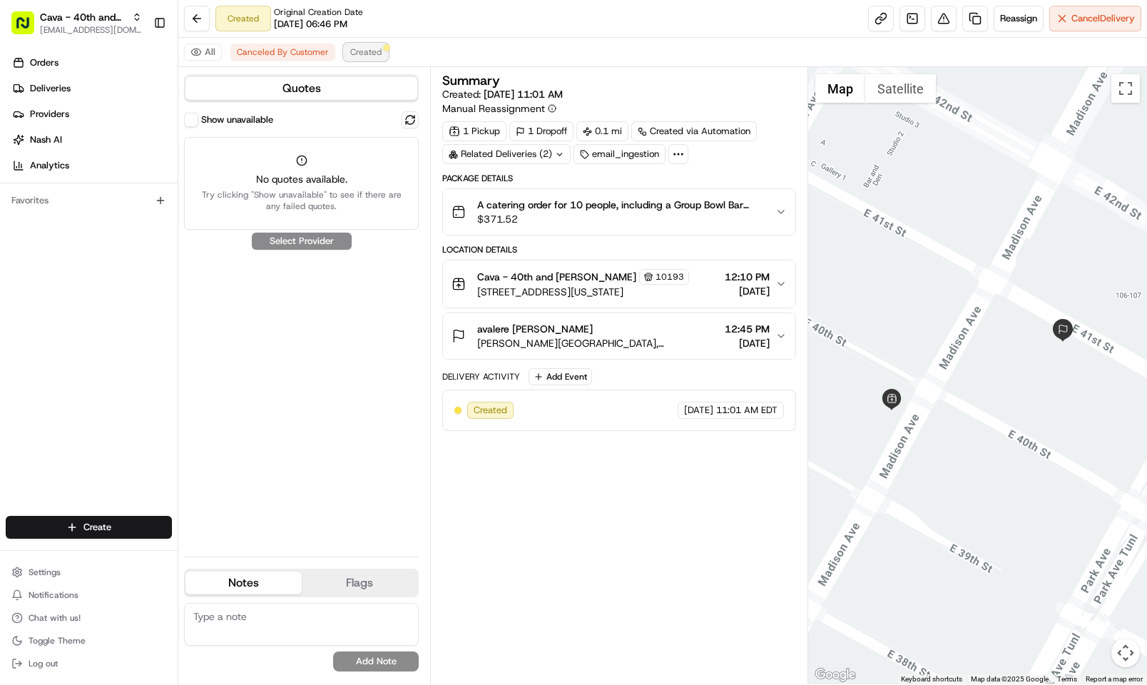
click at [374, 48] on span "Created" at bounding box center [365, 51] width 31 height 11
click at [1066, 16] on button "Cancel Delivery" at bounding box center [1095, 19] width 92 height 26
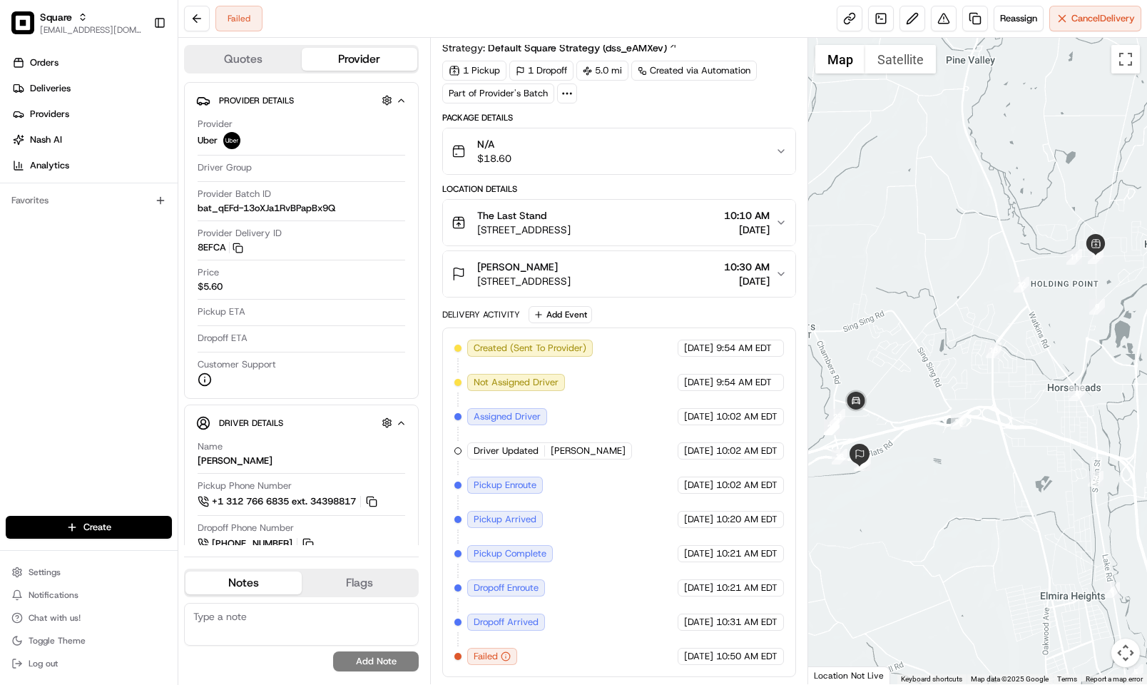
click at [599, 362] on div "Created (Sent To Provider) Uber [DATE] 9:54 AM EDT Not Assigned Driver Uber [DA…" at bounding box center [618, 501] width 329 height 325
drag, startPoint x: 158, startPoint y: 364, endPoint x: 267, endPoint y: 300, distance: 126.6
click at [158, 364] on div "Orders Deliveries Providers [PERSON_NAME] Analytics Favorites" at bounding box center [89, 285] width 178 height 479
click at [948, 18] on button at bounding box center [944, 19] width 26 height 26
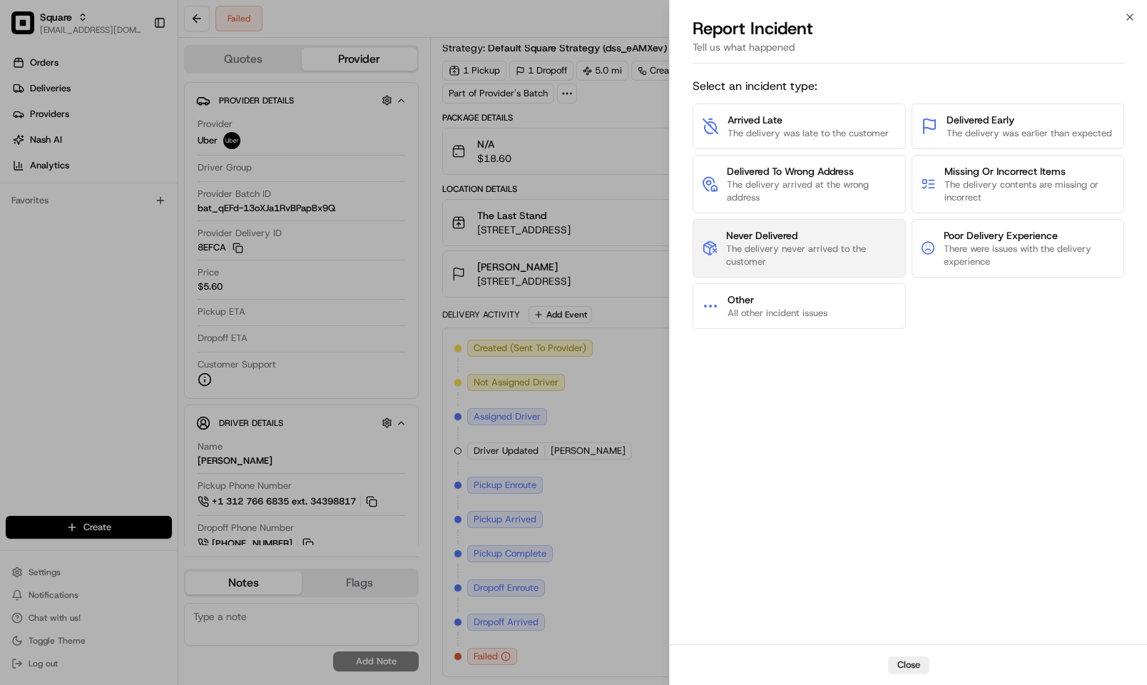
click at [803, 231] on span "Never Delivered" at bounding box center [811, 235] width 170 height 14
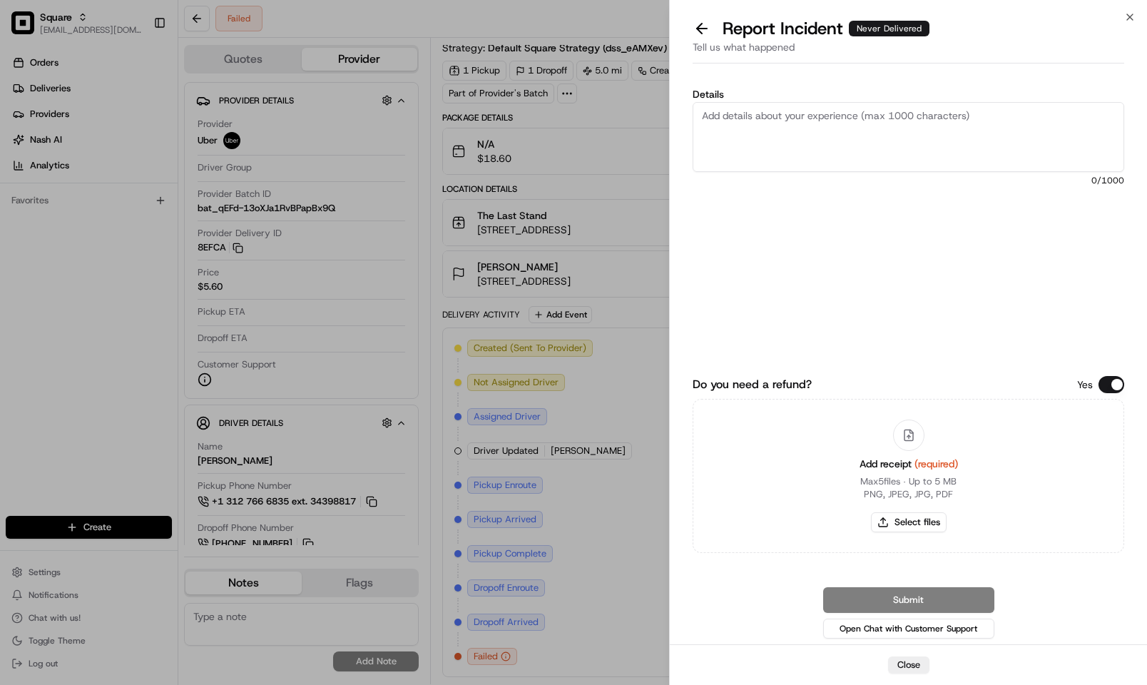
click at [805, 141] on textarea "Details" at bounding box center [908, 137] width 431 height 70
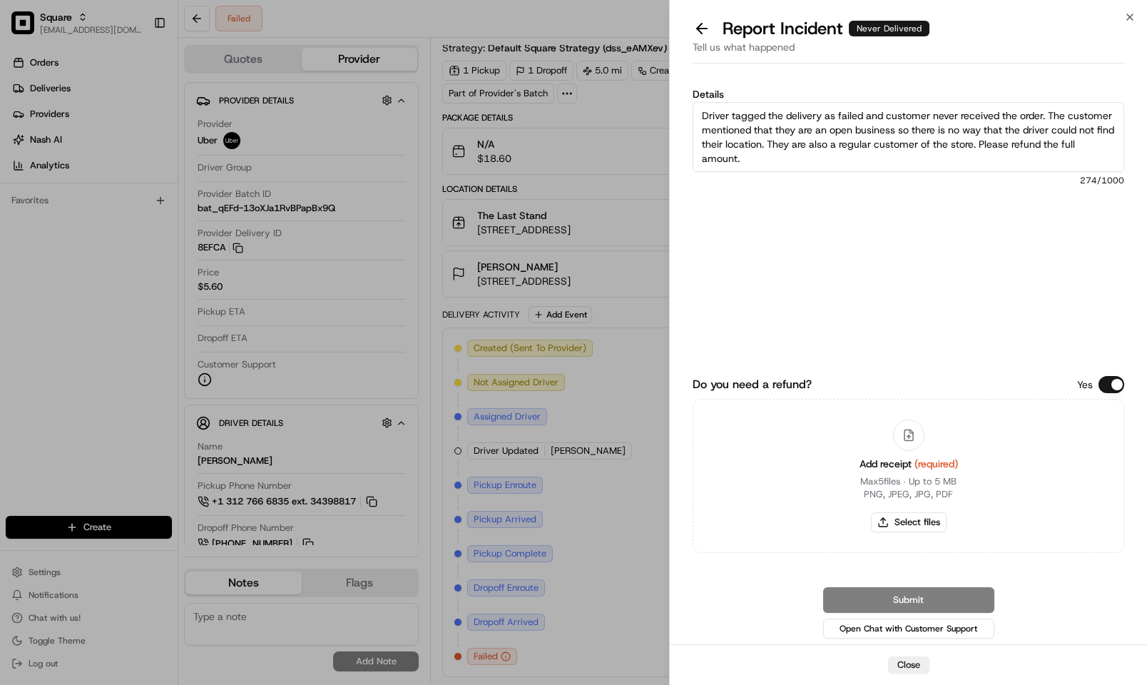
type textarea "Driver tagged the delivery as failed and customer never received the order. The…"
click at [1117, 379] on button "Do you need a refund?" at bounding box center [1111, 384] width 26 height 17
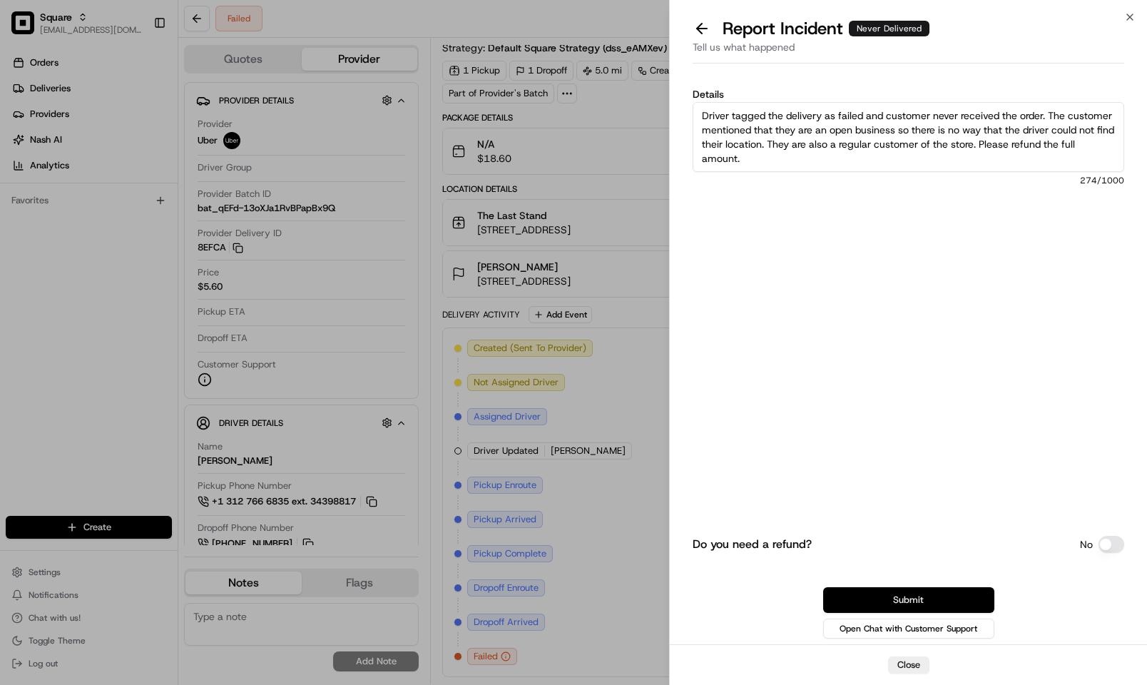
click at [946, 597] on button "Submit" at bounding box center [908, 600] width 171 height 26
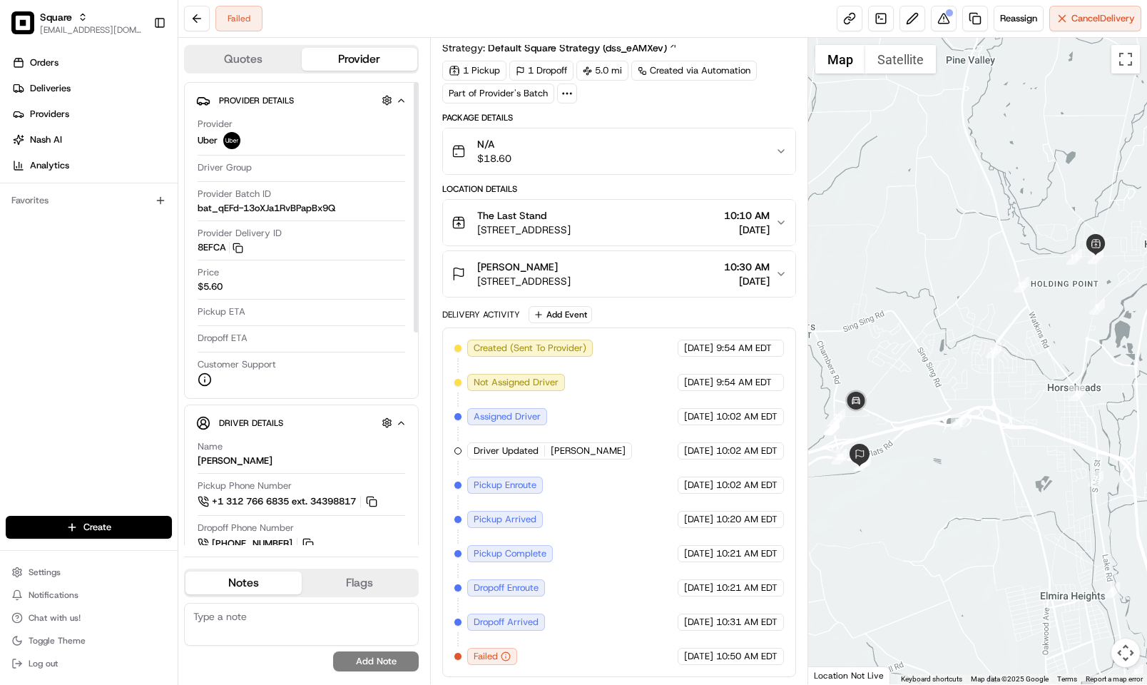
click at [304, 610] on textarea at bounding box center [301, 624] width 235 height 43
paste textarea "Caller Information: Reason for Call: Resolution:"
click at [307, 615] on textarea "Caller Information: Reason for Call: Resolution:" at bounding box center [301, 624] width 235 height 43
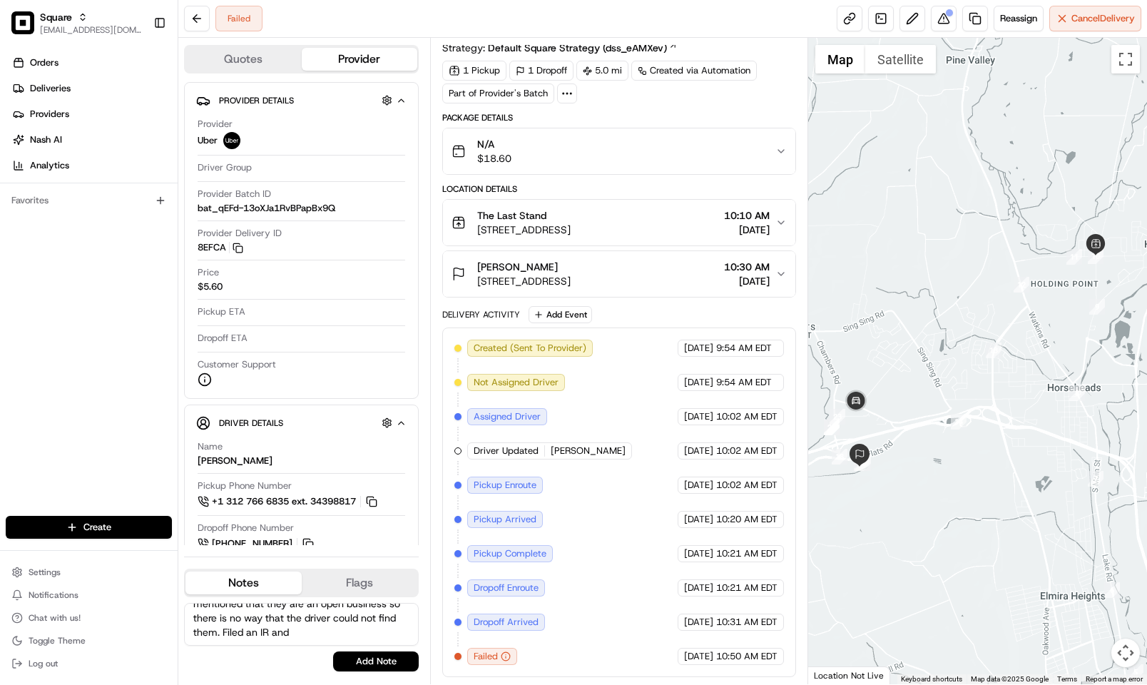
click at [571, 223] on span "129 Ridge Rd, Horseheads, NY 14845, USA" at bounding box center [523, 230] width 93 height 14
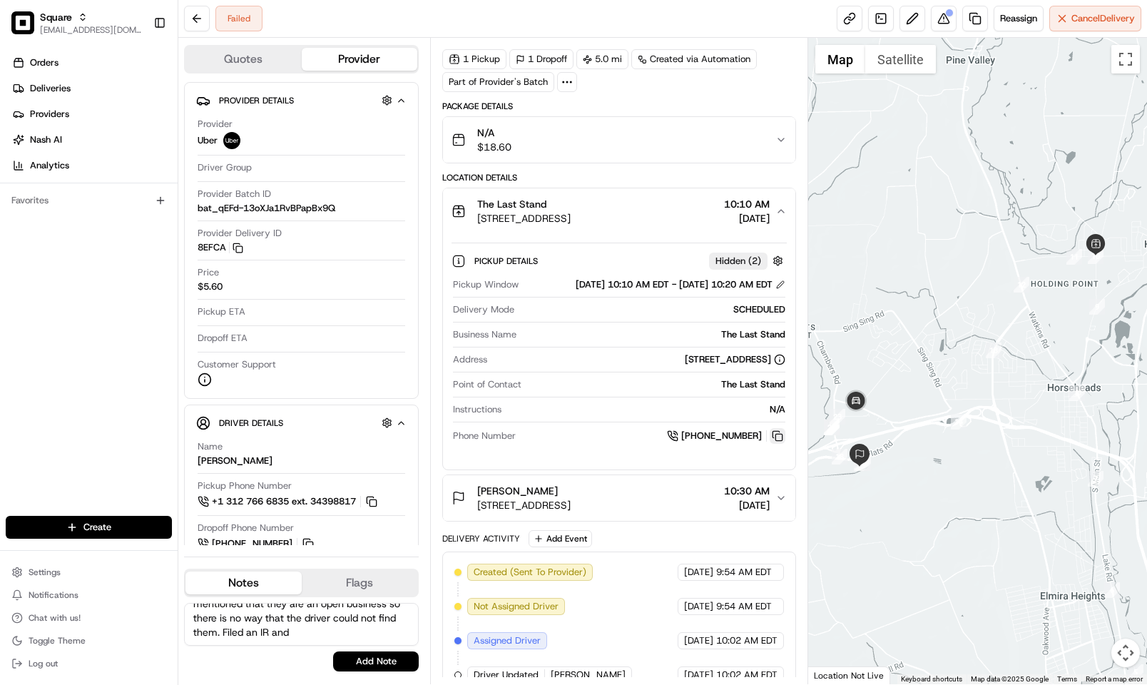
click at [773, 444] on button at bounding box center [778, 436] width 16 height 16
click at [643, 24] on div "Failed Reassign Cancel Delivery" at bounding box center [662, 19] width 969 height 38
click at [383, 625] on textarea "Caller Information: Customer Reason for Call: Mentioned that they still have no…" at bounding box center [301, 624] width 235 height 43
type textarea "Caller Information: Customer Reason for Call: Mentioned that they still have no…"
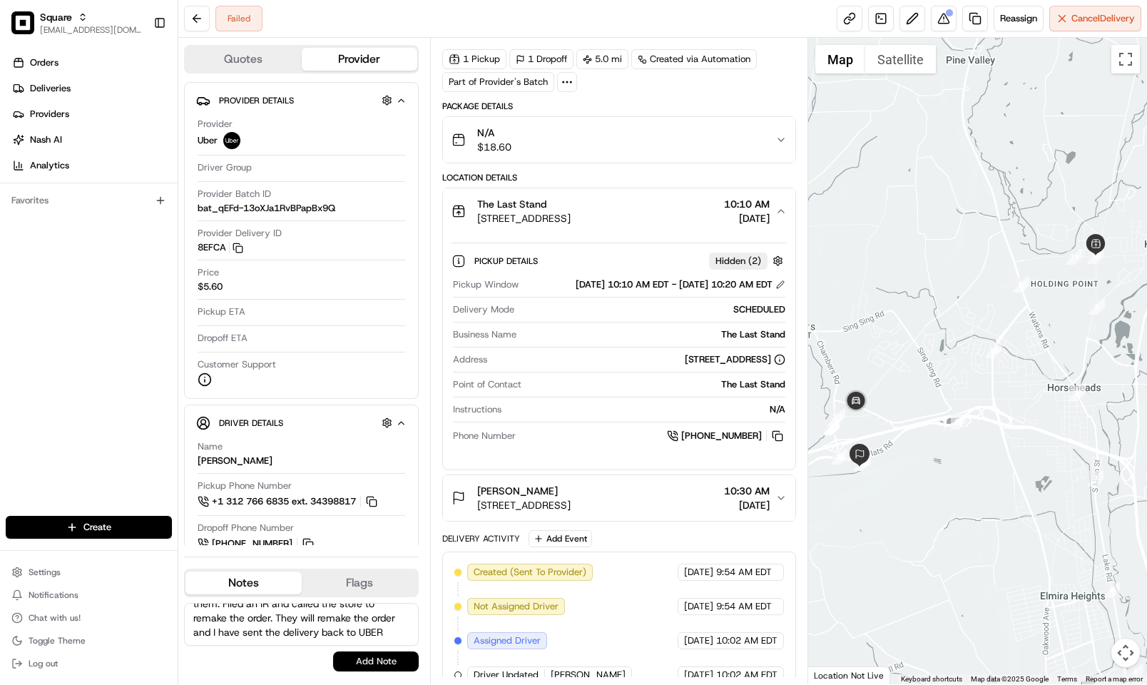
click at [384, 655] on button "Add Note" at bounding box center [376, 661] width 86 height 20
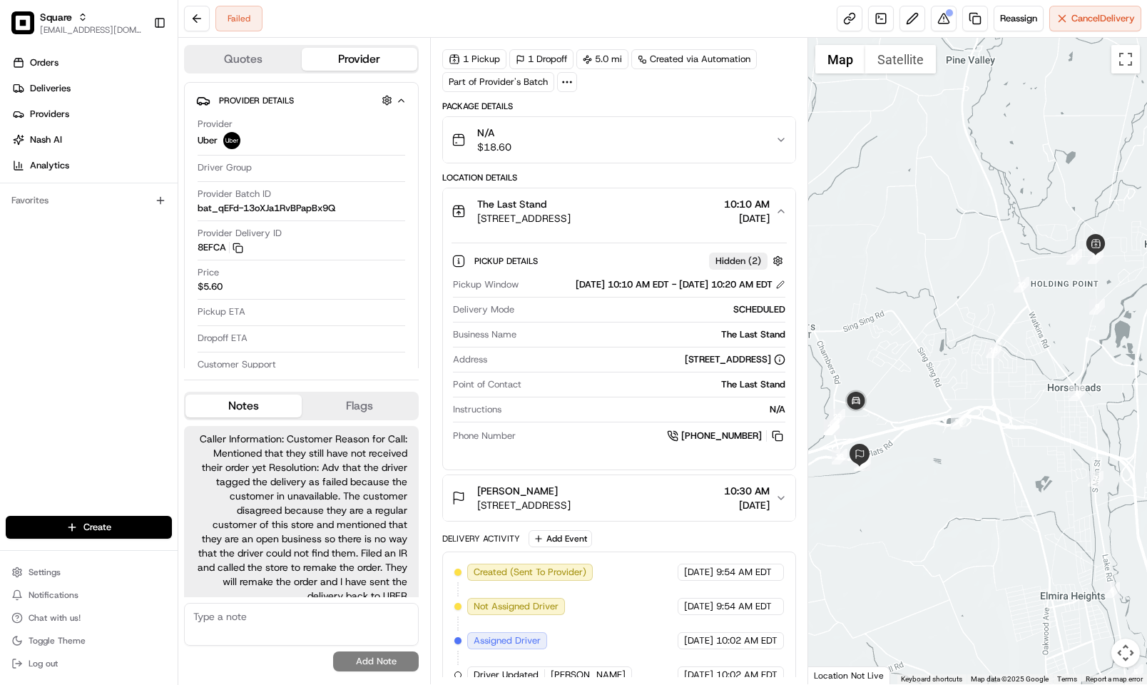
scroll to position [22, 0]
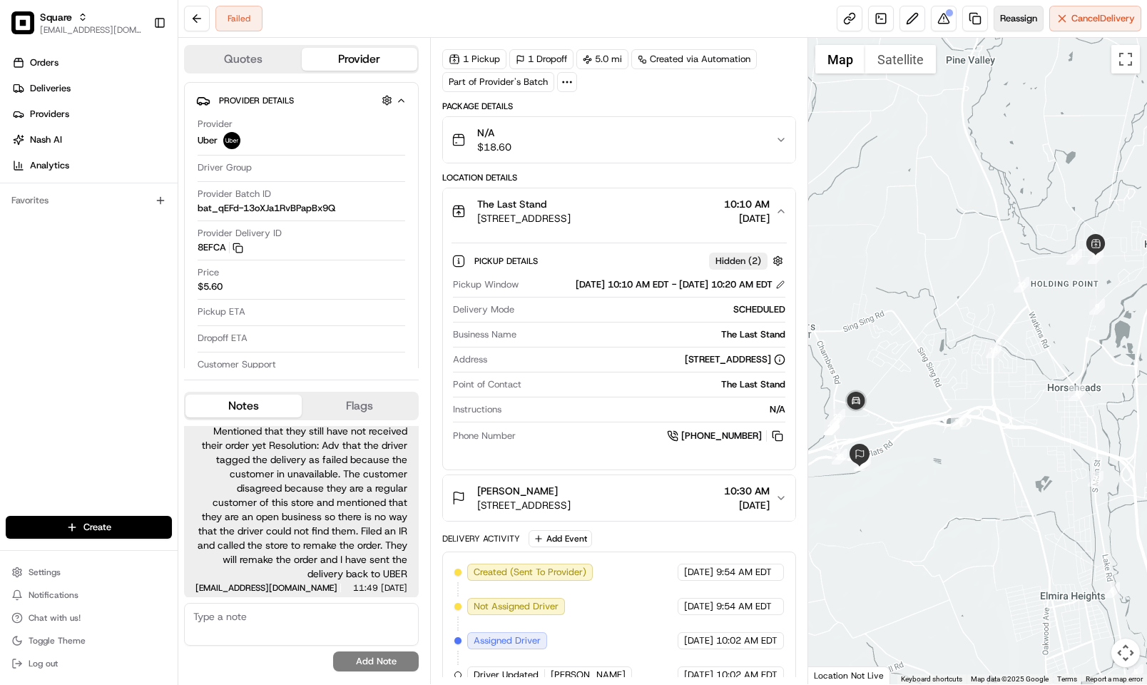
click at [1003, 24] on span "Reassign" at bounding box center [1018, 18] width 37 height 13
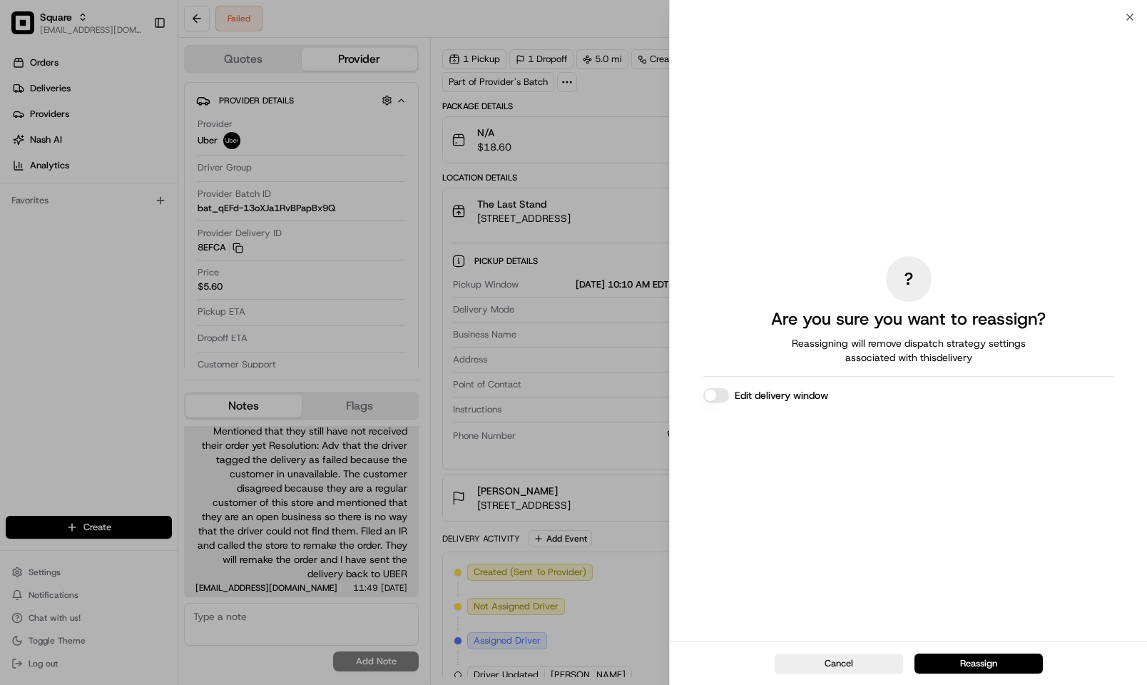
click at [727, 389] on div "Edit delivery window" at bounding box center [908, 395] width 411 height 14
click at [728, 392] on div "Edit delivery window" at bounding box center [908, 395] width 411 height 14
click at [720, 396] on button "Edit delivery window" at bounding box center [716, 395] width 26 height 14
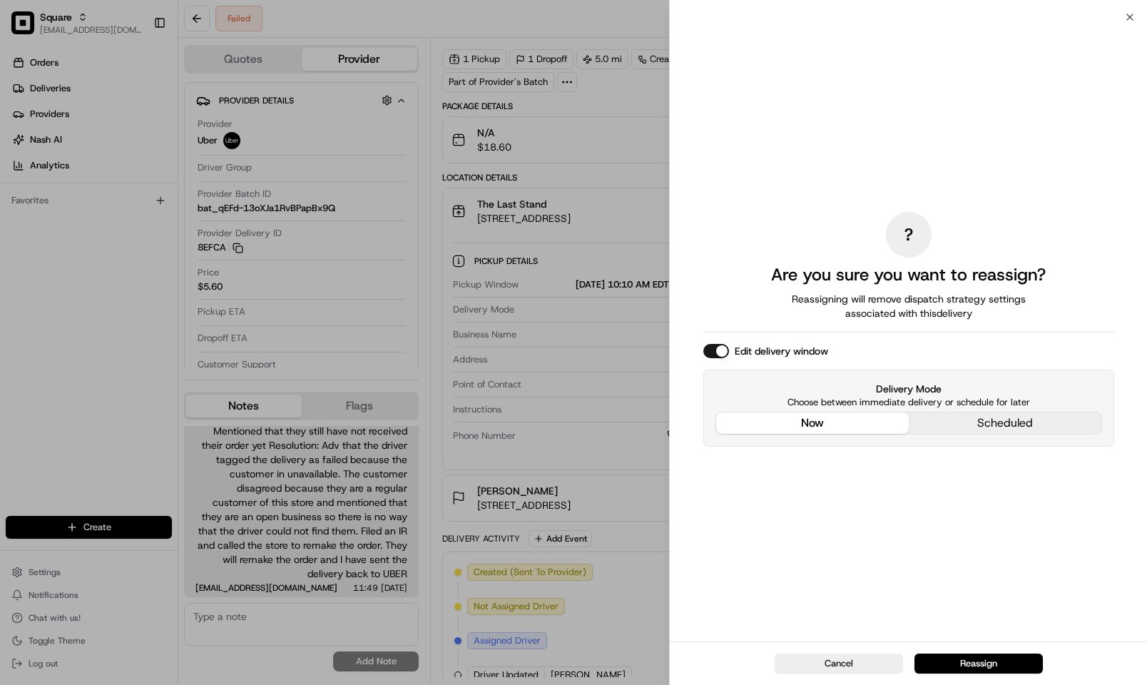
click at [807, 319] on div "? Are you sure you want to reassign? Reassigning will remove dispatch strategy …" at bounding box center [908, 329] width 411 height 618
click at [967, 662] on button "Reassign" at bounding box center [978, 663] width 128 height 20
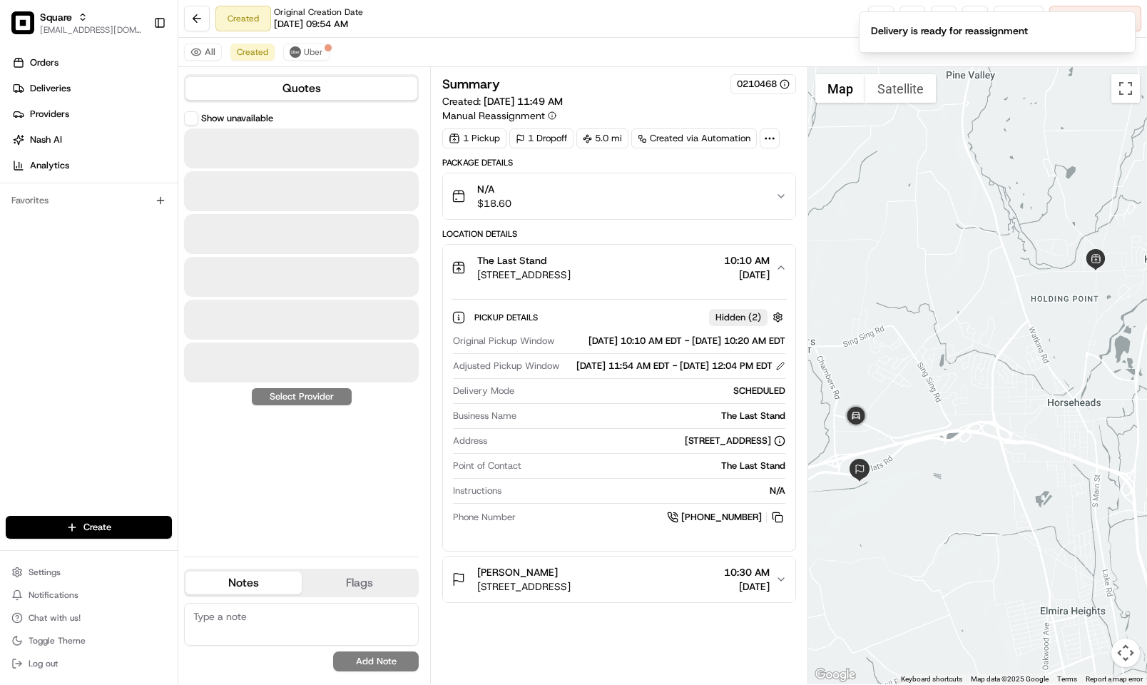
scroll to position [0, 0]
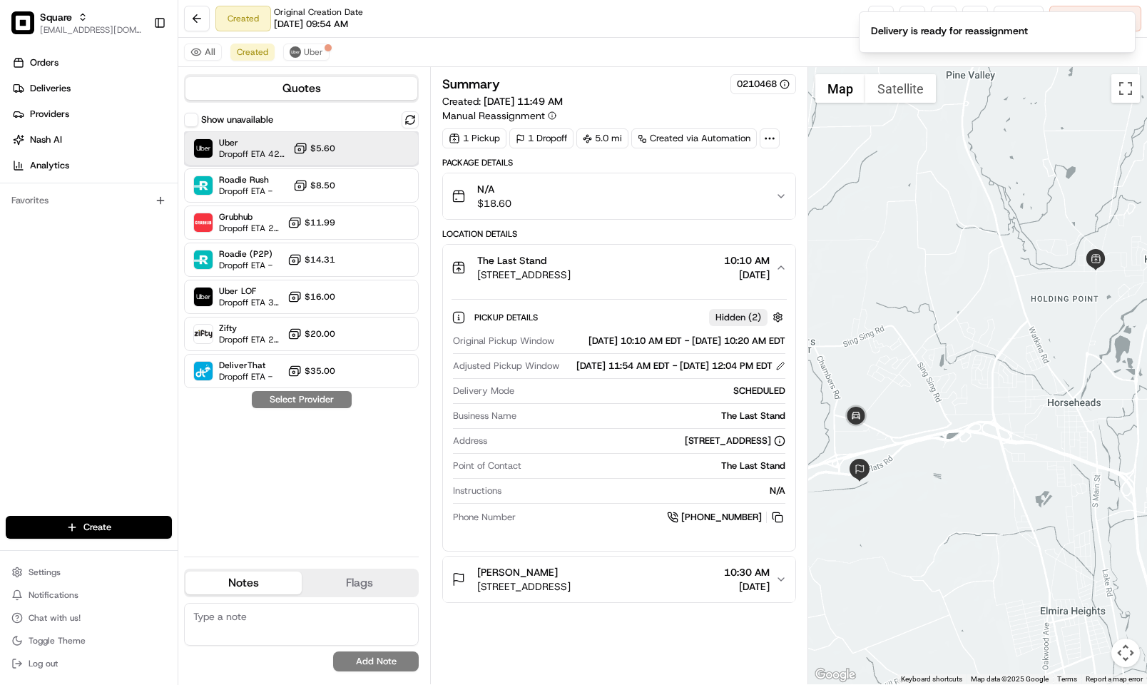
click at [227, 141] on span "Uber" at bounding box center [253, 142] width 68 height 11
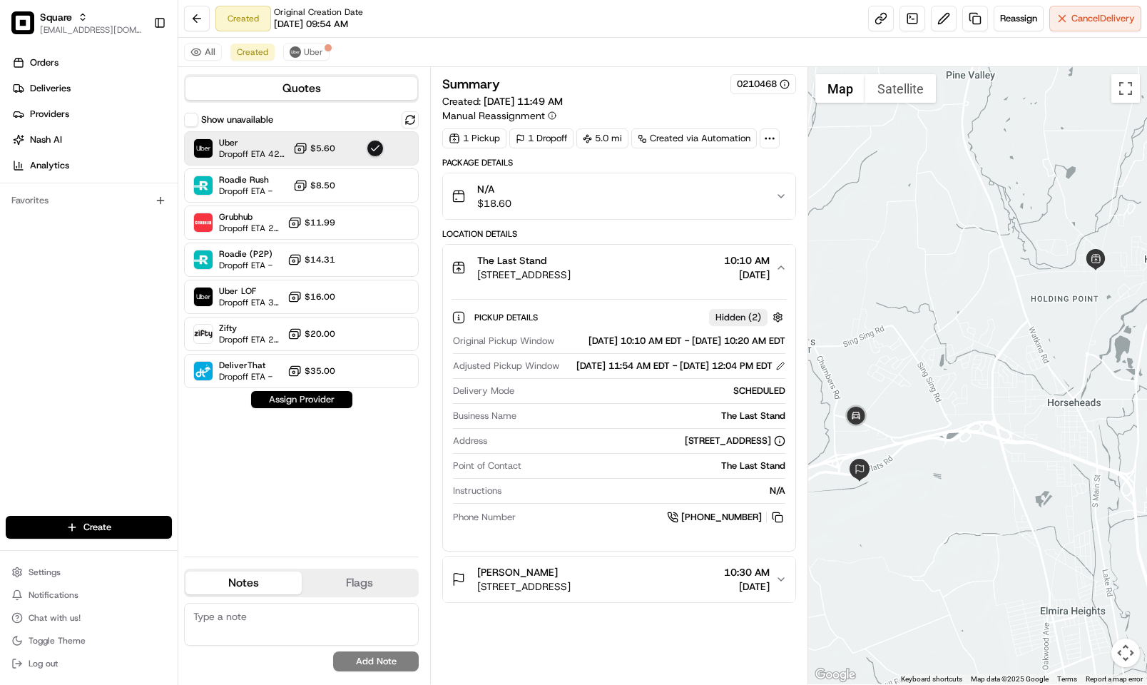
click at [321, 399] on button "Assign Provider" at bounding box center [301, 399] width 101 height 17
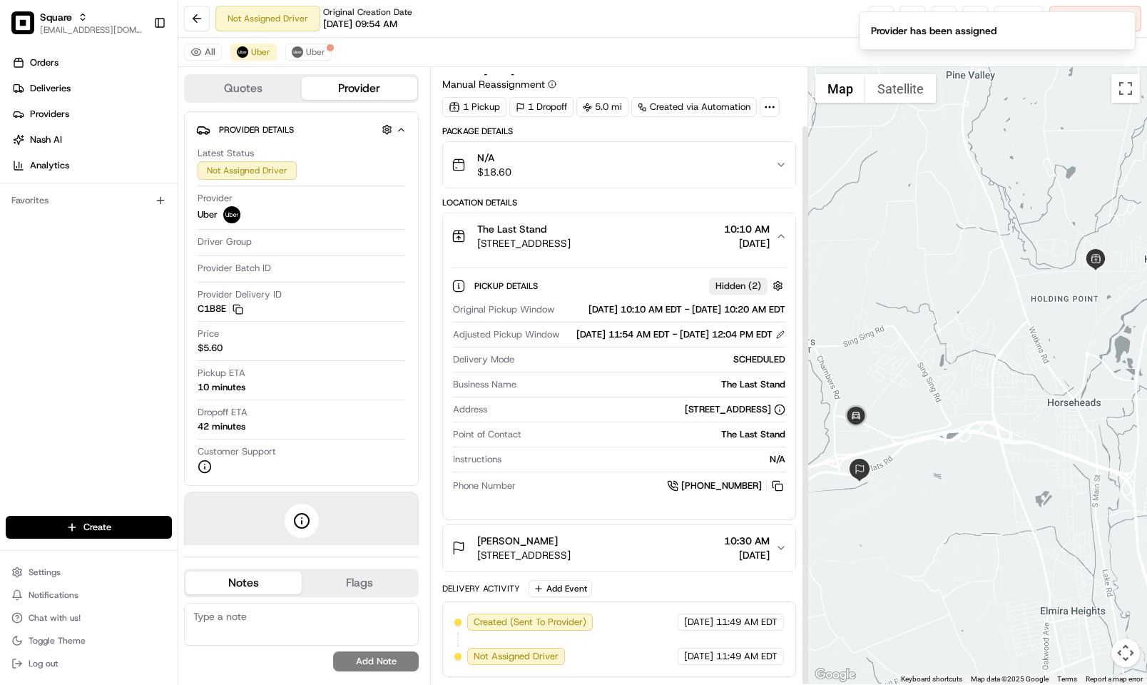
scroll to position [64, 0]
click at [708, 531] on button "Miranda Desanctis 950 County Rd 64 Suite 100, Elmira, NY 14903, USA 10:30 AM 08…" at bounding box center [619, 548] width 352 height 46
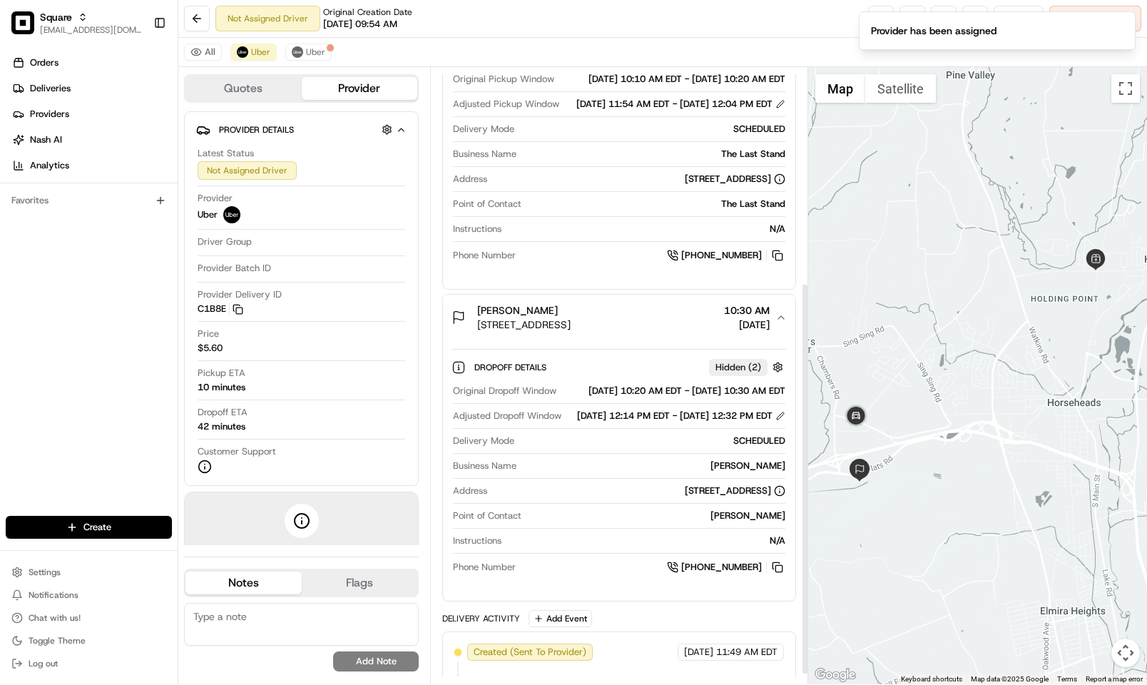
scroll to position [352, 0]
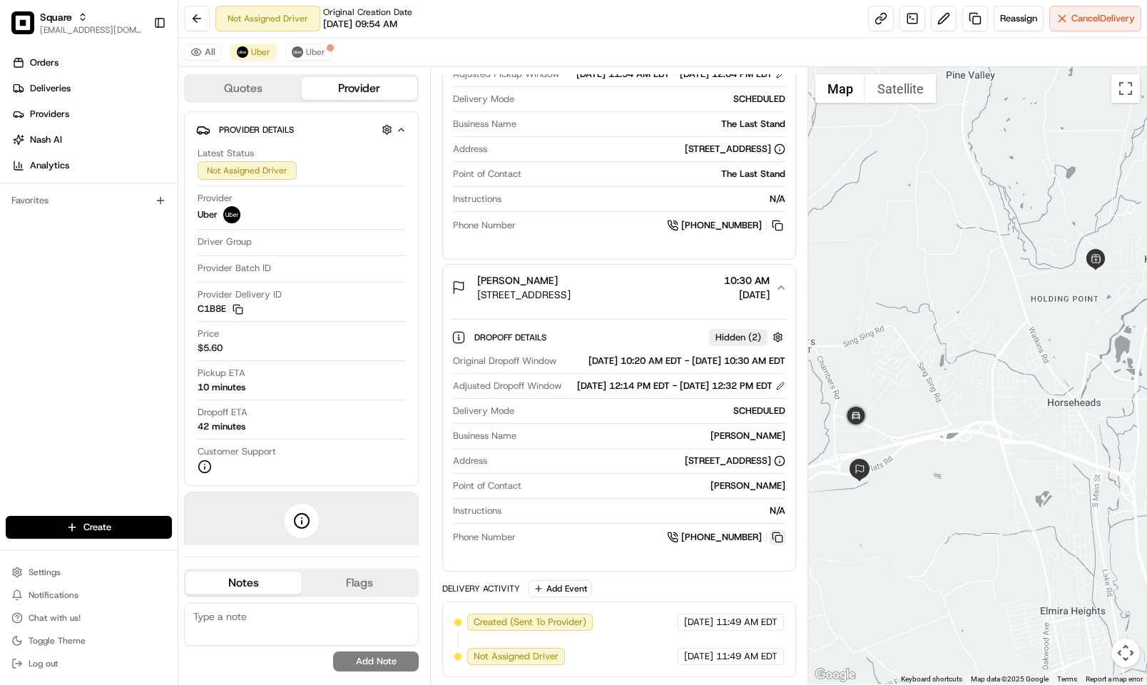
click at [775, 529] on button at bounding box center [778, 537] width 16 height 16
click at [636, 473] on div "Original Dropoff Window 08/21/2025 10:20 AM EDT - 08/21/2025 10:30 AM EDT Adjus…" at bounding box center [618, 450] width 335 height 202
click at [707, 35] on div "Not Assigned Driver Original Creation Date 08/21/2025 09:54 AM Reassign Cancel …" at bounding box center [662, 19] width 969 height 38
click at [936, 21] on button at bounding box center [944, 19] width 26 height 26
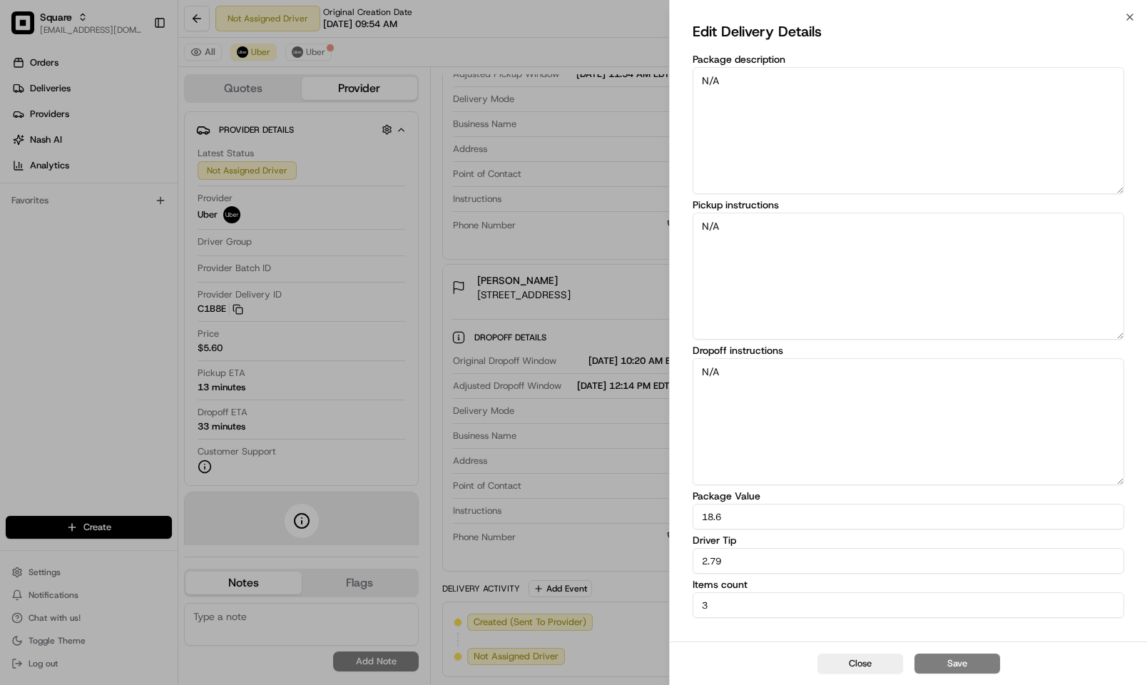
click at [799, 377] on textarea "N/A" at bounding box center [908, 421] width 431 height 127
type textarea "N"
paste textarea "schwiger dermitologist"
click at [852, 367] on textarea "Please walk inside the business:schwiger dermitologist" at bounding box center [908, 421] width 431 height 127
type textarea "Please walk inside the business: schwiger dermitologist"
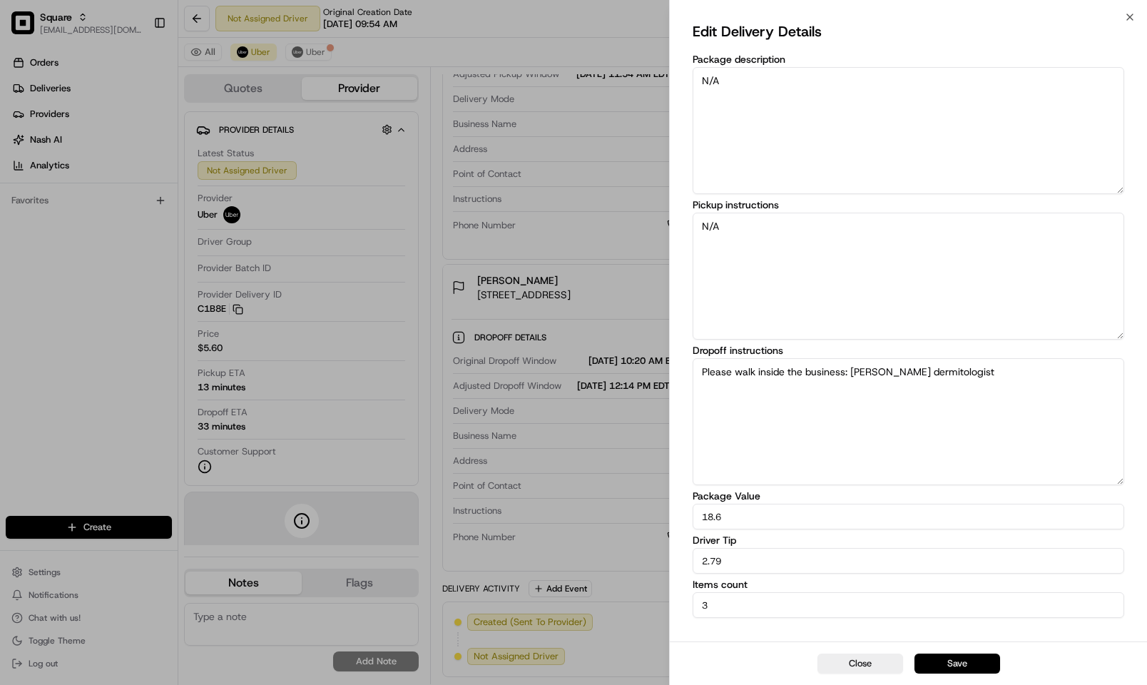
click at [966, 662] on button "Save" at bounding box center [957, 663] width 86 height 20
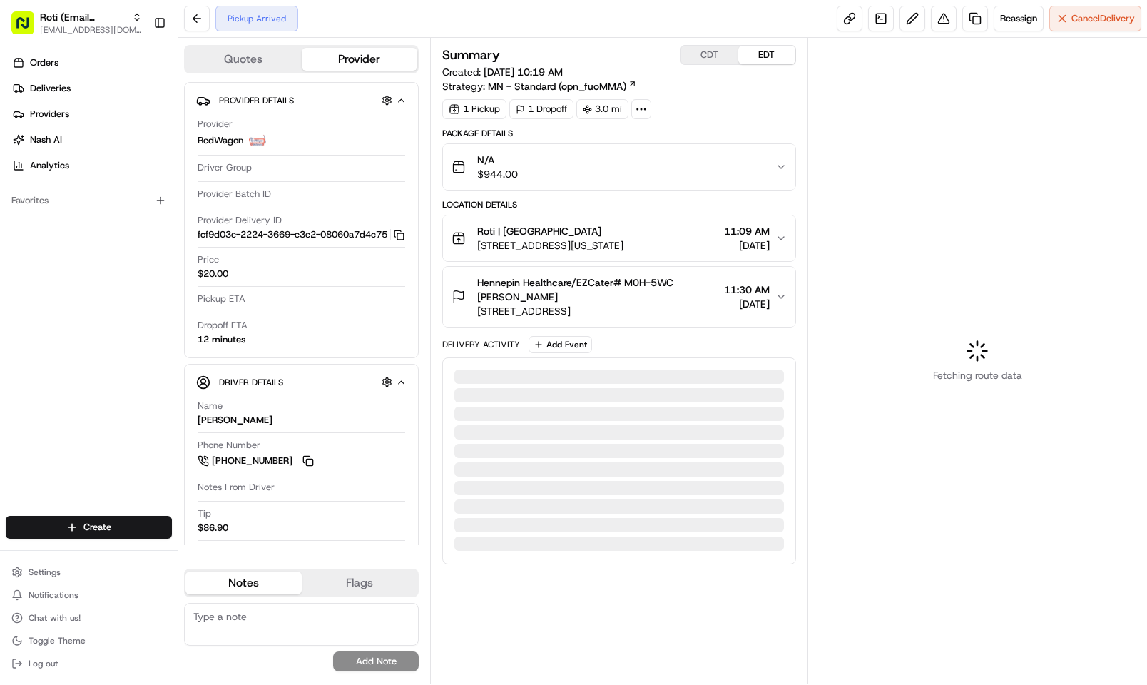
click at [715, 58] on button "CDT" at bounding box center [709, 55] width 57 height 19
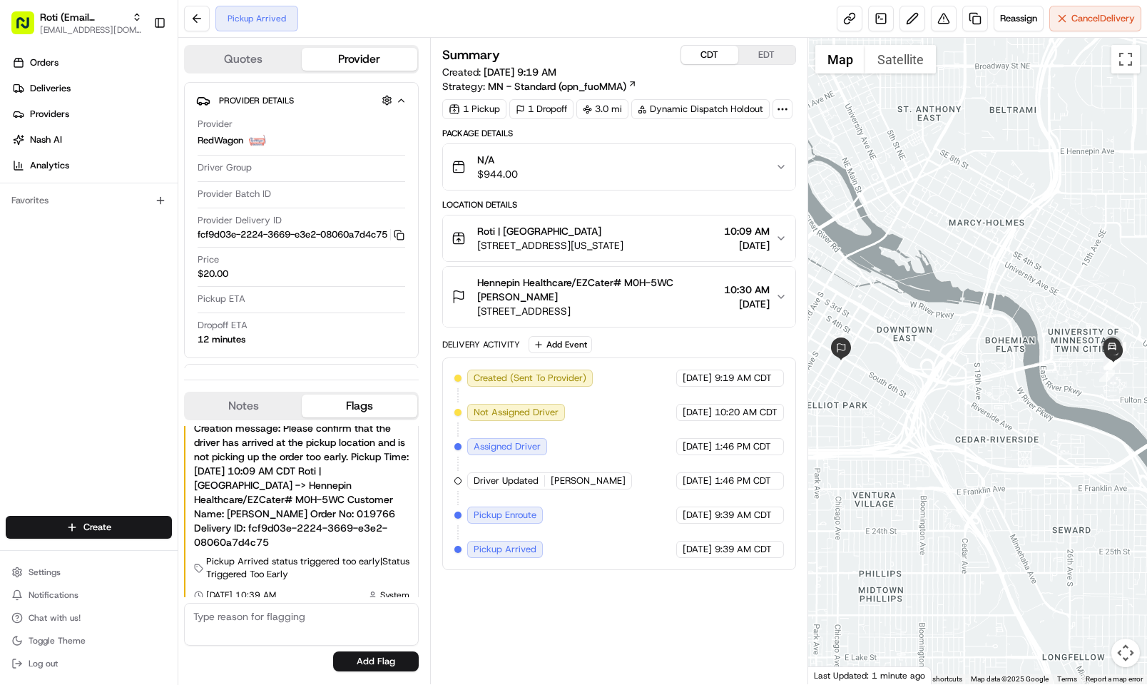
click at [623, 238] on div "Roti | [GEOGRAPHIC_DATA]" at bounding box center [550, 231] width 146 height 14
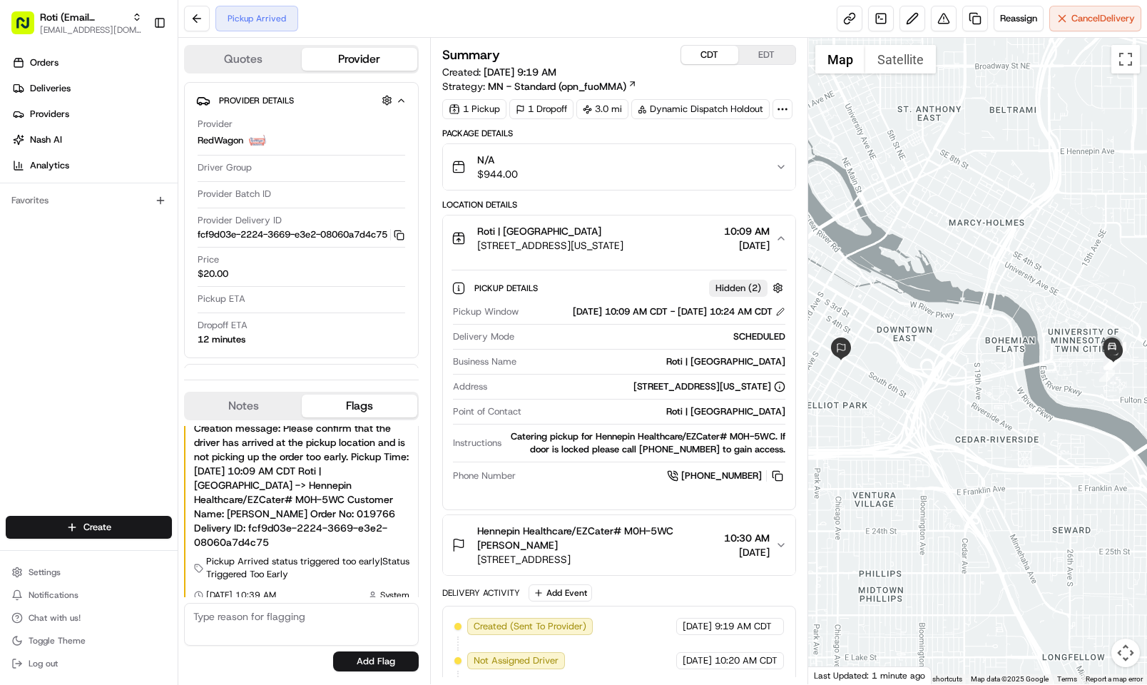
click at [675, 552] on span "Hennepin Healthcare/EZCater# M0H-5WC [PERSON_NAME]" at bounding box center [597, 537] width 241 height 29
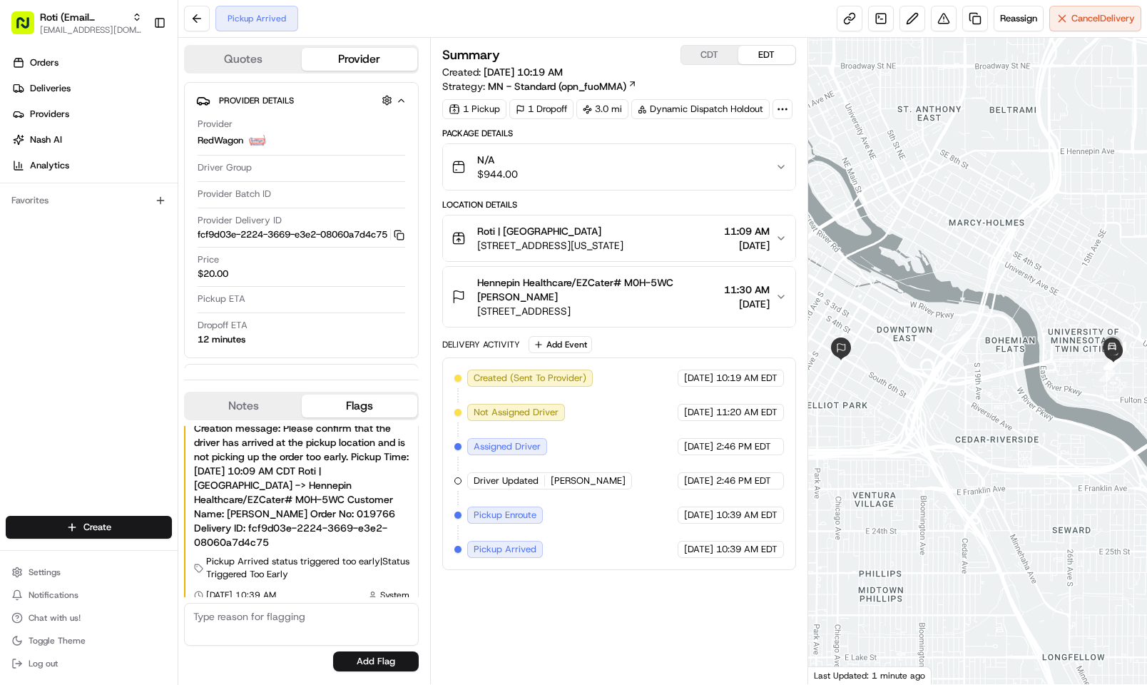
click at [712, 67] on div "Summary CDT EDT Created: [DATE] 10:19 AM Strategy: MN - Standard (opn_fuoMMA)" at bounding box center [619, 69] width 354 height 48
click at [709, 62] on button "CDT" at bounding box center [709, 55] width 57 height 19
click at [765, 58] on button "EDT" at bounding box center [766, 55] width 57 height 19
drag, startPoint x: 715, startPoint y: 60, endPoint x: 752, endPoint y: 60, distance: 36.4
click at [715, 60] on button "CDT" at bounding box center [709, 55] width 57 height 19
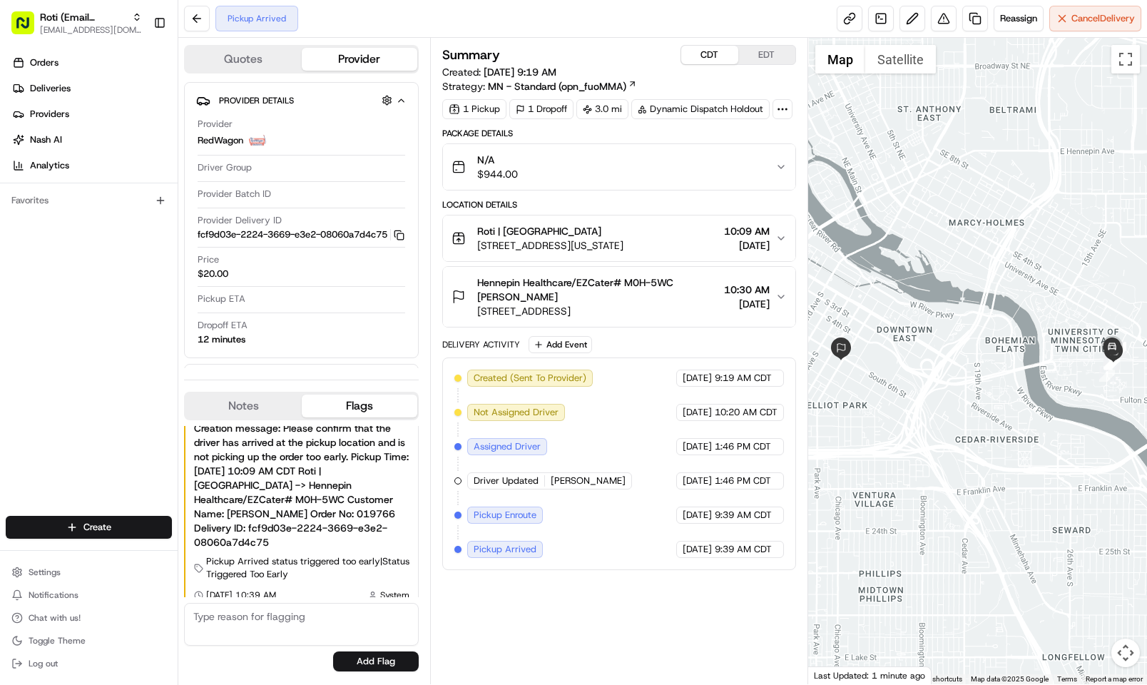
click at [757, 62] on button "EDT" at bounding box center [766, 55] width 57 height 19
click at [715, 61] on button "CDT" at bounding box center [709, 55] width 57 height 19
click at [760, 61] on button "EDT" at bounding box center [766, 55] width 57 height 19
click at [721, 64] on button "CDT" at bounding box center [709, 55] width 57 height 19
